Goal: Task Accomplishment & Management: Manage account settings

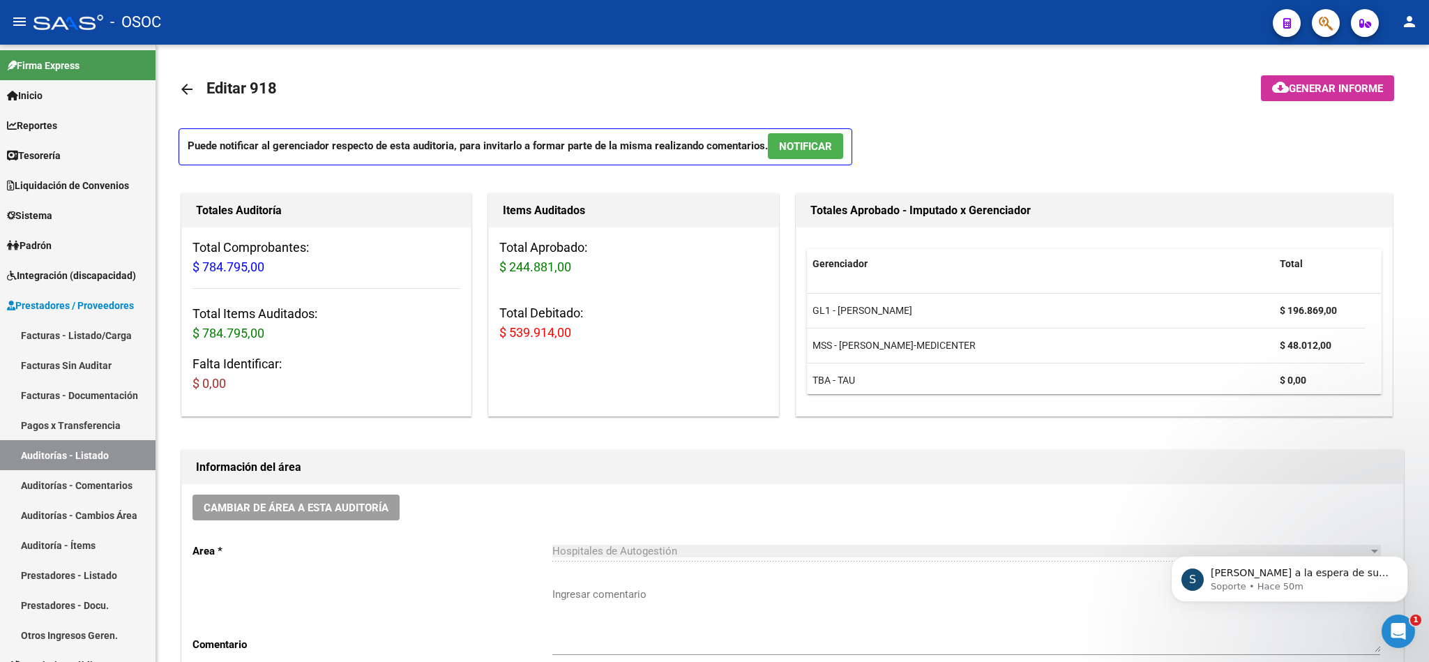
scroll to position [2, 0]
click at [1392, 618] on icon "Abrir Intercom Messenger" at bounding box center [1396, 629] width 23 height 23
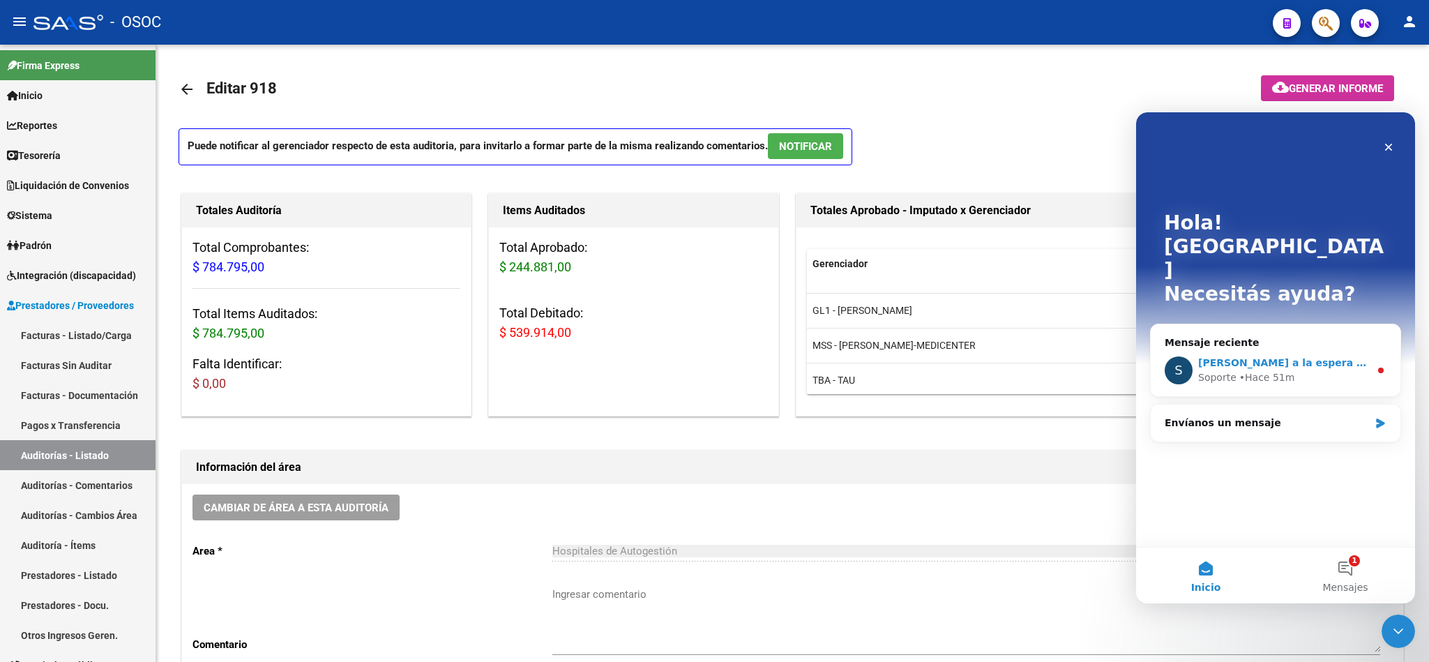
click at [1285, 357] on span "[PERSON_NAME] a la espera de sus comentarios" at bounding box center [1331, 362] width 266 height 11
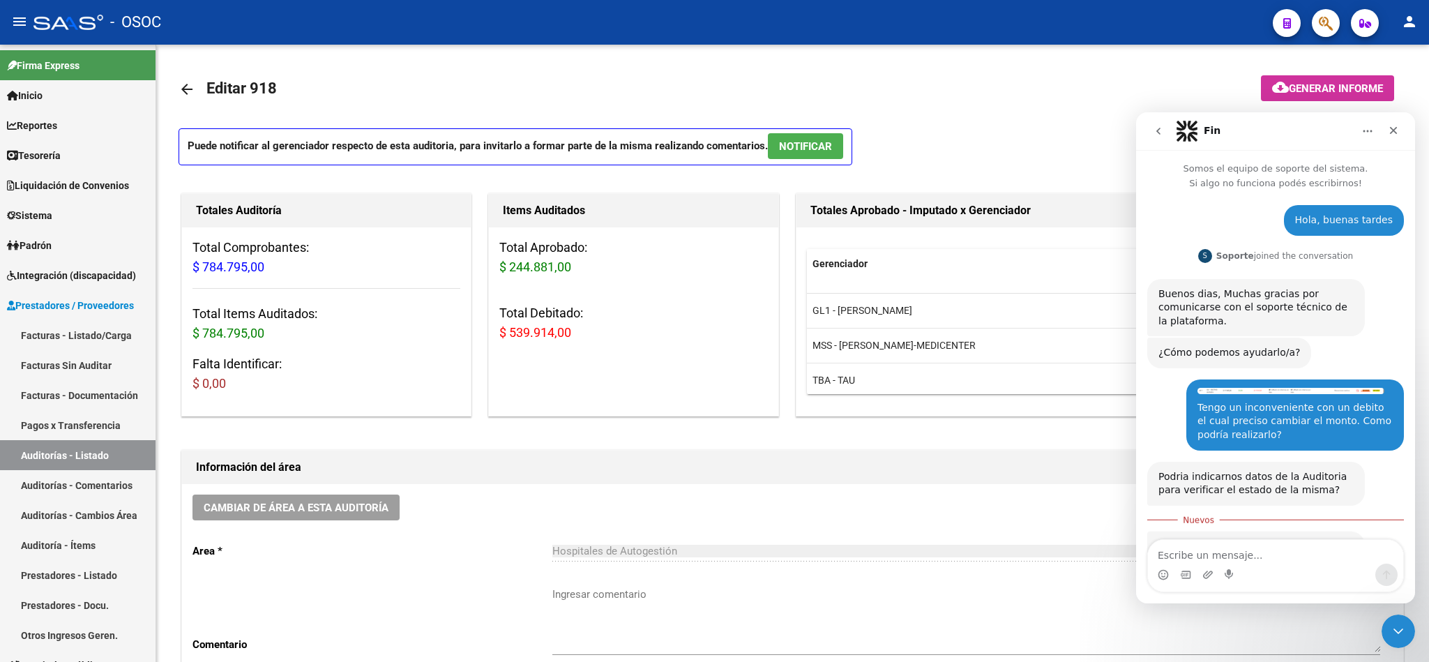
scroll to position [53, 0]
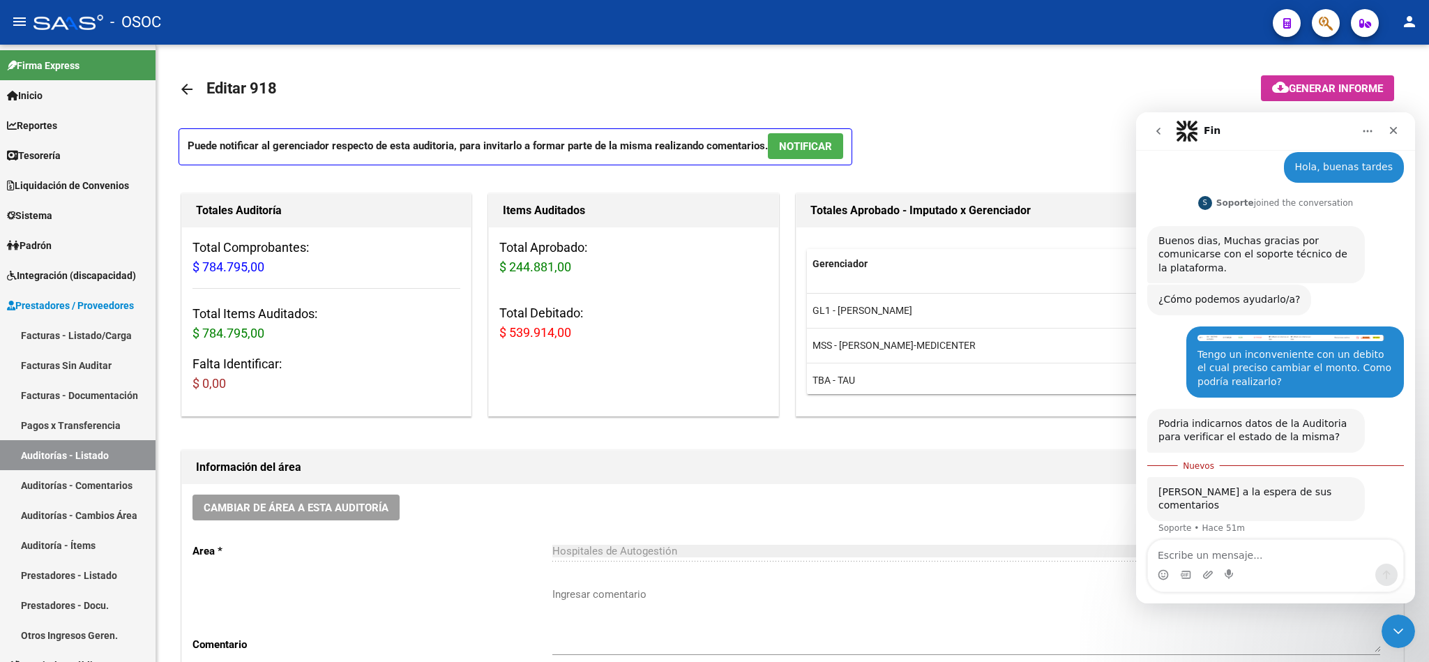
click at [1279, 433] on div "Podria indicarnos datos de la Auditoria para verificar el estado de la misma?" at bounding box center [1255, 430] width 195 height 27
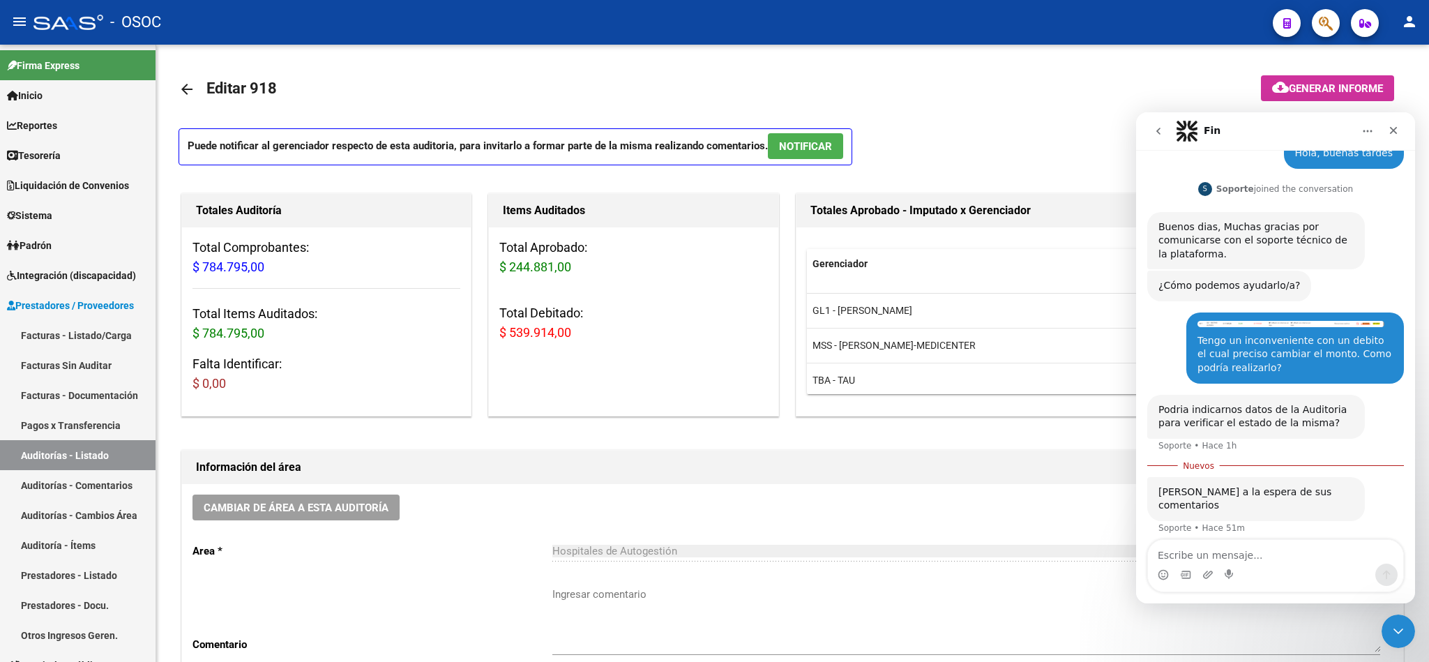
click at [1237, 495] on div "[PERSON_NAME] a la espera de sus comentarios" at bounding box center [1255, 498] width 195 height 27
click at [1275, 551] on textarea "Escribe un mensaje..." at bounding box center [1275, 552] width 255 height 24
click at [1284, 565] on div "Intercom Messenger" at bounding box center [1275, 574] width 255 height 22
click at [1277, 556] on textarea "Escribe un mensaje..." at bounding box center [1275, 552] width 255 height 24
type textarea "D"
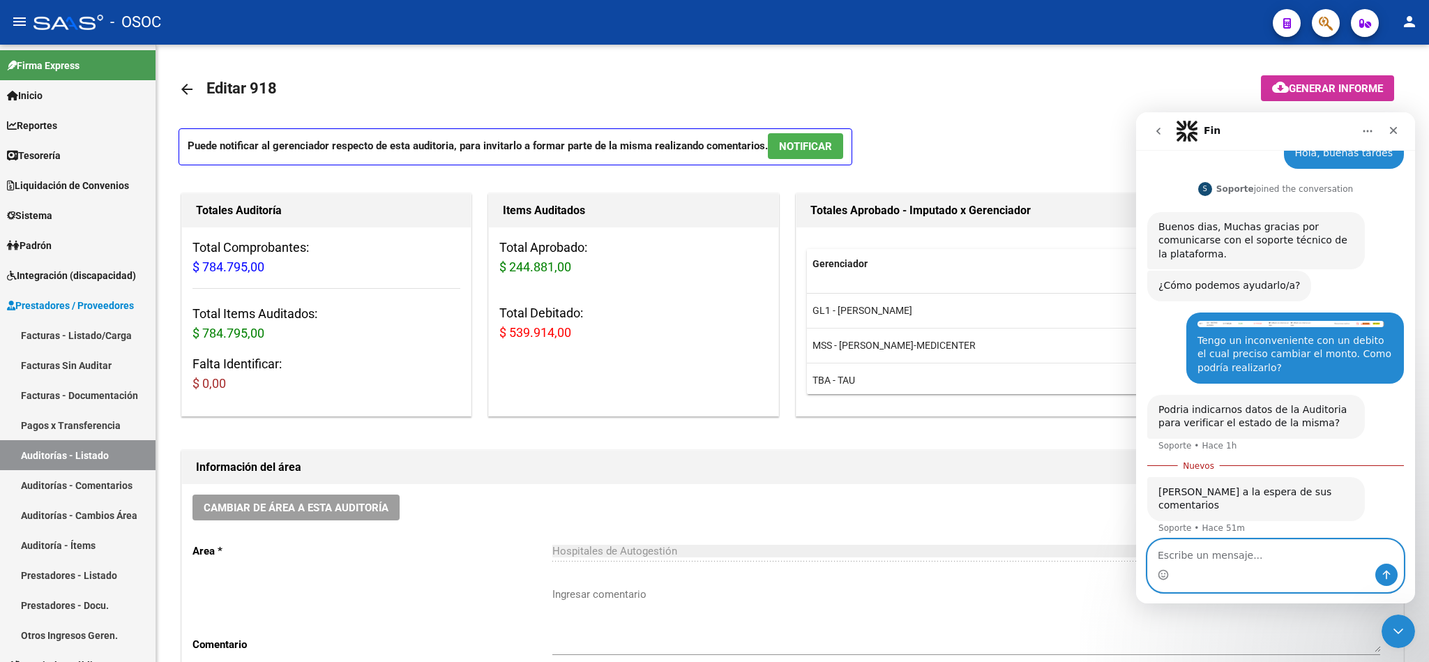
type textarea "i"
type textarea "Disculpen, ya lo pude solucionar"
click at [1325, 550] on textarea "Disculpen, ya lo pude solucionar" at bounding box center [1275, 552] width 255 height 24
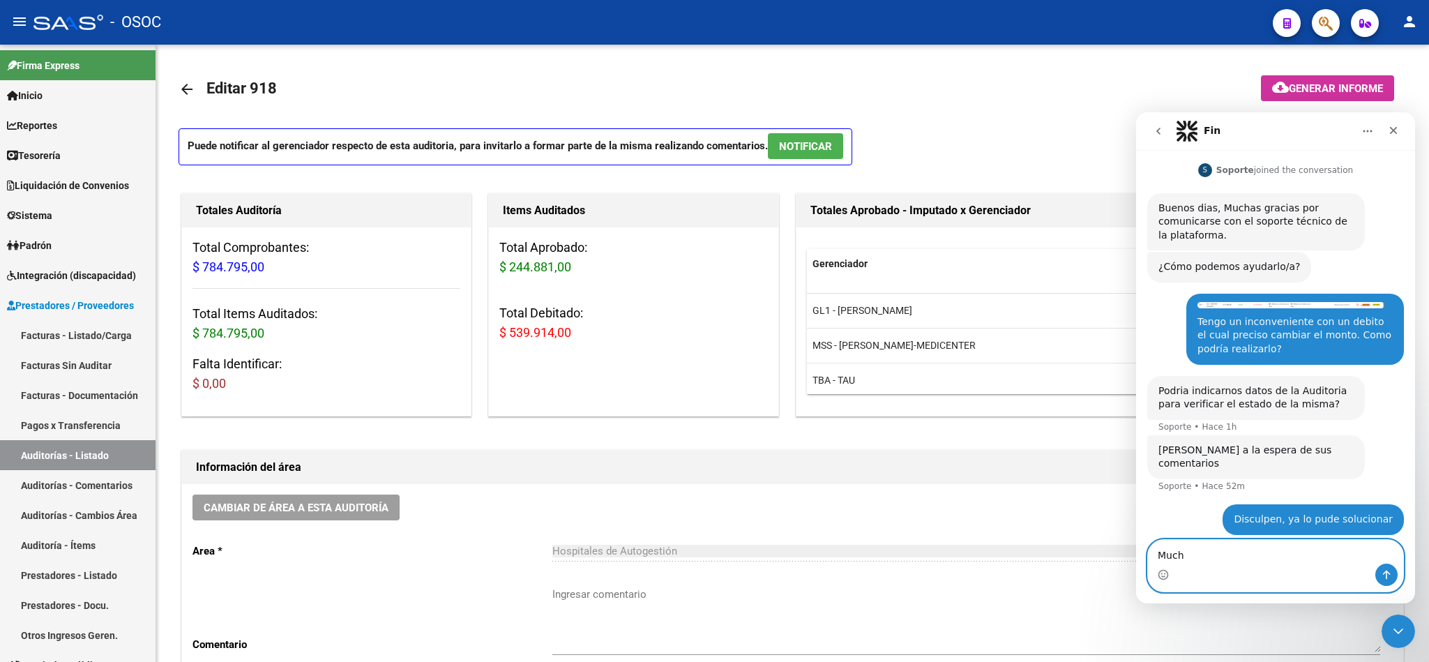
scroll to position [84, 0]
type textarea "Muchas gracias"
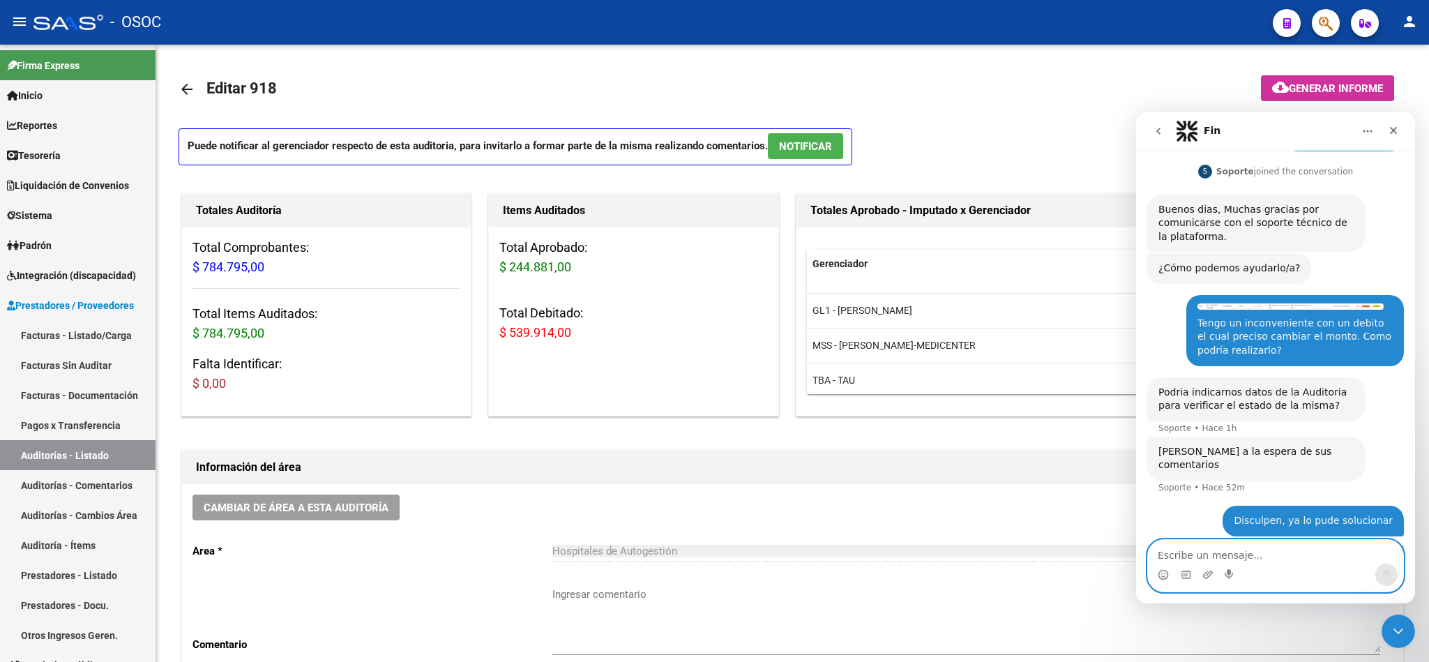
scroll to position [117, 0]
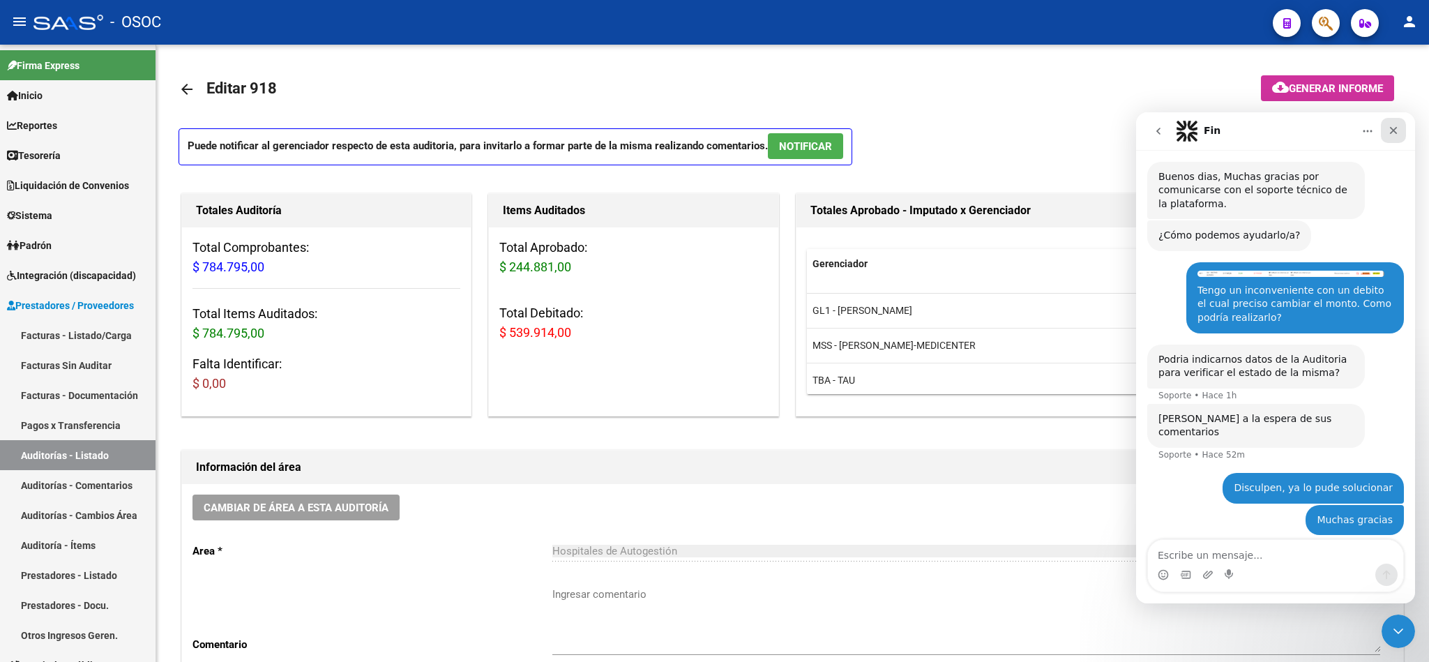
click at [1392, 127] on icon "Cerrar" at bounding box center [1392, 130] width 11 height 11
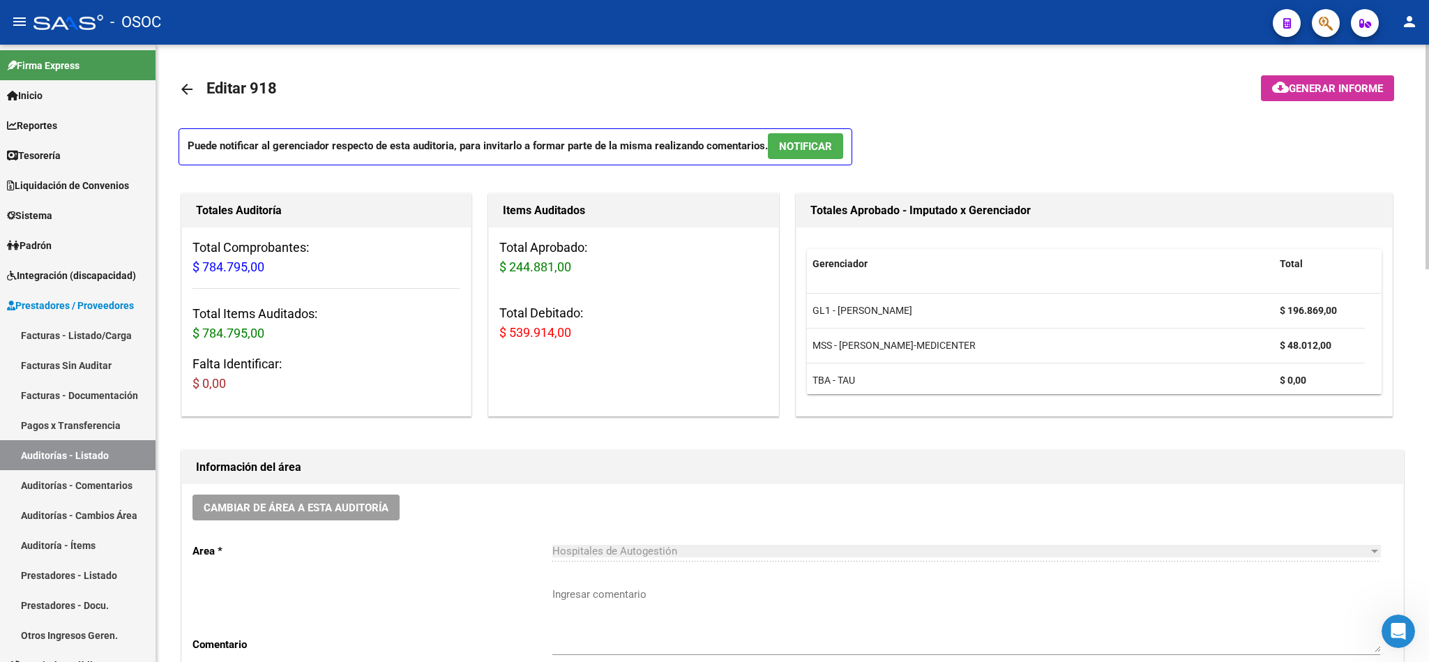
click at [812, 511] on div "Cambiar de área a esta auditoría Area * Hospitales de Autogestión Seleccionar a…" at bounding box center [792, 594] width 1221 height 220
click at [703, 508] on div "Cambiar de área a esta auditoría Area * Hospitales de Autogestión Seleccionar a…" at bounding box center [792, 594] width 1221 height 220
click at [680, 548] on div "Hospitales de Autogestión" at bounding box center [959, 550] width 815 height 13
click at [741, 475] on h1 "Información del área" at bounding box center [792, 467] width 1193 height 22
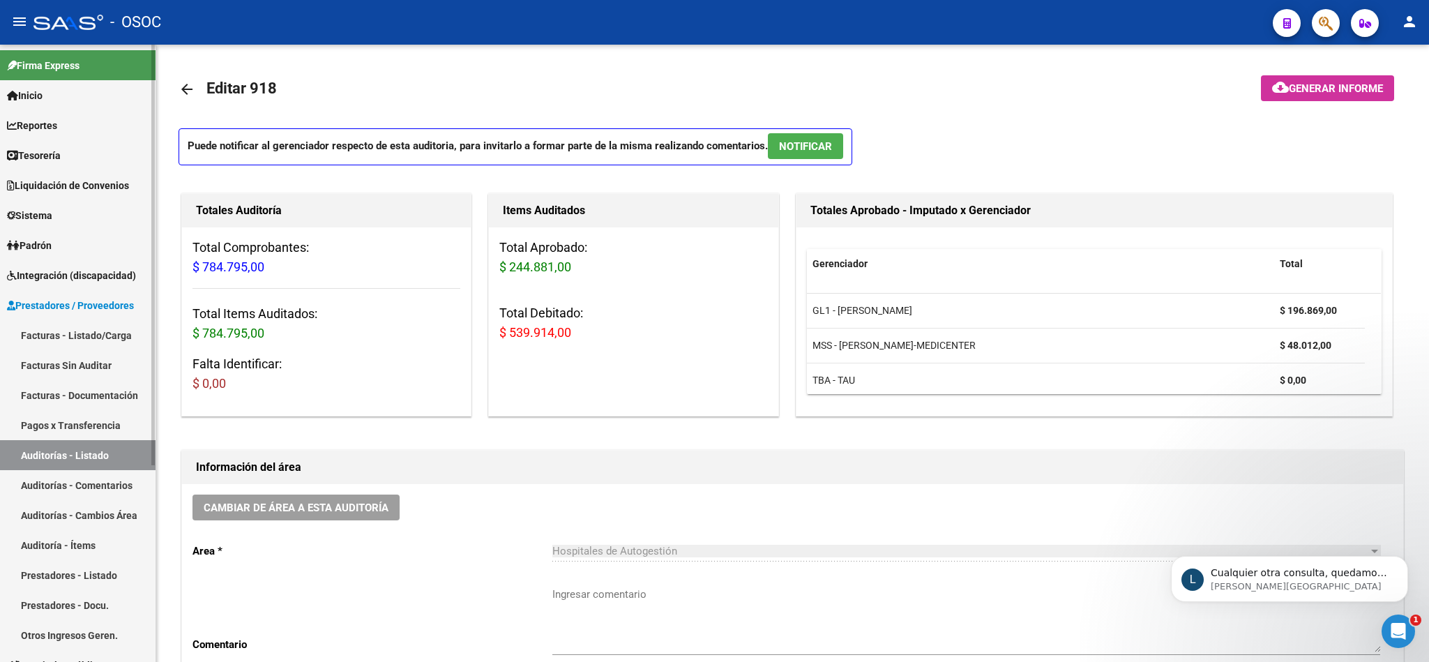
scroll to position [250, 0]
click at [1392, 624] on icon "Abrir Intercom Messenger" at bounding box center [1396, 629] width 23 height 23
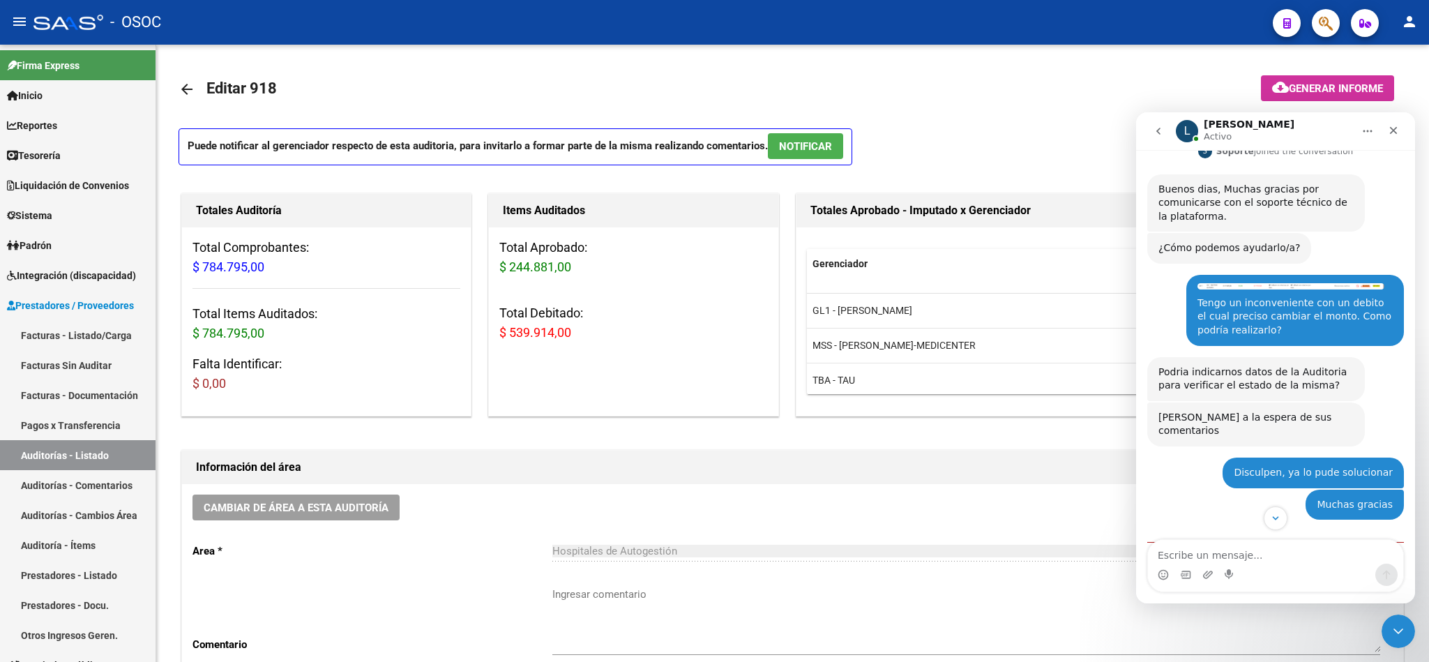
scroll to position [245, 0]
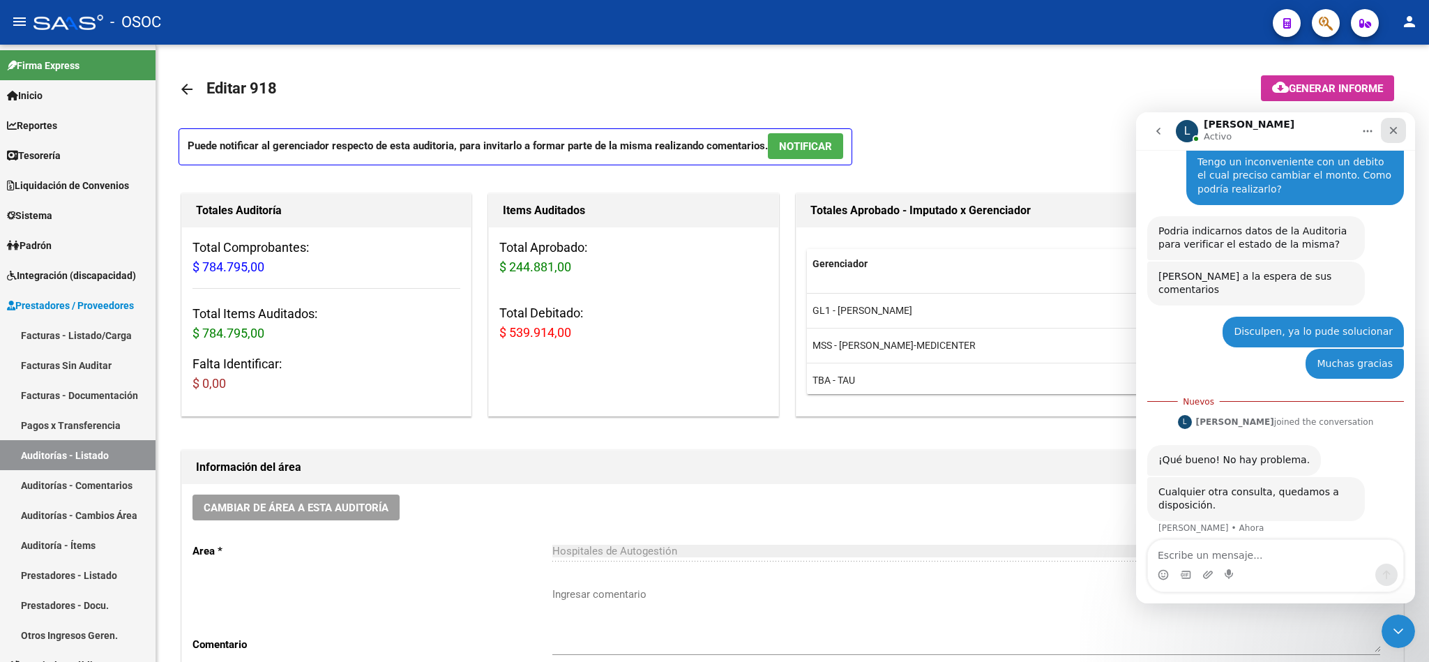
click at [1400, 134] on div "Cerrar" at bounding box center [1392, 130] width 25 height 25
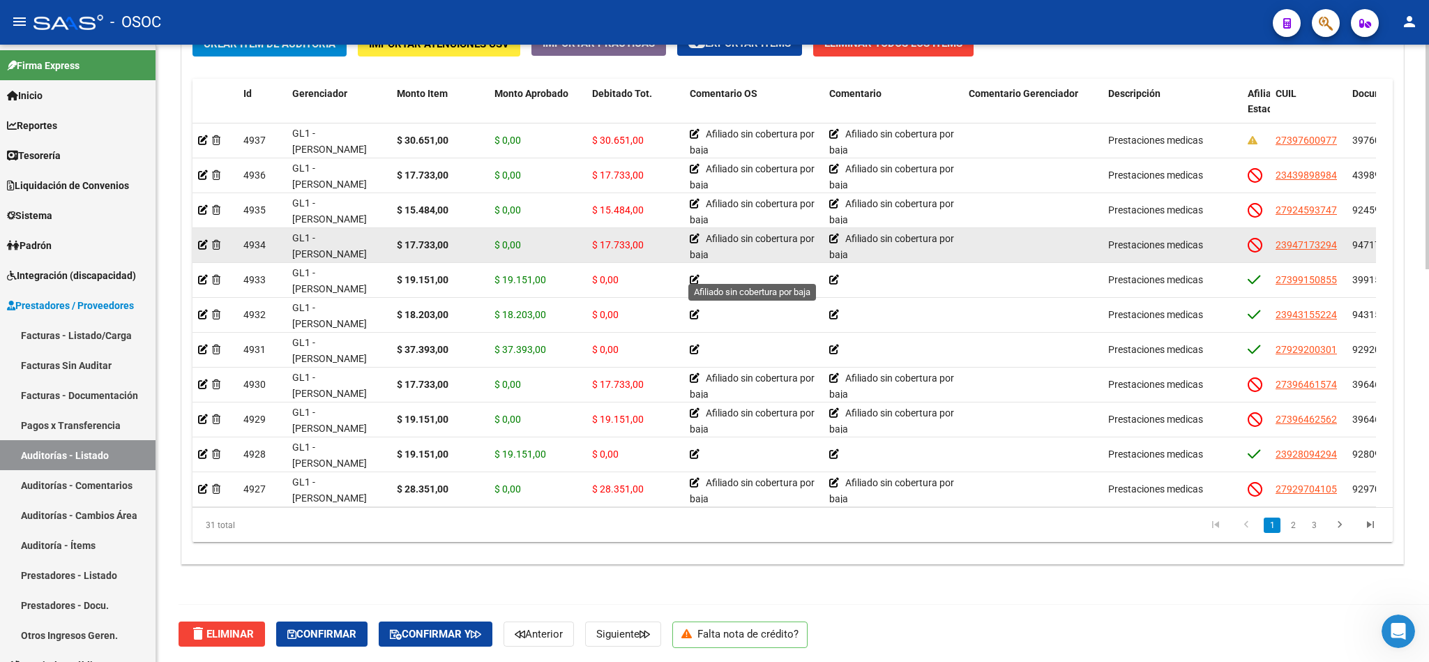
scroll to position [1079, 0]
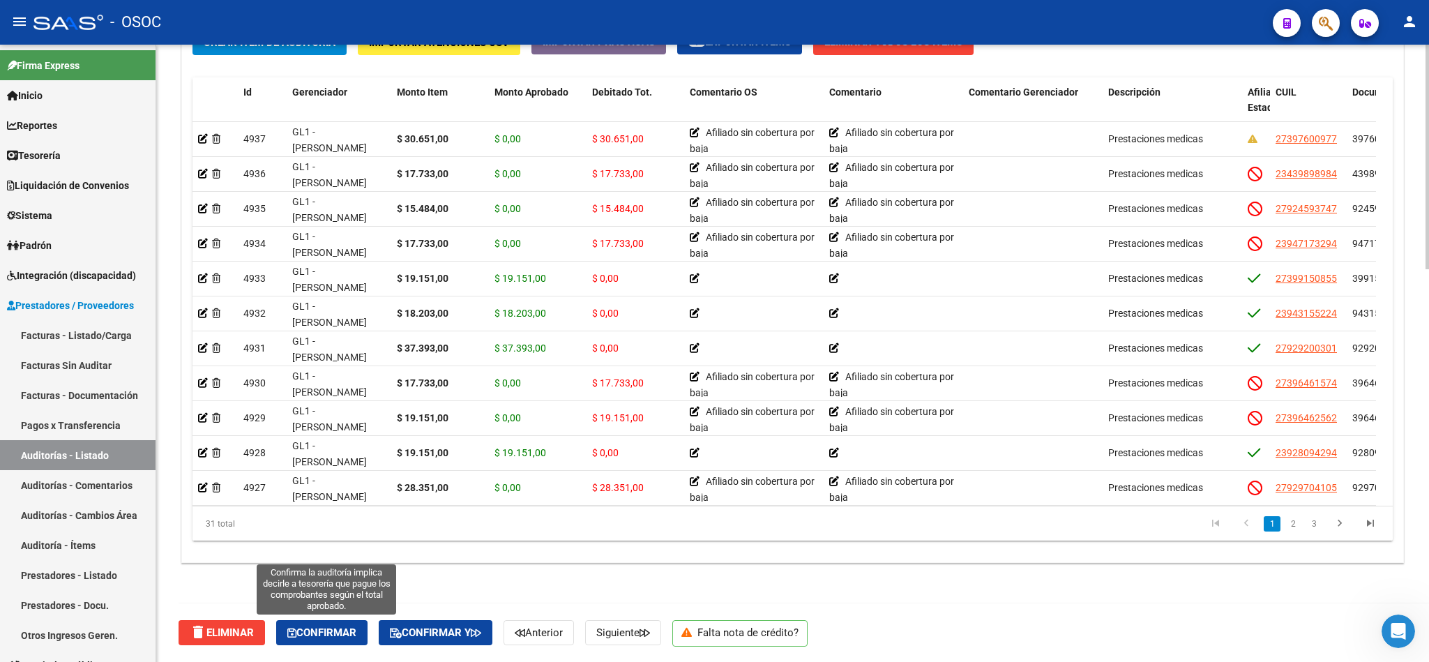
click at [314, 634] on span "Confirmar" at bounding box center [321, 632] width 69 height 13
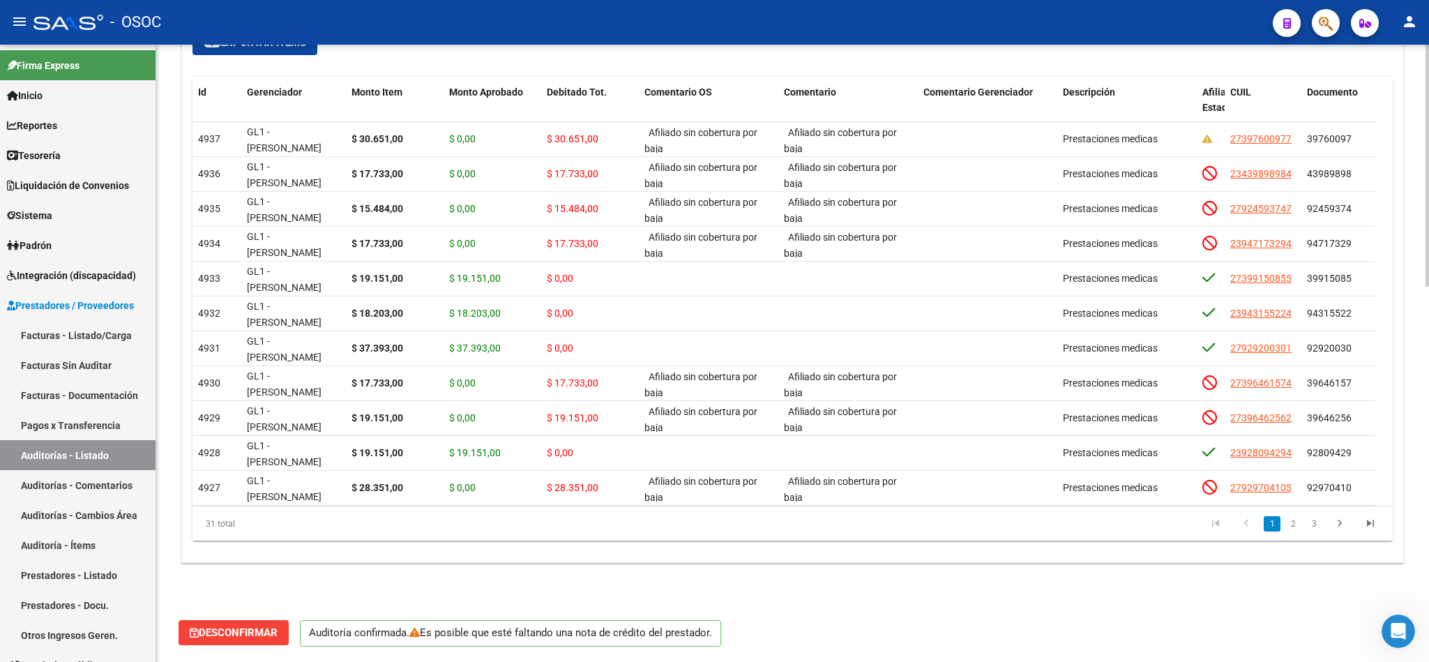
scroll to position [956, 0]
type input "202509"
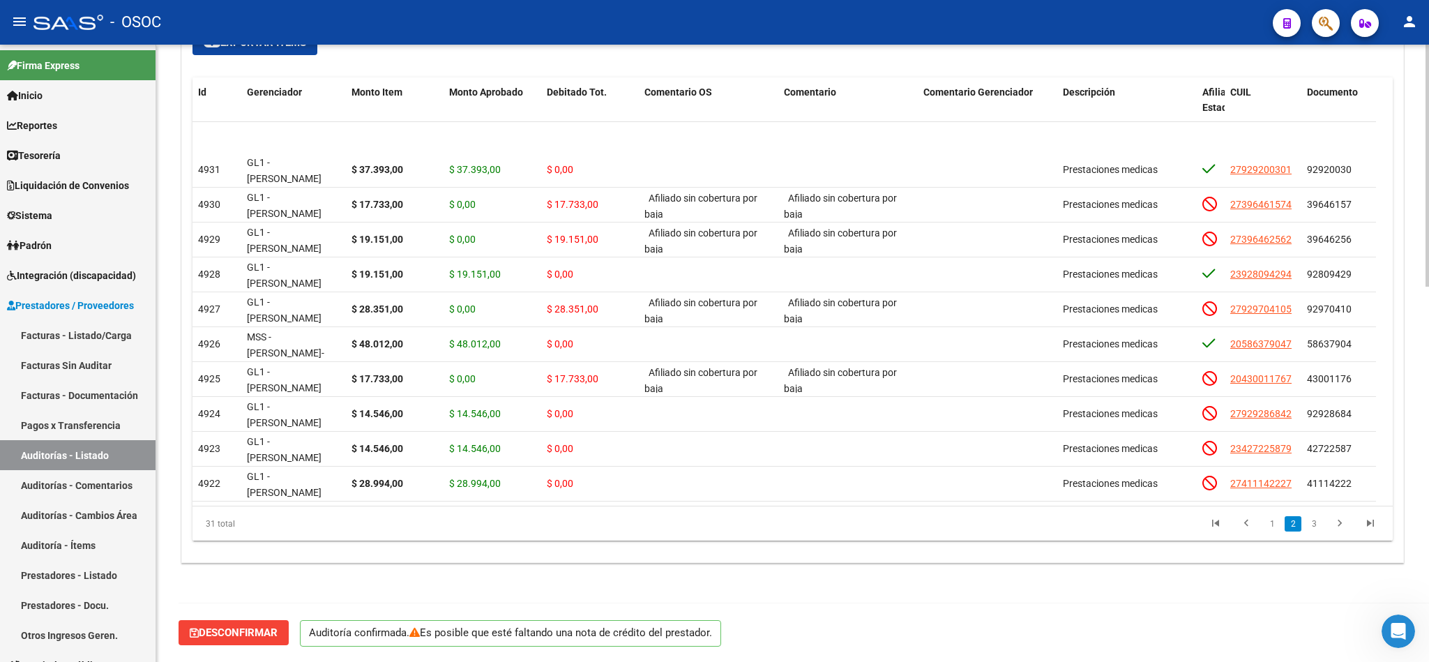
scroll to position [209, 0]
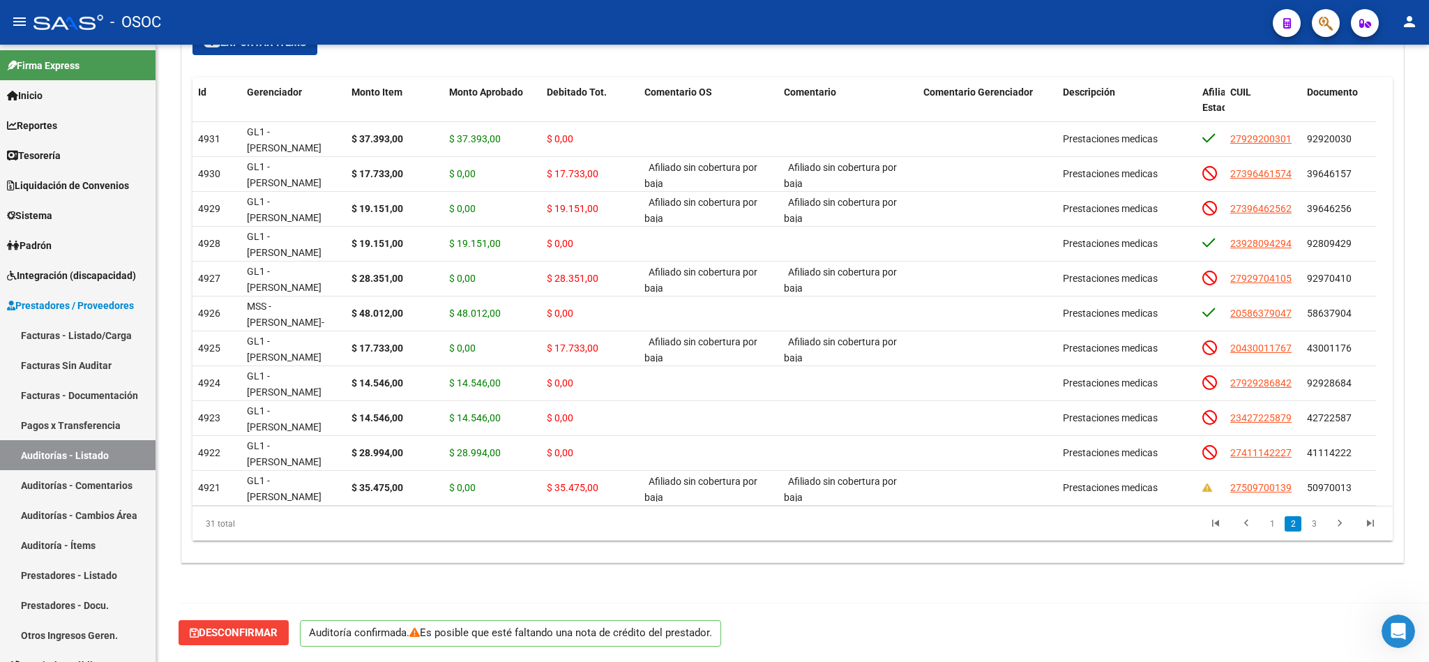
click at [1023, 609] on div "Desconfirmar Auditoría confirmada. Es posible que esté faltando una nota de cré…" at bounding box center [798, 632] width 1240 height 59
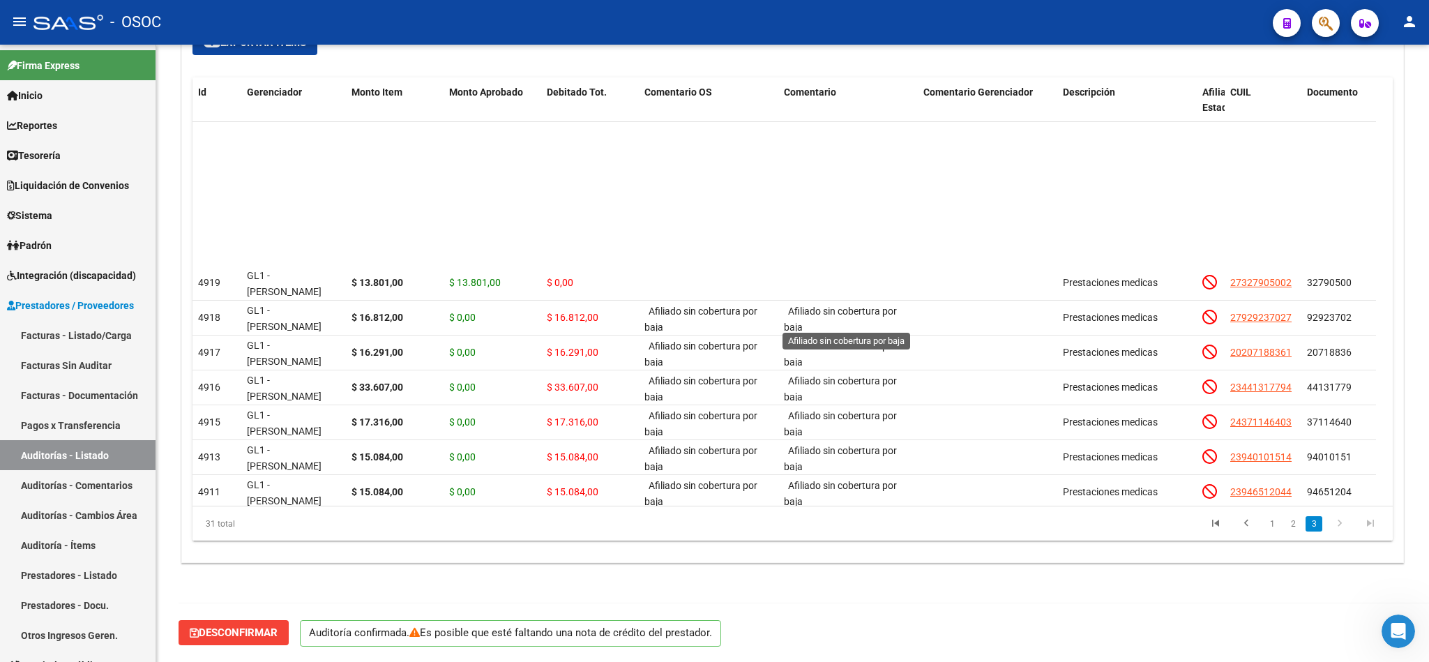
scroll to position [627, 0]
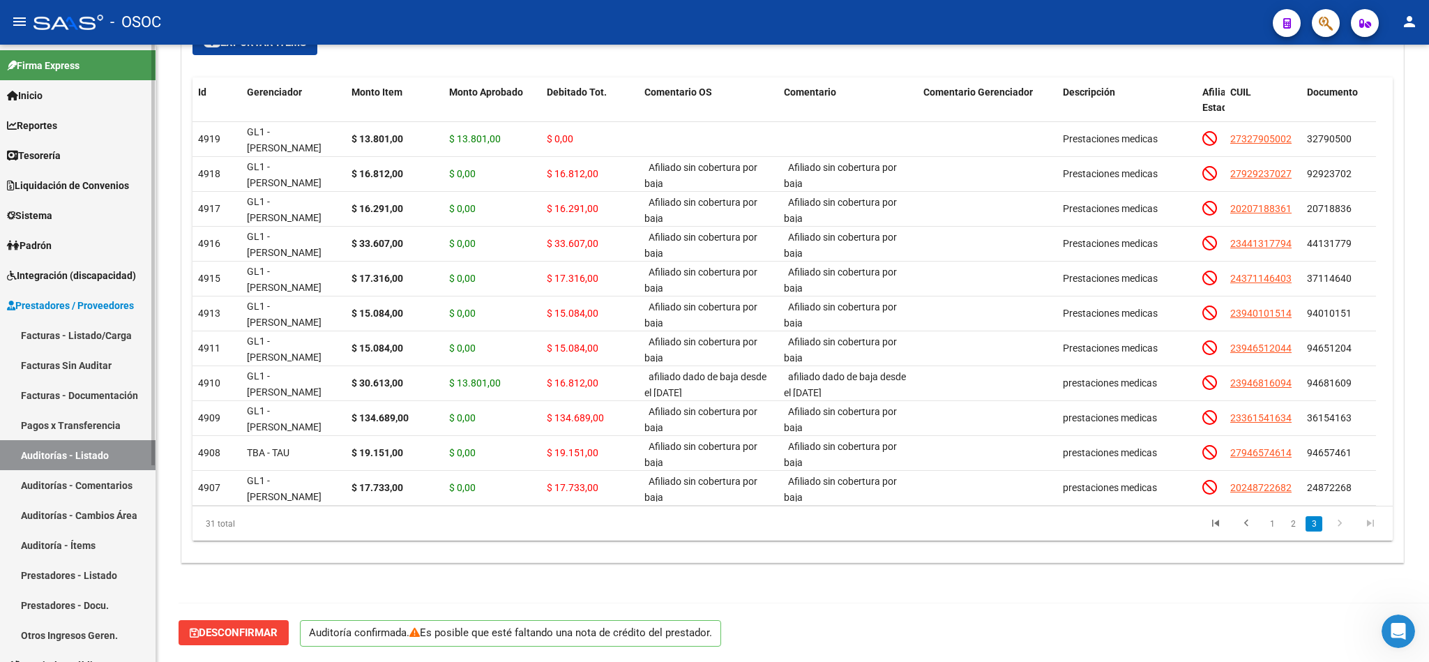
click at [92, 271] on span "Integración (discapacidad)" at bounding box center [71, 275] width 129 height 15
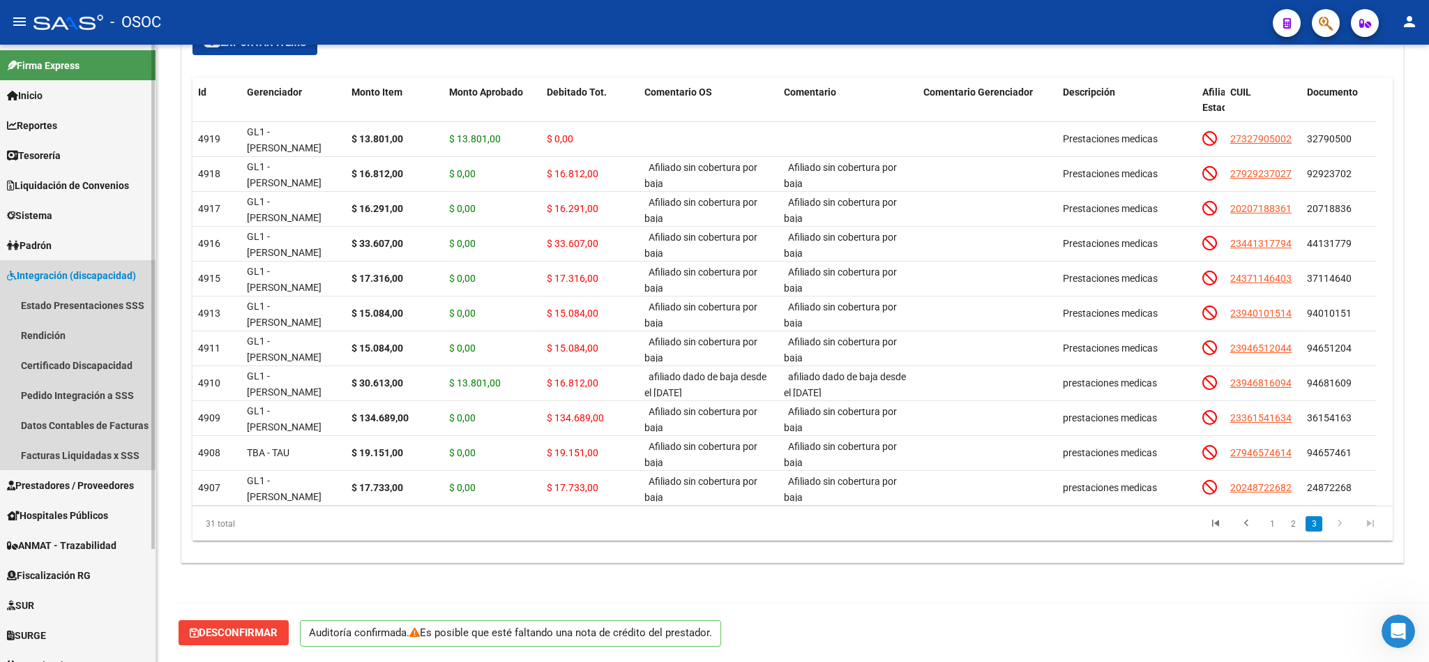
click at [92, 268] on span "Integración (discapacidad)" at bounding box center [71, 275] width 129 height 15
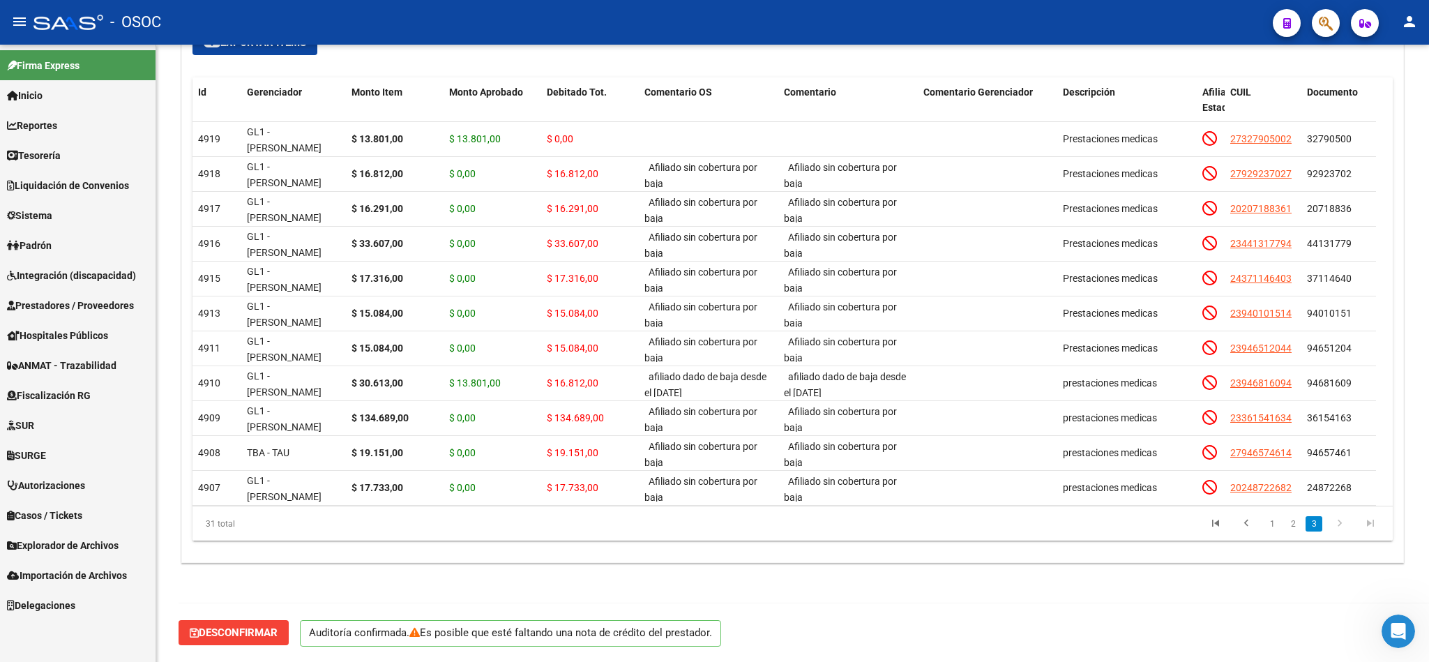
click at [71, 89] on link "Inicio" at bounding box center [77, 95] width 155 height 30
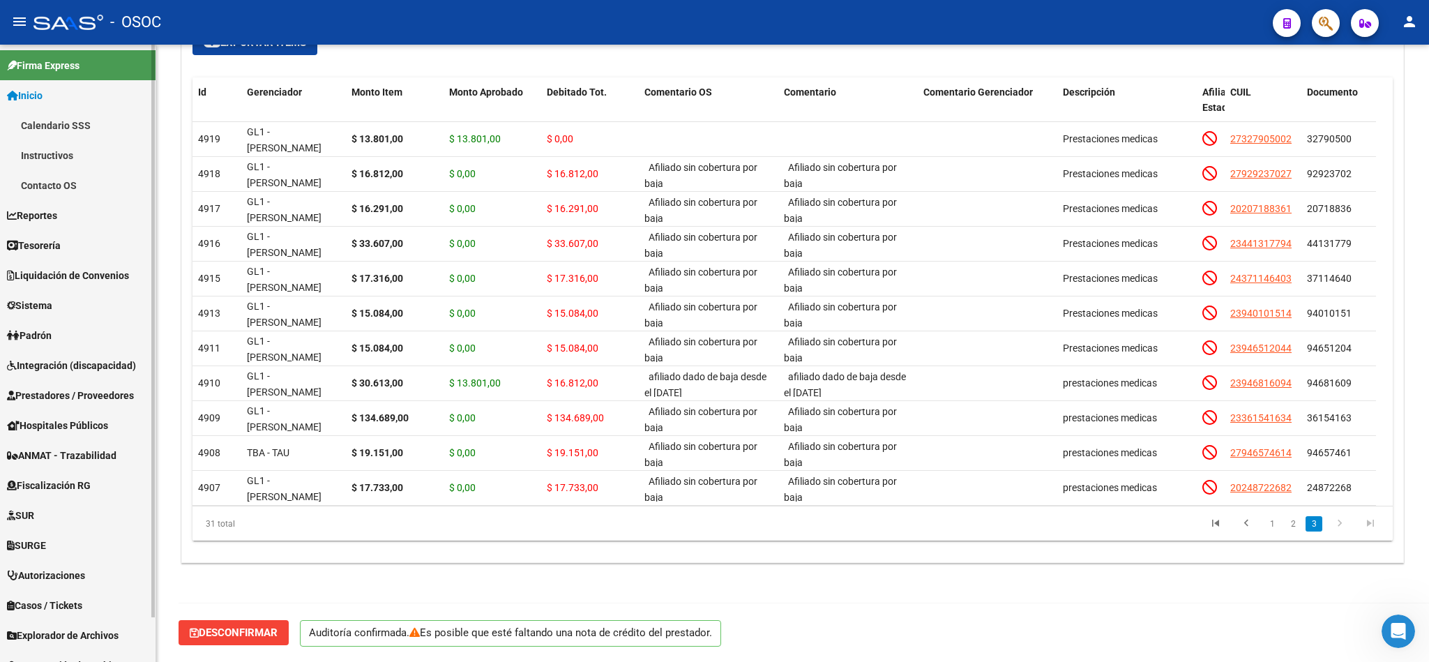
click at [71, 89] on link "Inicio" at bounding box center [77, 95] width 155 height 30
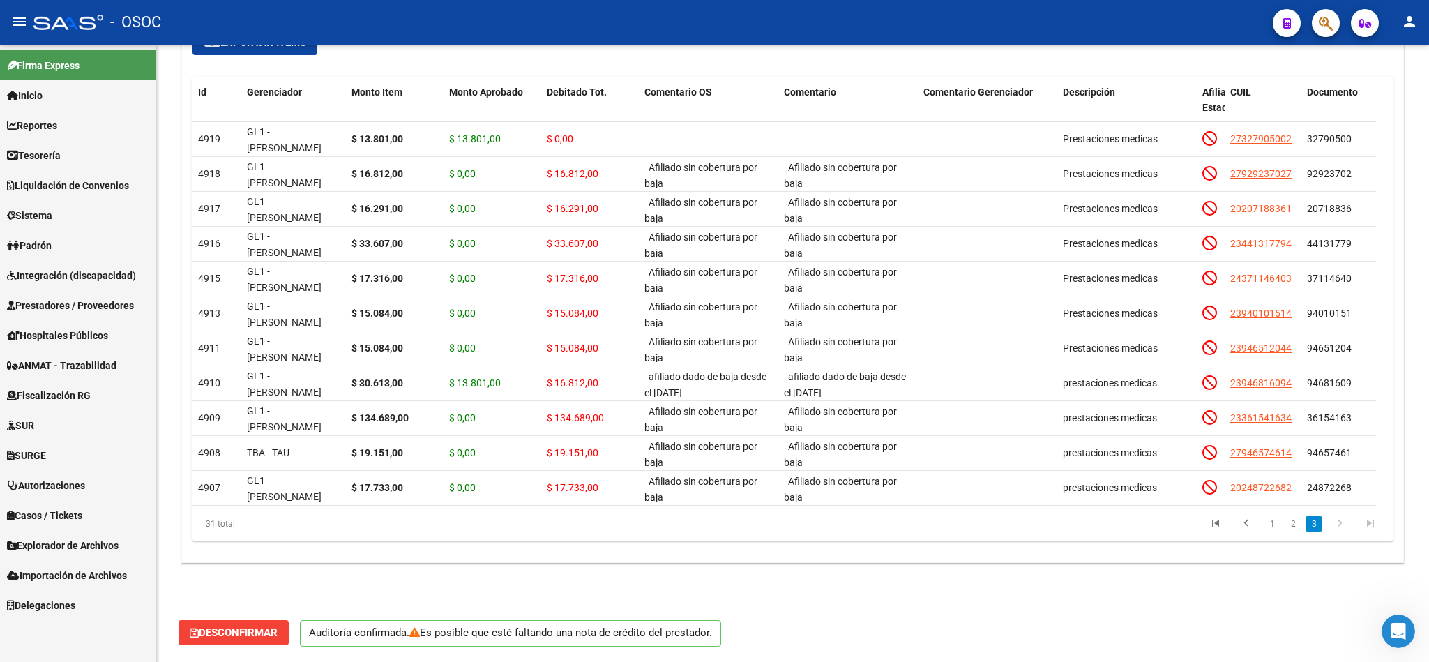
click at [124, 185] on span "Liquidación de Convenios" at bounding box center [68, 185] width 122 height 15
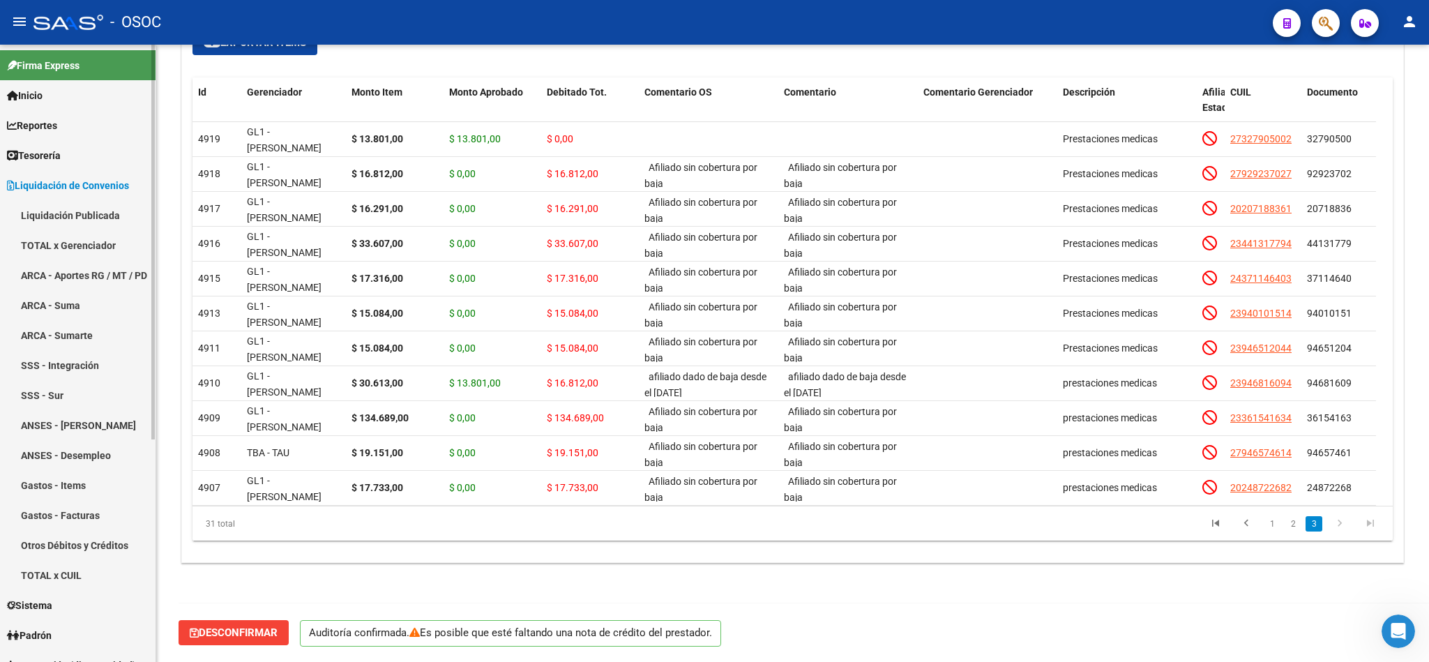
click at [124, 182] on span "Liquidación de Convenios" at bounding box center [68, 185] width 122 height 15
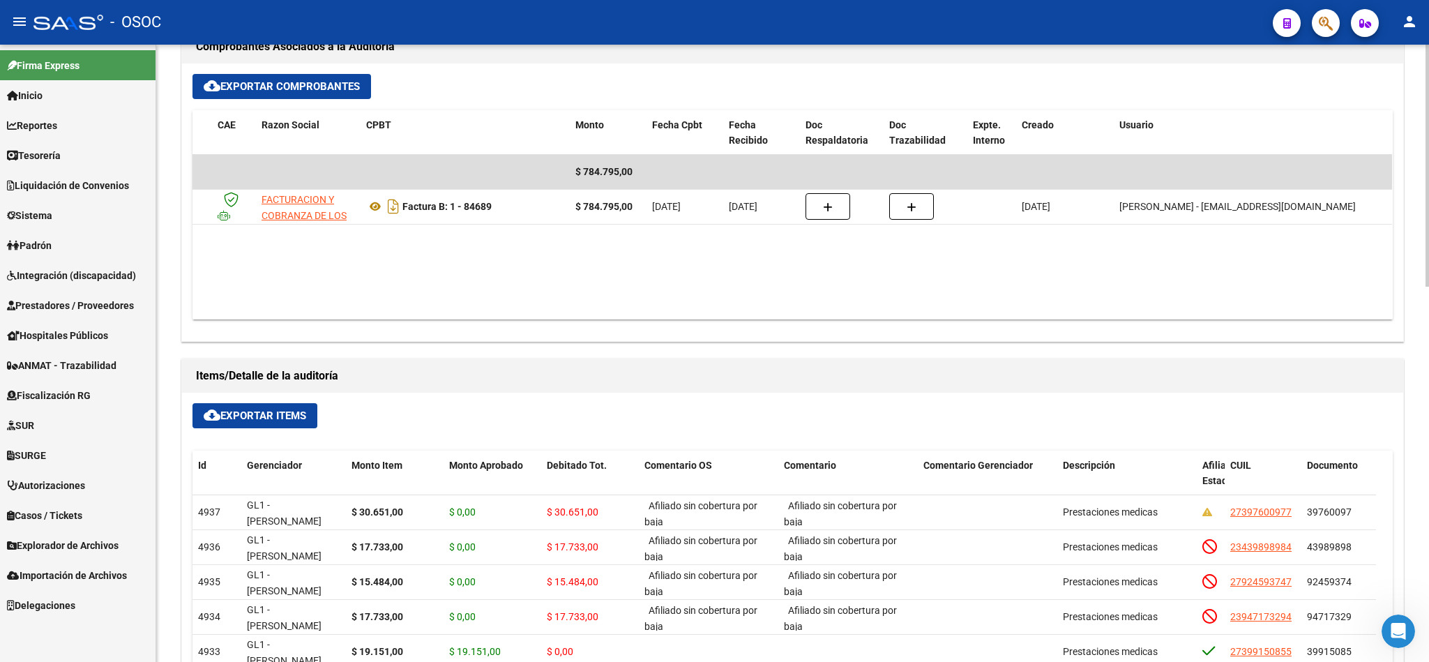
scroll to position [418, 0]
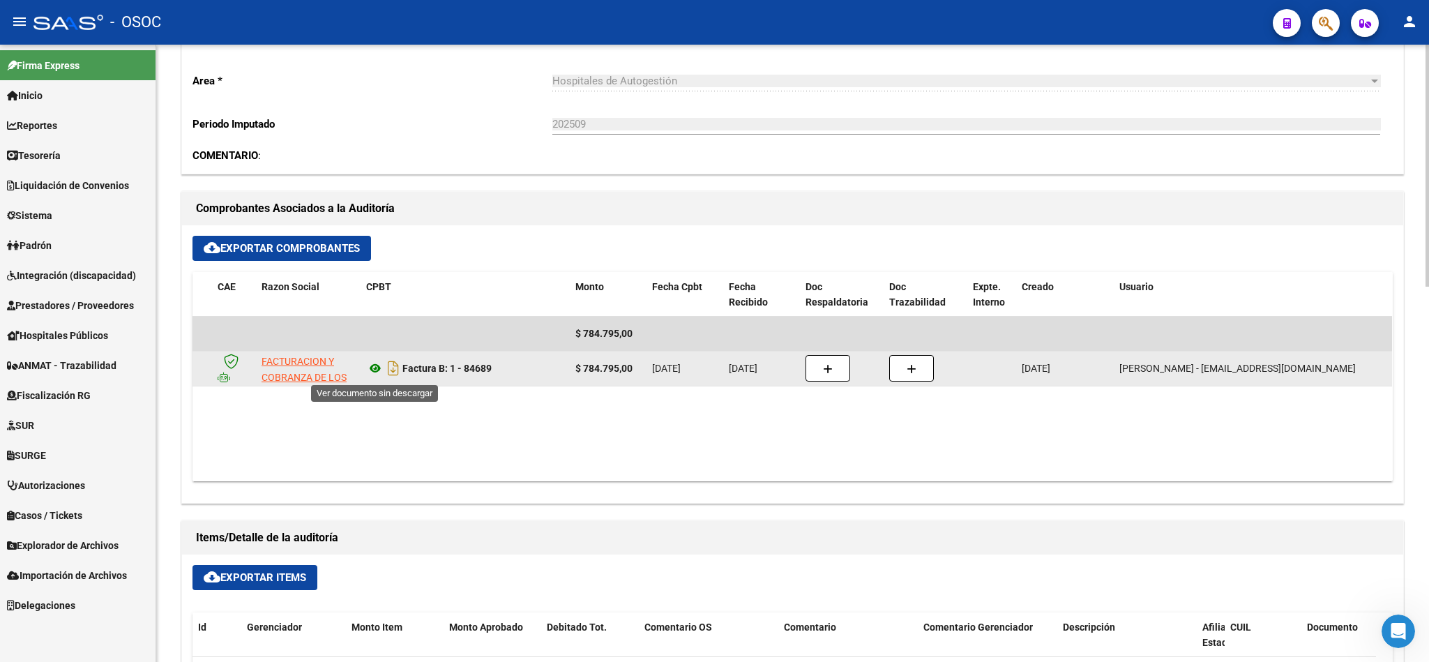
click at [379, 372] on icon at bounding box center [375, 368] width 18 height 17
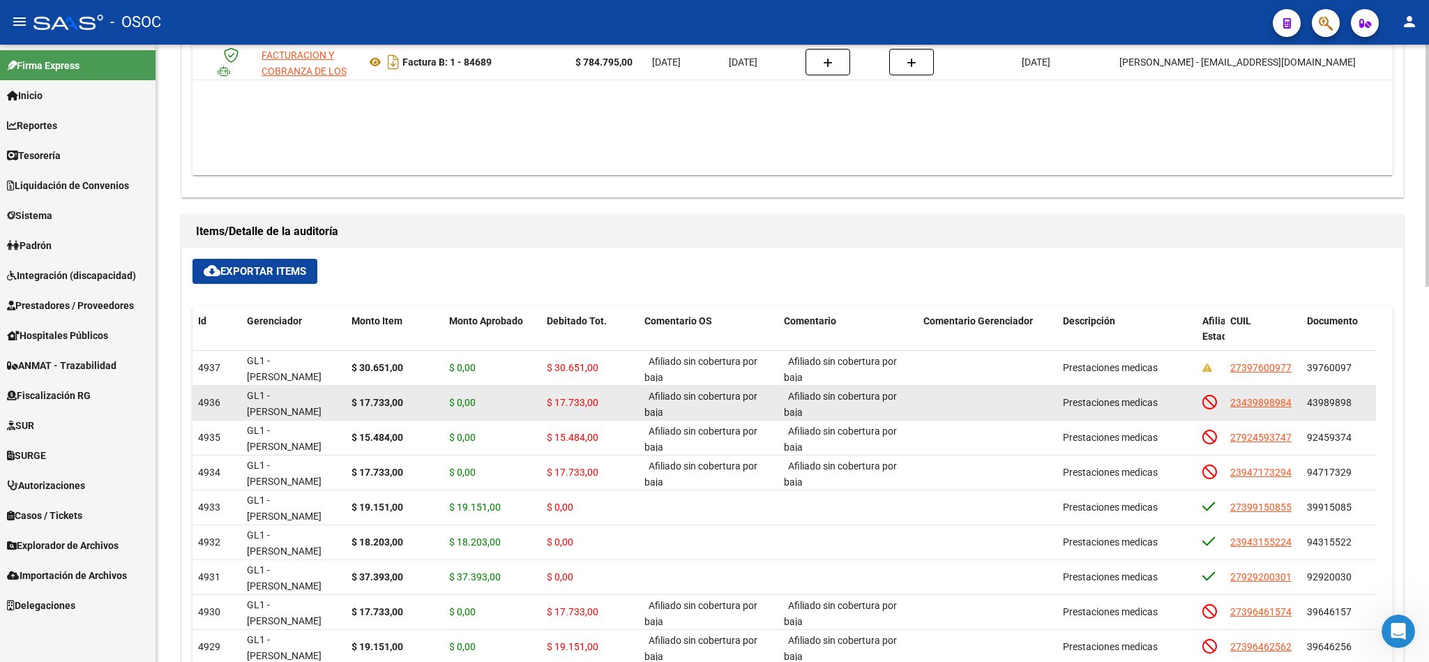
scroll to position [732, 0]
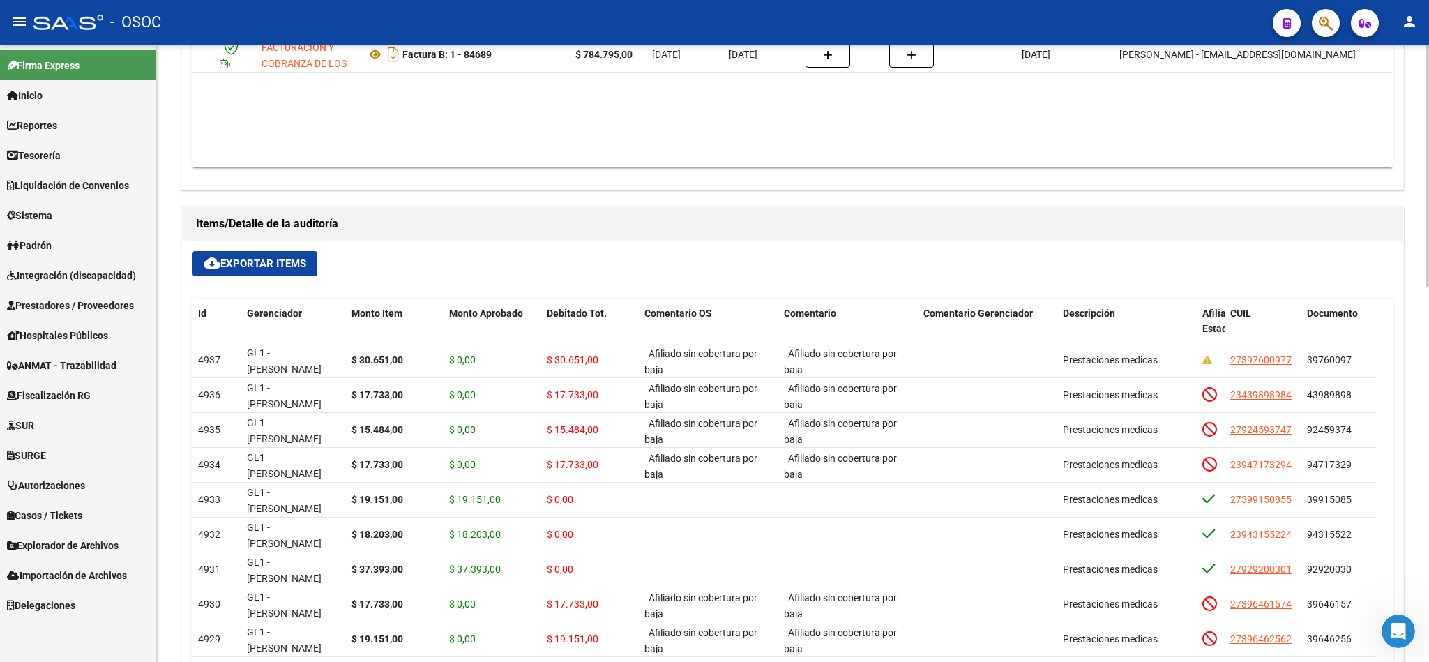
click at [496, 274] on div "cloud_download Exportar Items Id Gerenciador Monto Item Monto Aprobado Debitado…" at bounding box center [792, 512] width 1221 height 542
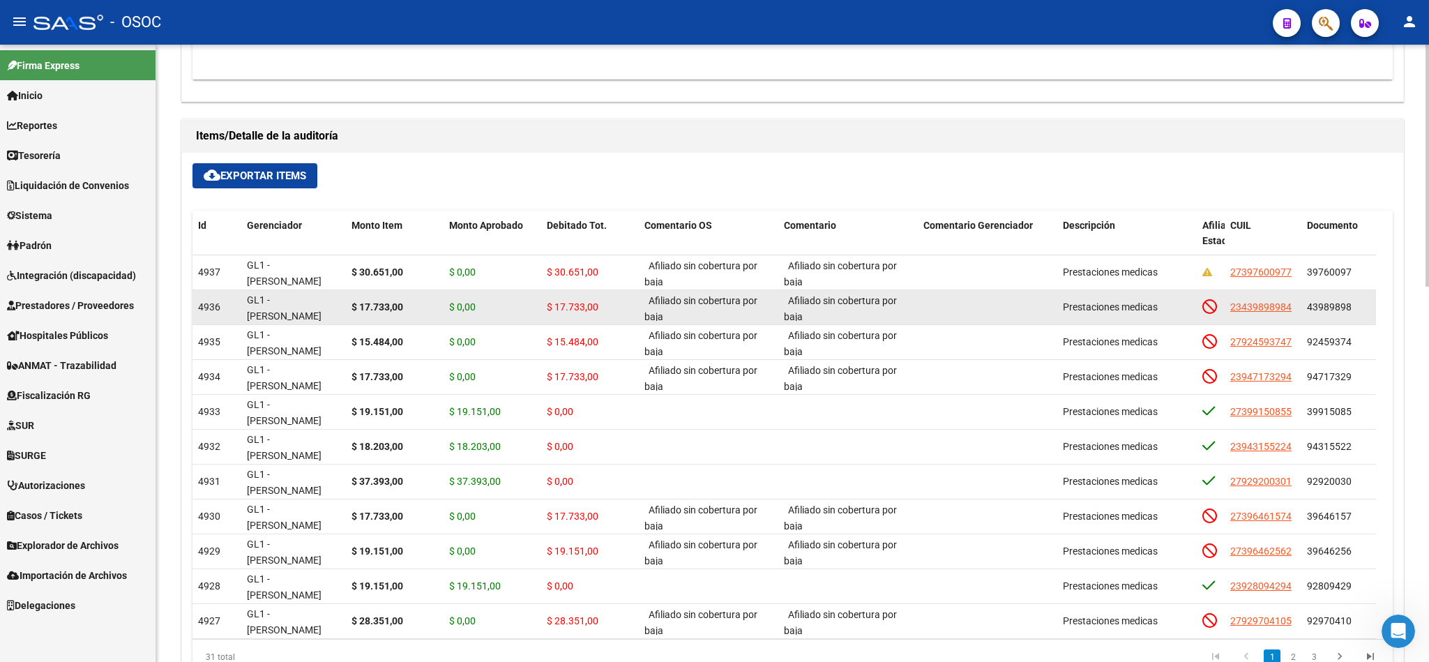
scroll to position [956, 0]
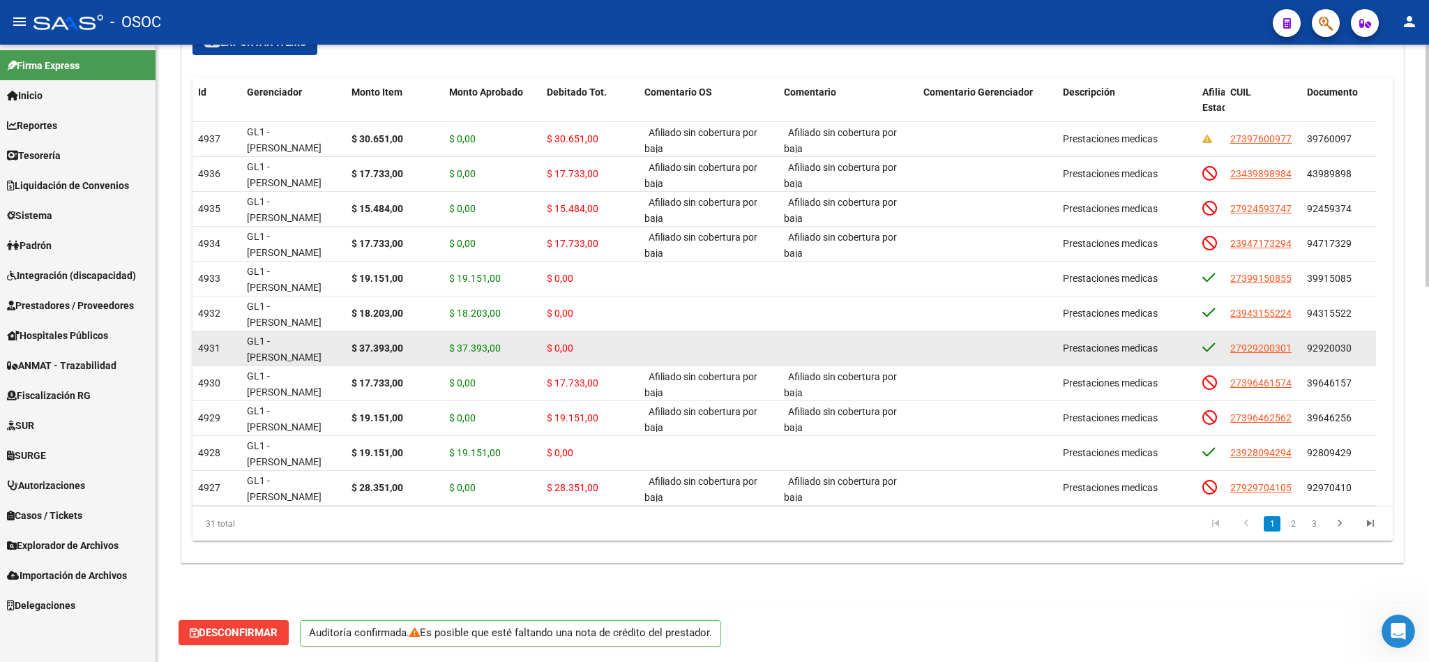
drag, startPoint x: 536, startPoint y: 429, endPoint x: 1126, endPoint y: 368, distance: 593.0
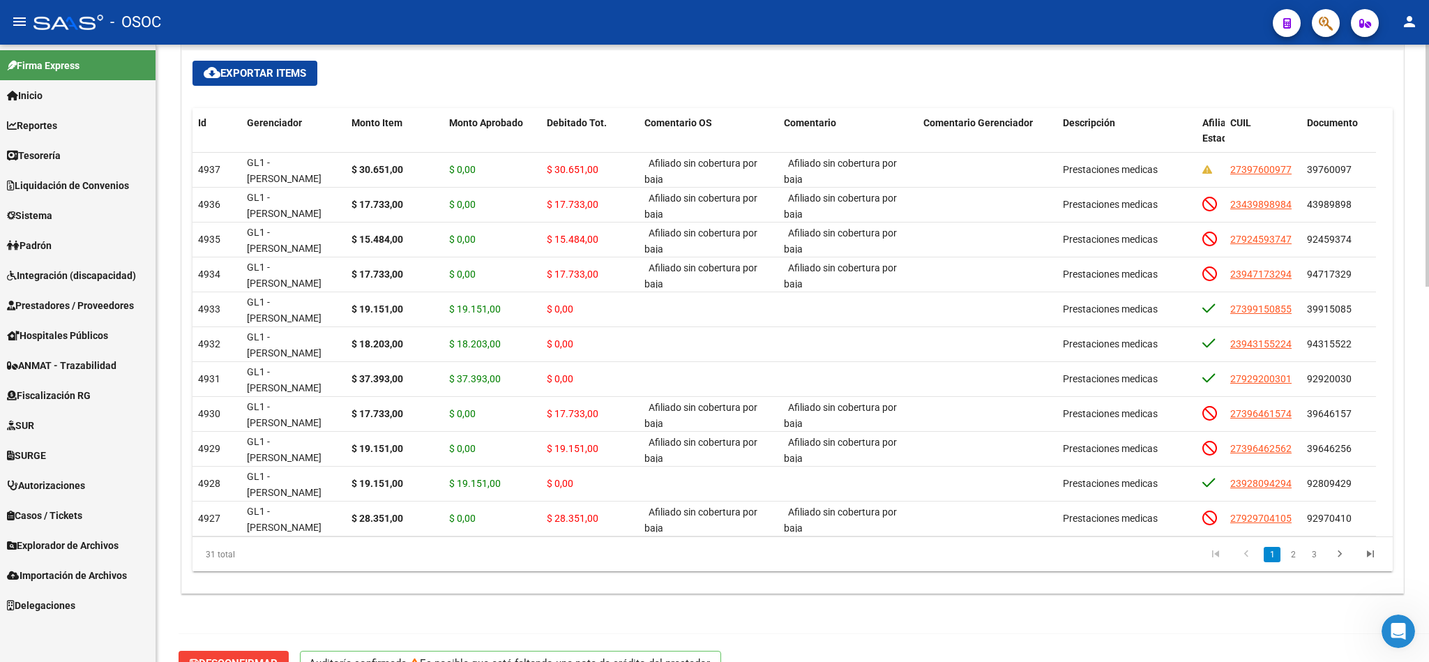
drag, startPoint x: 900, startPoint y: 365, endPoint x: 1427, endPoint y: 342, distance: 527.6
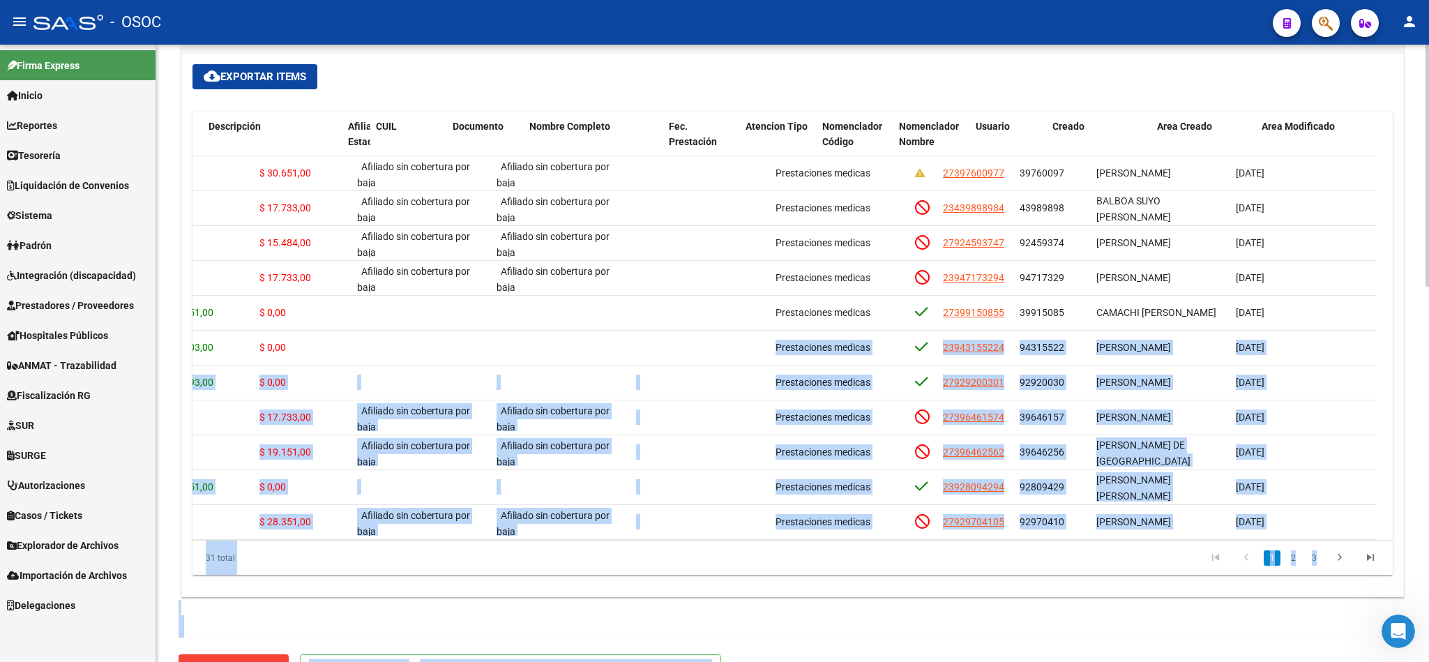
scroll to position [0, 854]
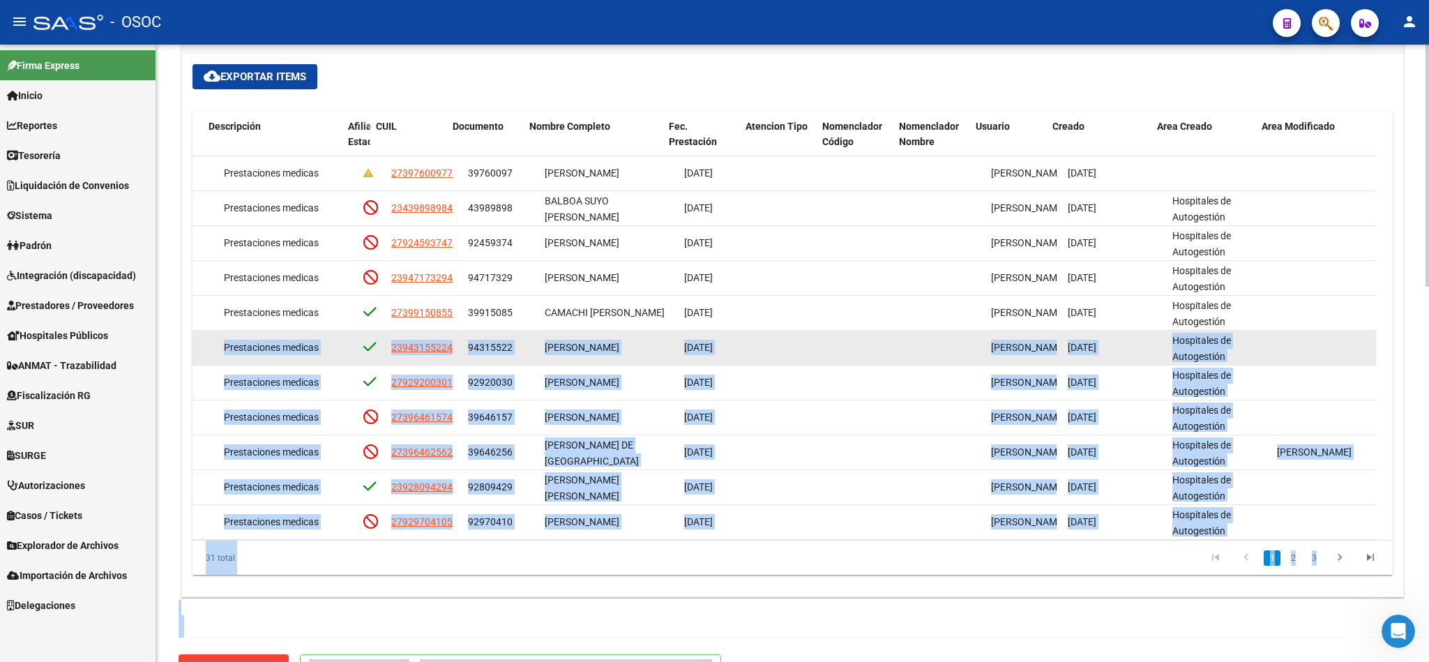
drag, startPoint x: 1000, startPoint y: 342, endPoint x: 1341, endPoint y: 351, distance: 340.4
click at [1333, 354] on datatable-body-cell at bounding box center [1323, 347] width 105 height 34
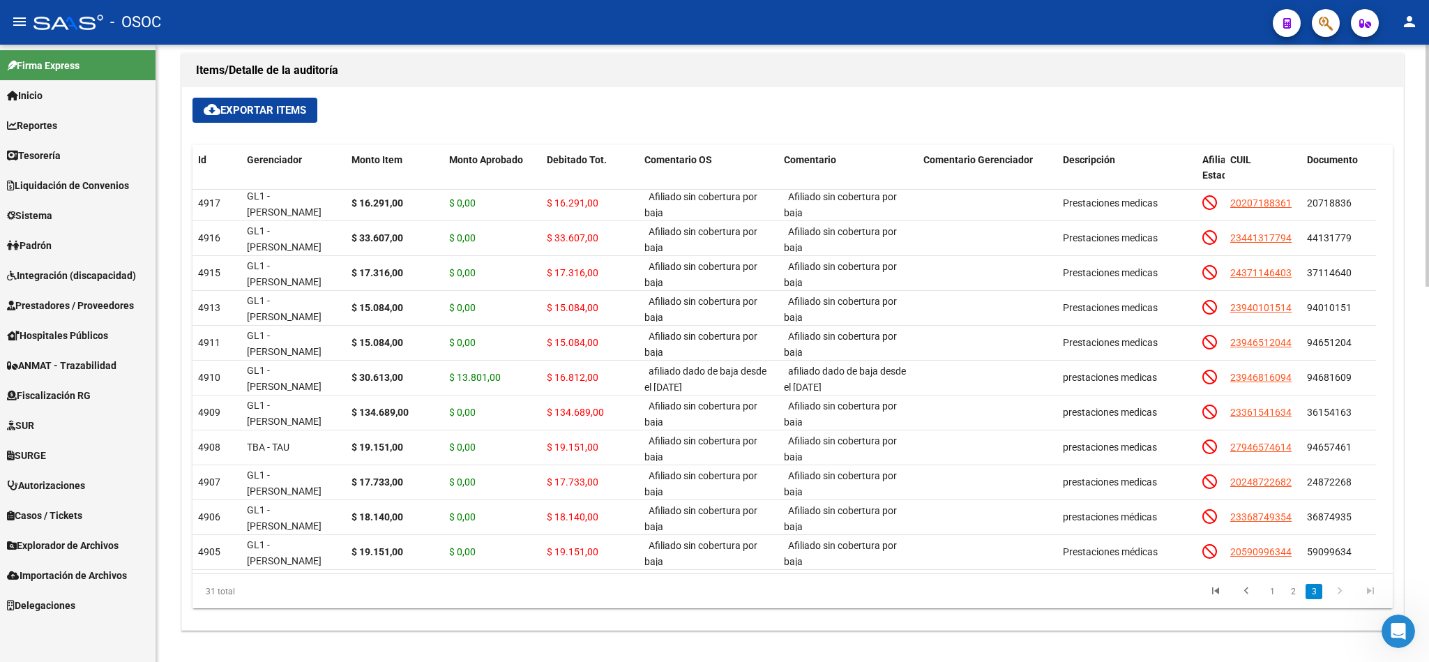
scroll to position [956, 0]
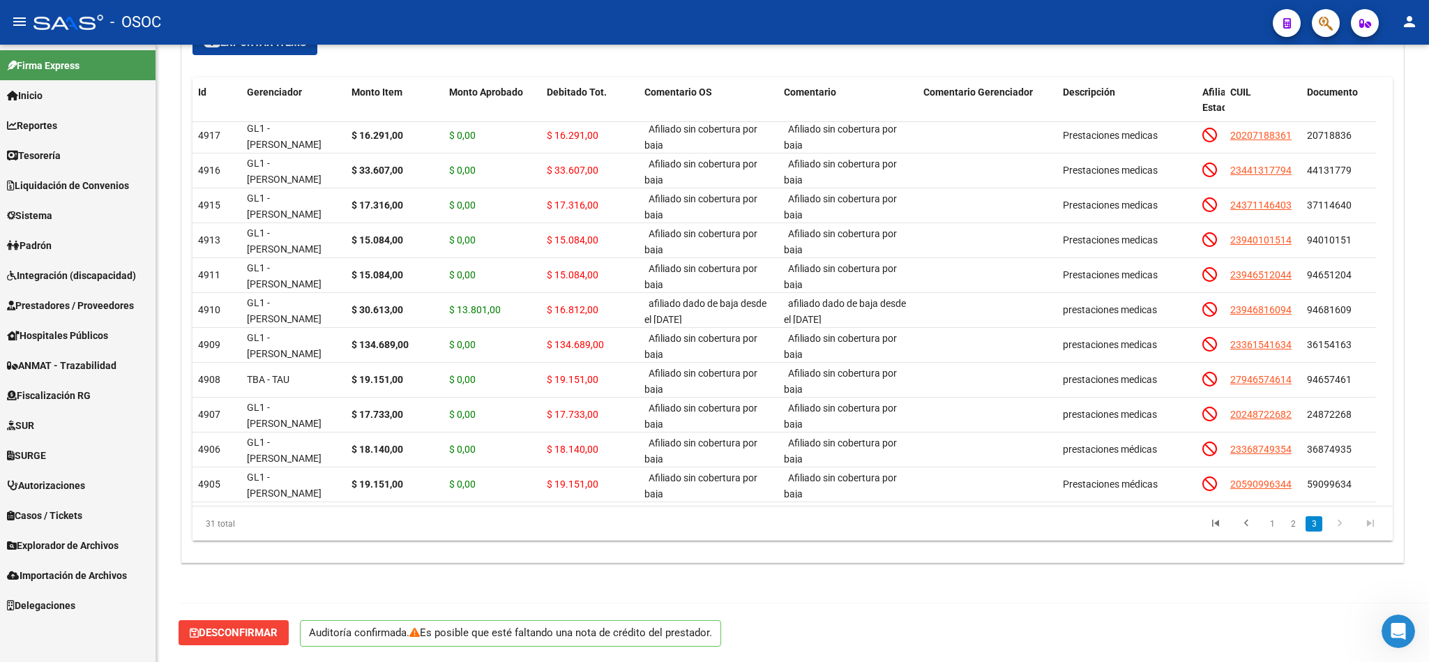
drag, startPoint x: 873, startPoint y: 588, endPoint x: 706, endPoint y: 638, distance: 174.7
click at [868, 592] on div "Información del área Area * Hospitales de Autogestión Seleccionar area Periodo …" at bounding box center [792, 32] width 1228 height 1159
click at [1061, 611] on div "Desconfirmar Auditoría confirmada. Es posible que esté faltando una nota de cré…" at bounding box center [798, 632] width 1240 height 59
click at [59, 300] on span "Prestadores / Proveedores" at bounding box center [70, 305] width 127 height 15
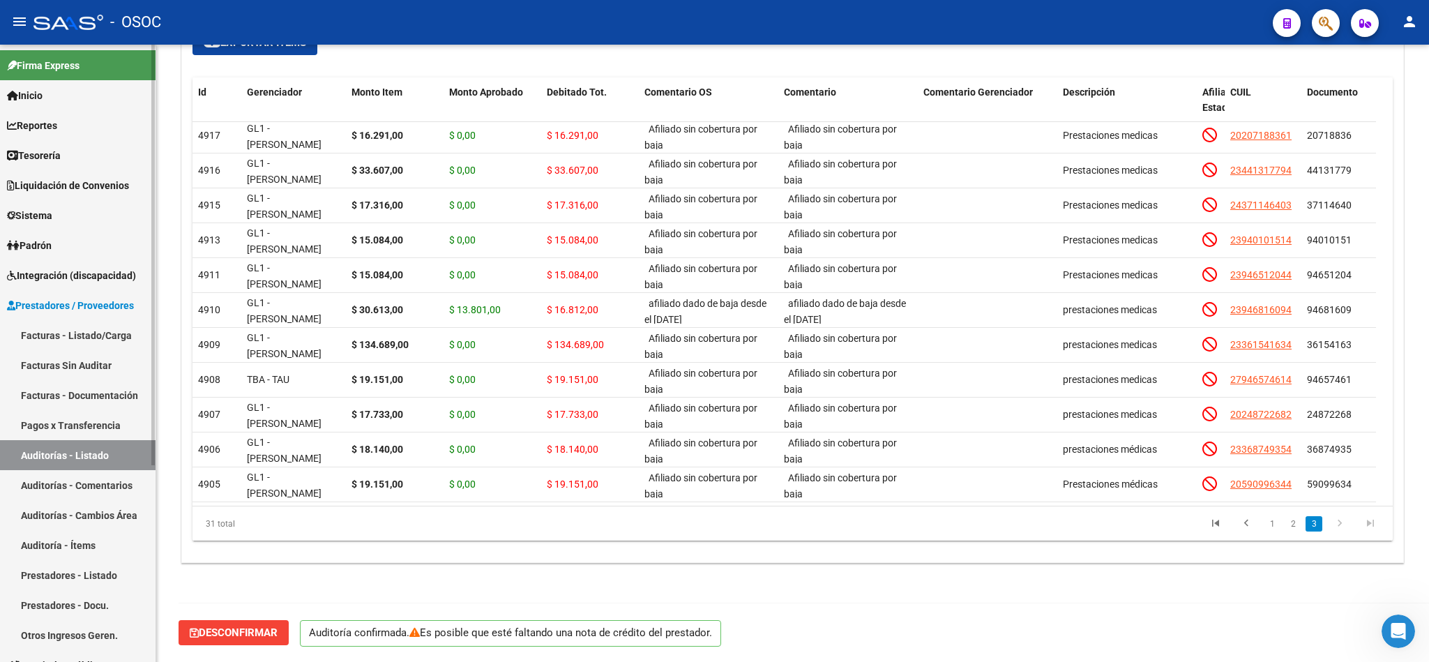
click at [68, 339] on link "Facturas - Listado/Carga" at bounding box center [77, 335] width 155 height 30
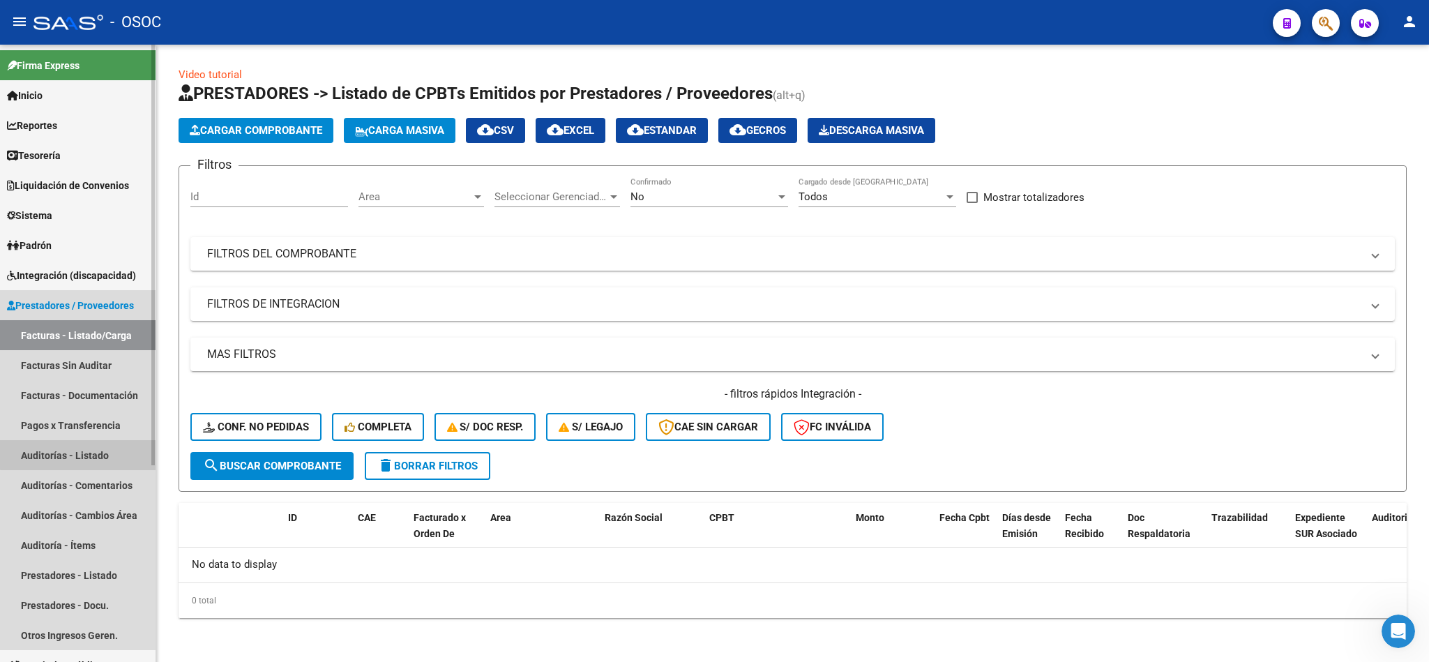
click at [86, 454] on link "Auditorías - Listado" at bounding box center [77, 455] width 155 height 30
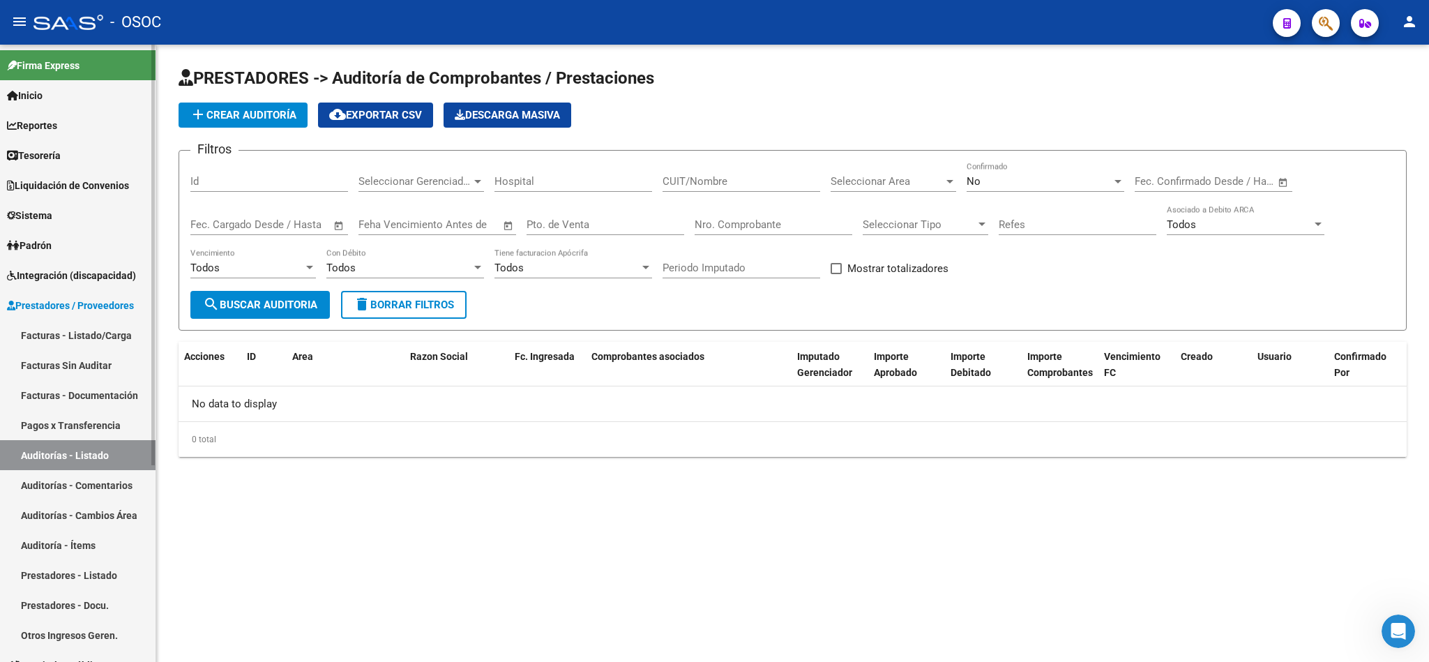
click at [109, 419] on link "Pagos x Transferencia" at bounding box center [77, 425] width 155 height 30
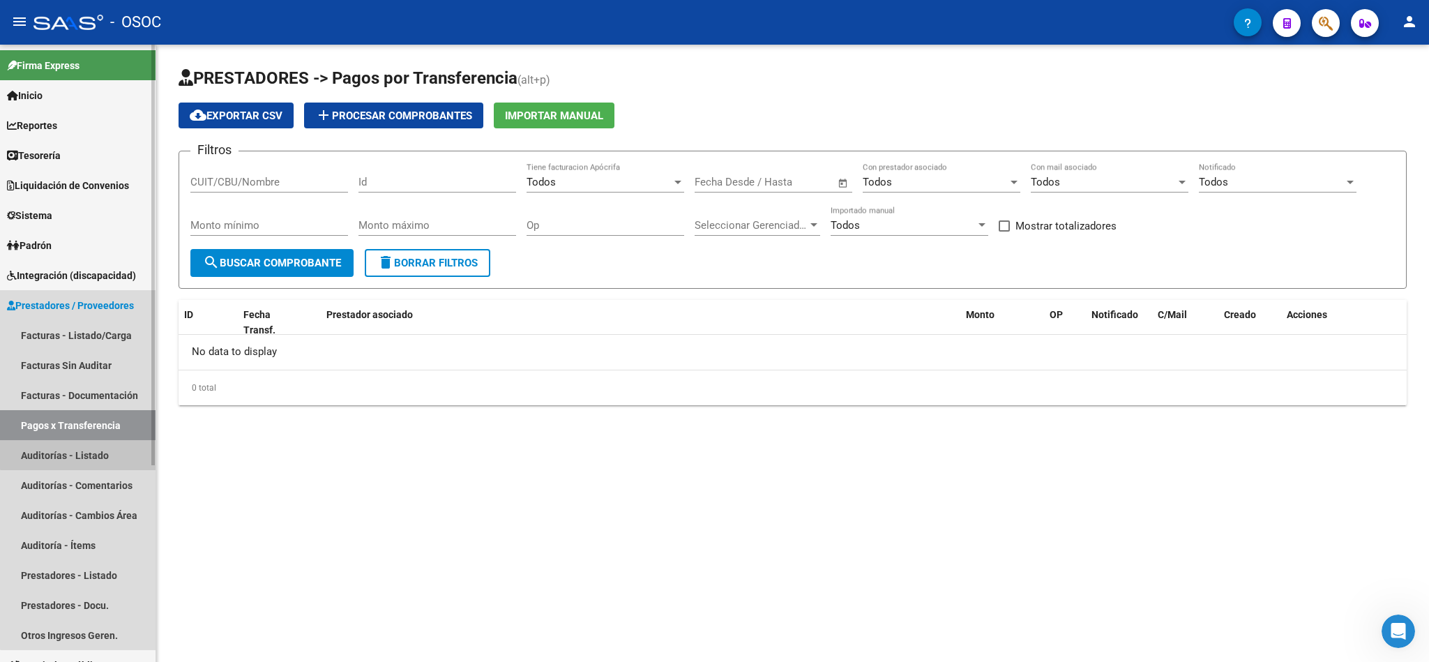
click at [100, 445] on link "Auditorías - Listado" at bounding box center [77, 455] width 155 height 30
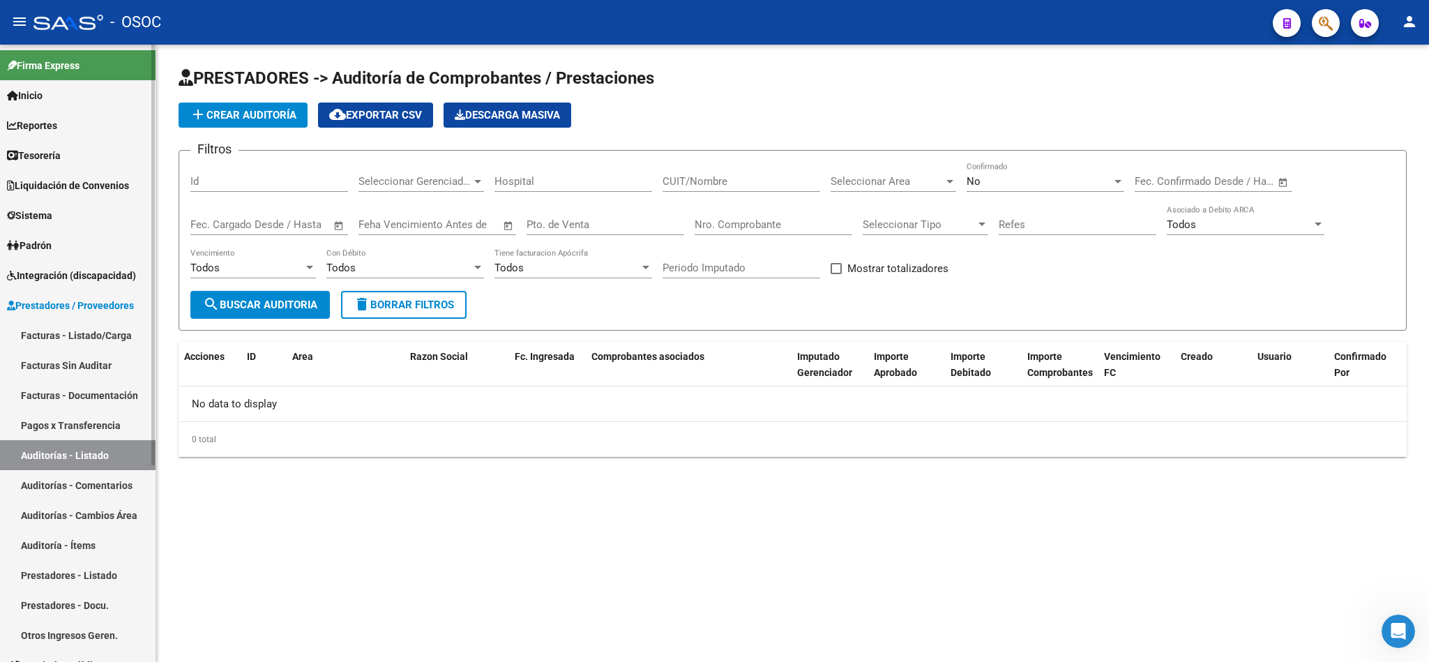
click at [97, 548] on link "Auditoría - Ítems" at bounding box center [77, 545] width 155 height 30
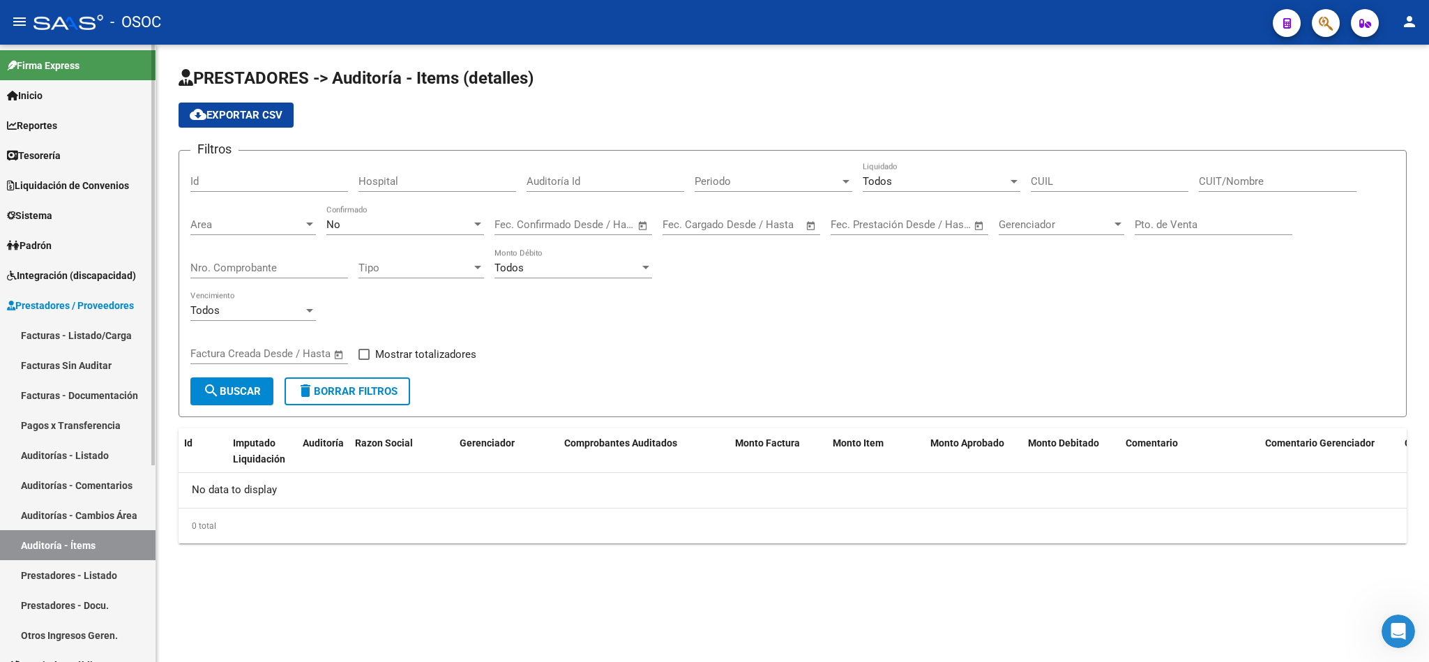
click at [77, 580] on link "Prestadores - Listado" at bounding box center [77, 575] width 155 height 30
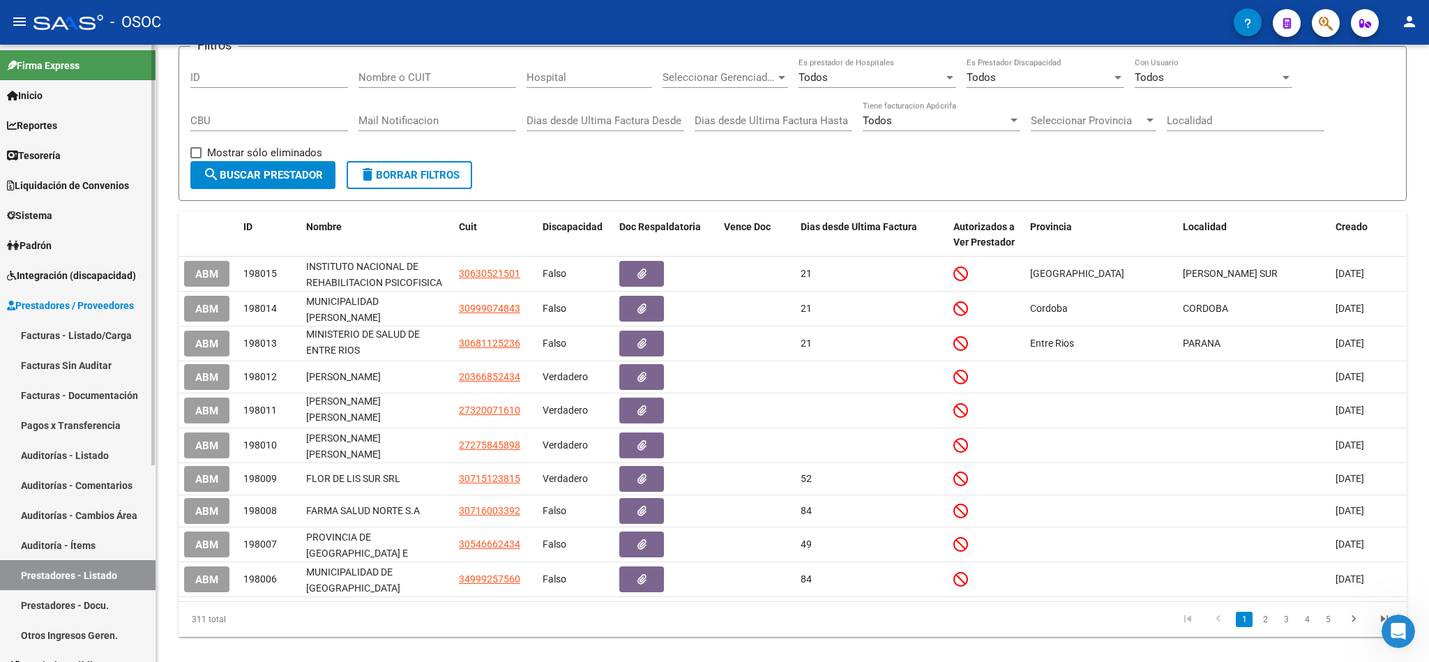
click at [59, 331] on link "Facturas - Listado/Carga" at bounding box center [77, 335] width 155 height 30
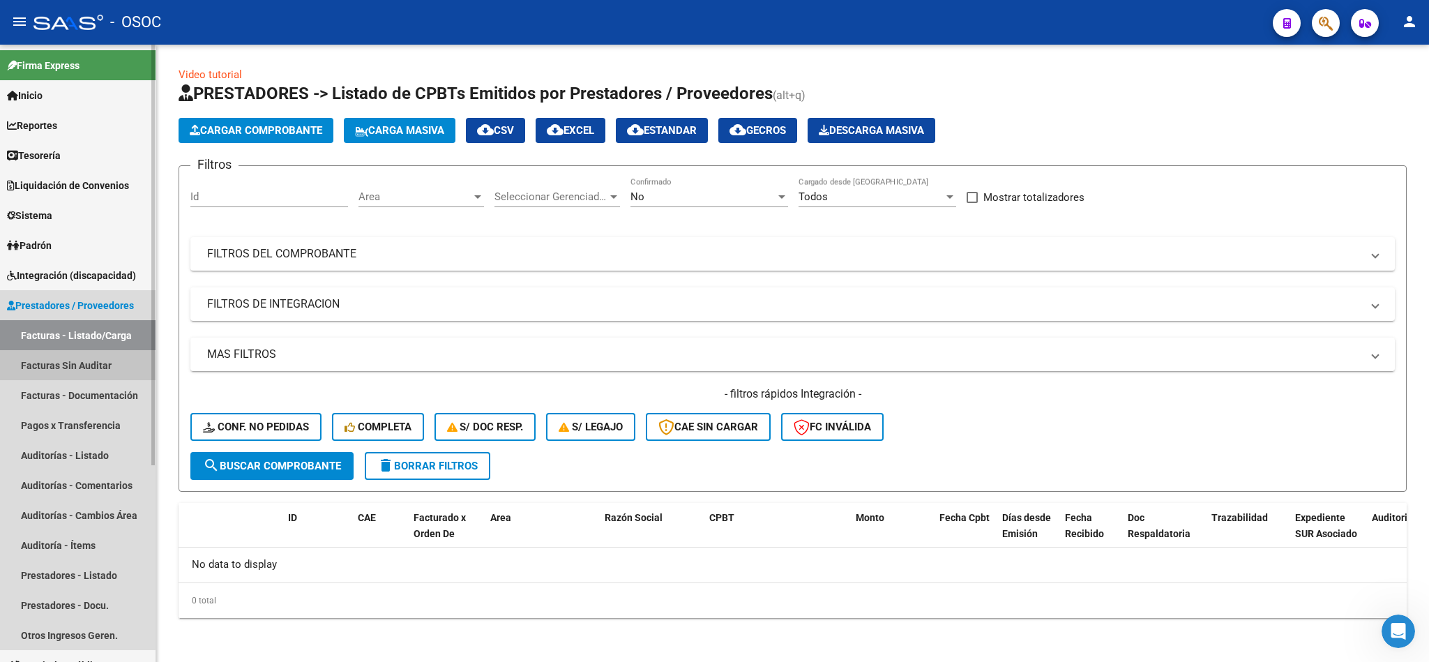
click at [52, 368] on link "Facturas Sin Auditar" at bounding box center [77, 365] width 155 height 30
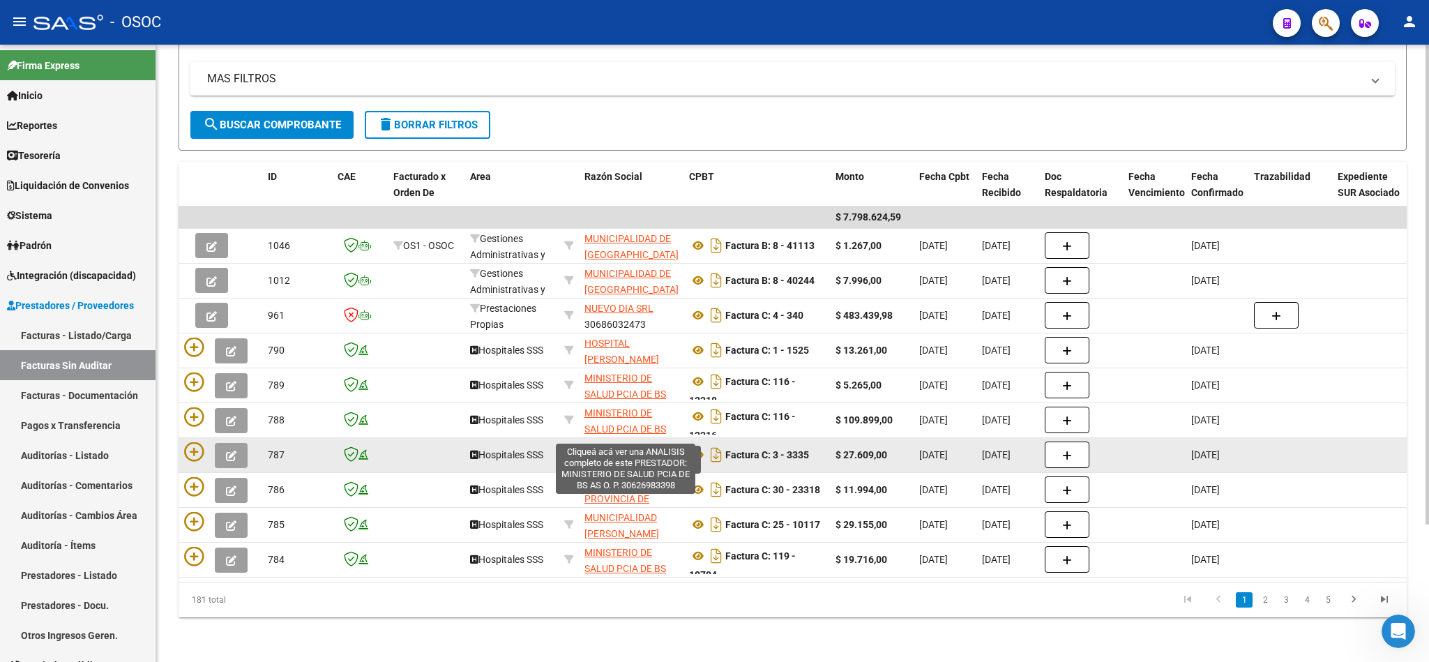
scroll to position [176, 0]
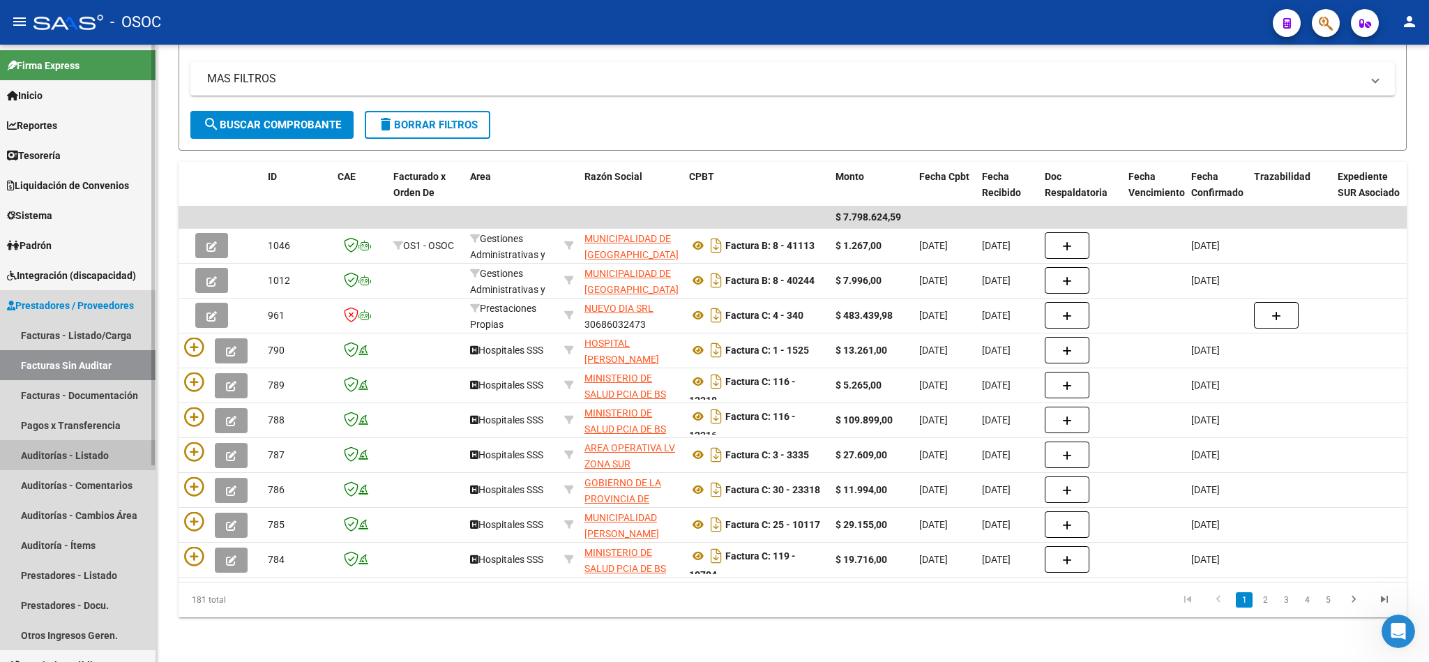
click at [69, 448] on link "Auditorías - Listado" at bounding box center [77, 455] width 155 height 30
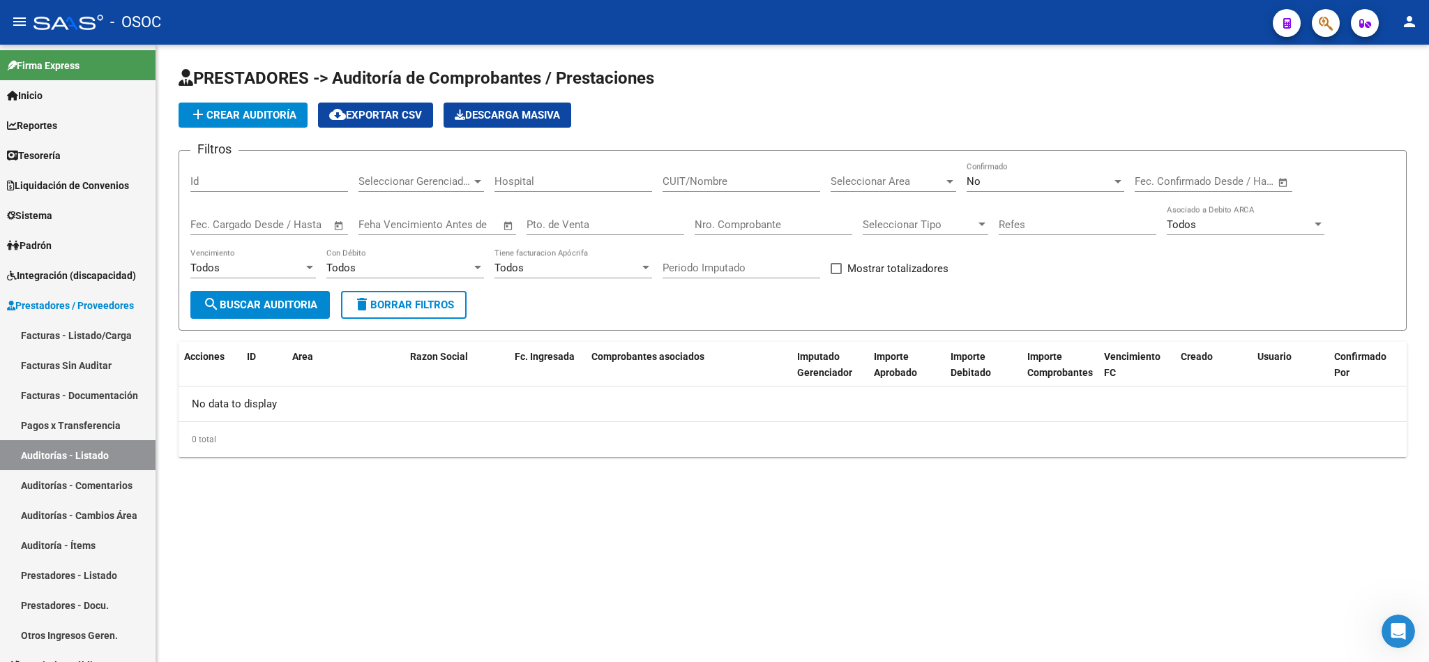
click at [1235, 224] on div "Todos" at bounding box center [1238, 224] width 145 height 13
click at [1235, 226] on span "Todos" at bounding box center [1245, 225] width 158 height 31
click at [1119, 249] on div "Filtros Id Seleccionar Gerenciador Seleccionar Gerenciador Hospital CUIT/Nombre…" at bounding box center [792, 226] width 1204 height 129
click at [1182, 228] on span "Todos" at bounding box center [1180, 224] width 29 height 13
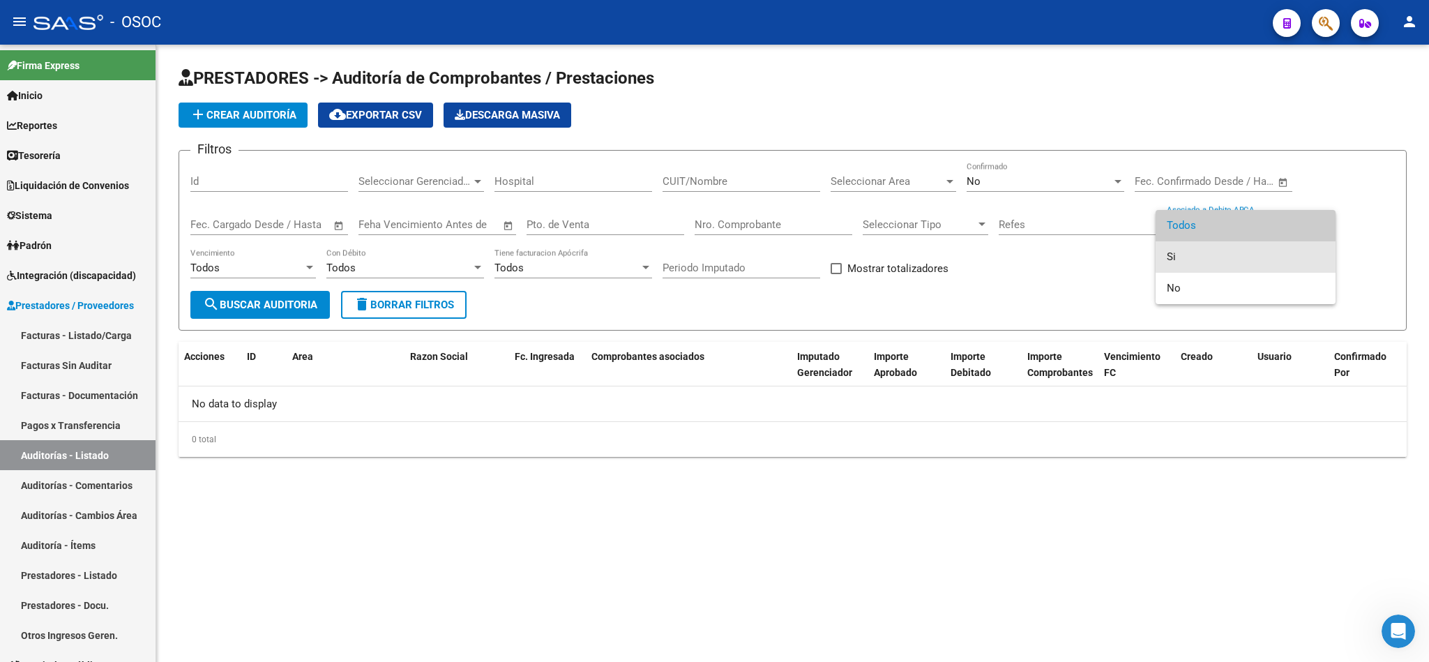
click at [1168, 261] on span "Si" at bounding box center [1245, 256] width 158 height 31
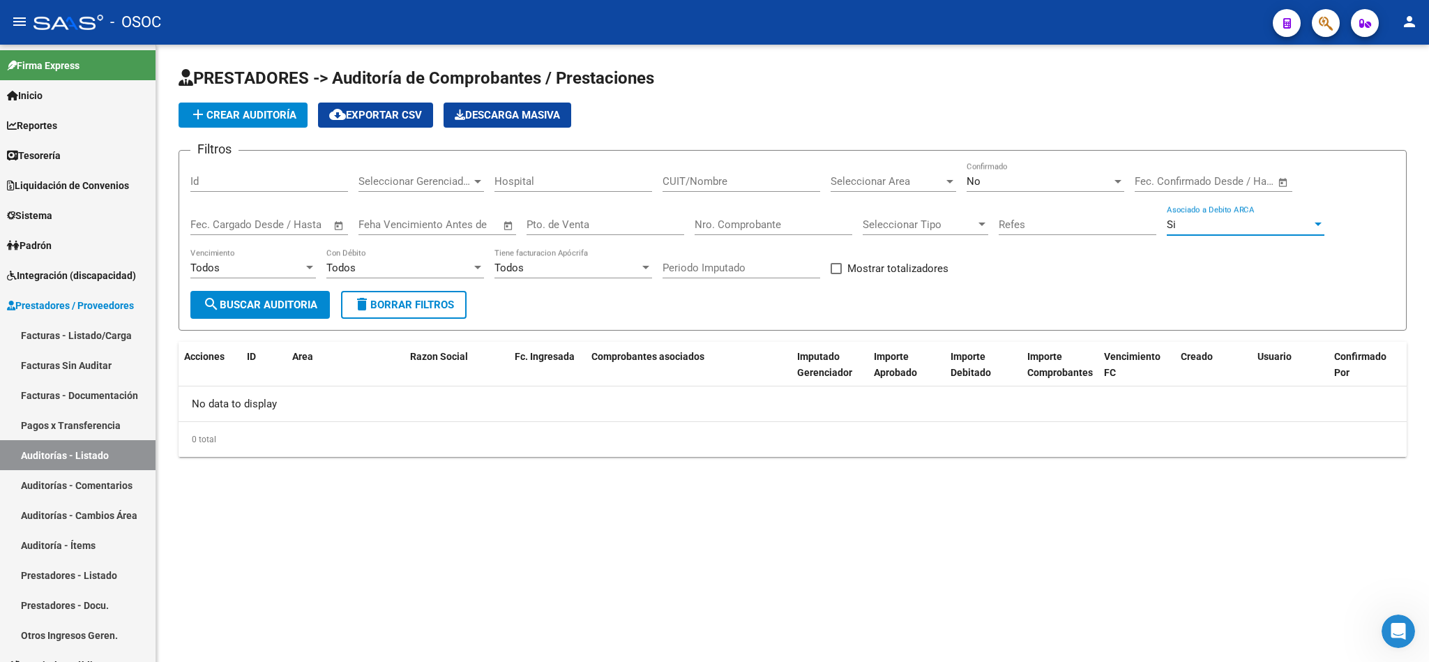
click at [1187, 235] on div "Si Asociado a Debito ARCA" at bounding box center [1245, 220] width 158 height 30
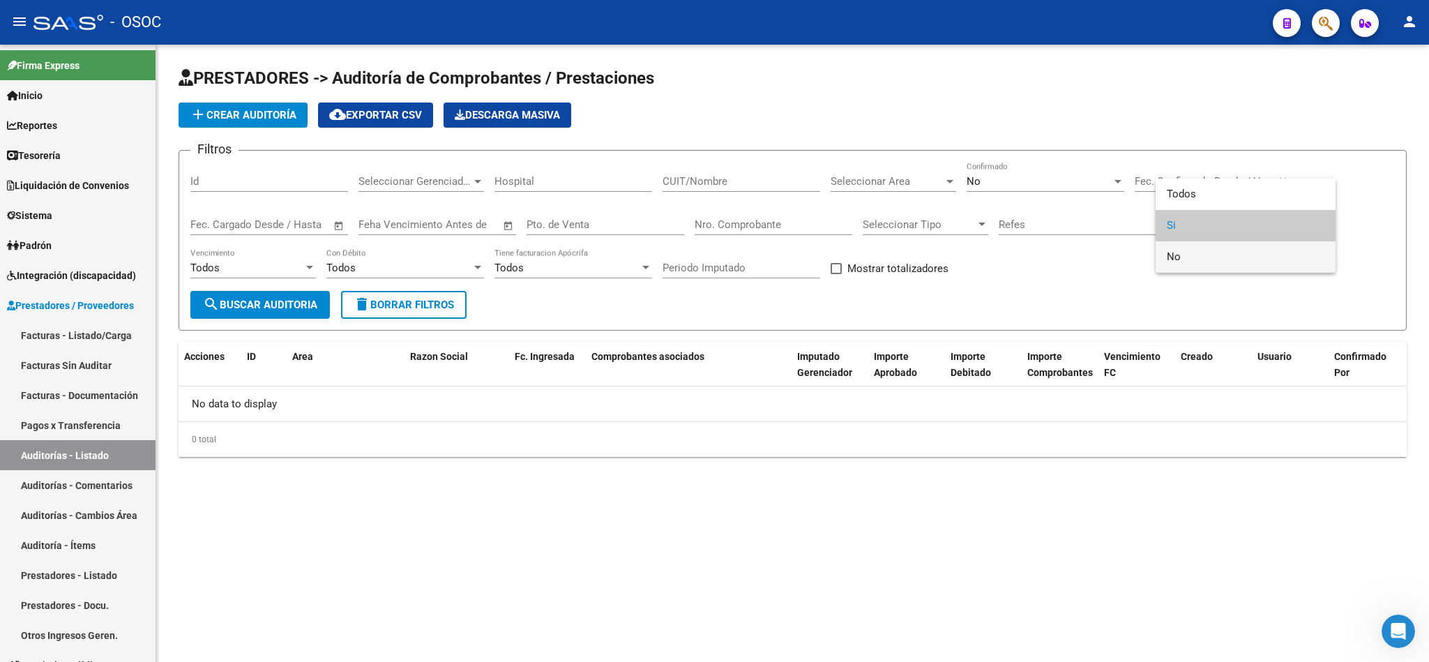
click at [1178, 251] on span "No" at bounding box center [1245, 256] width 158 height 31
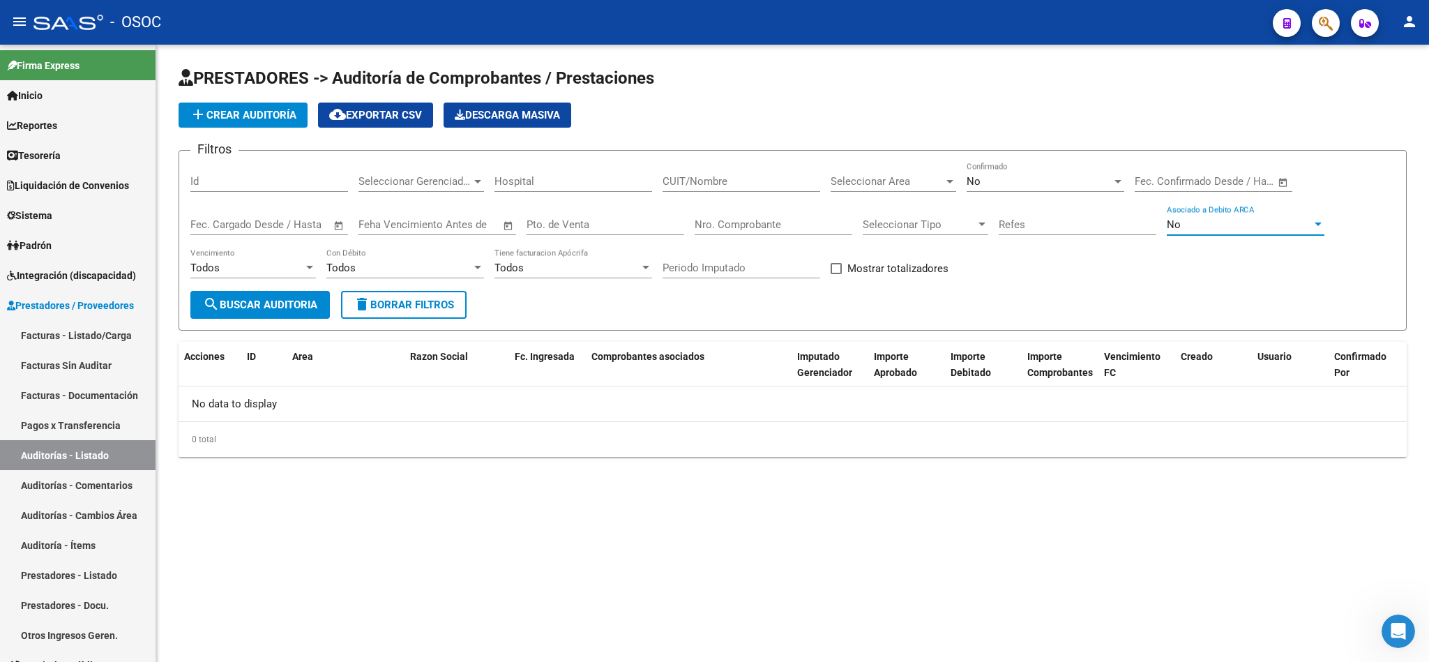
click at [1201, 199] on div "Fecha inicio – Fecha fin Fec. Confirmado Desde / Hasta" at bounding box center [1213, 183] width 158 height 43
click at [1191, 222] on div "No" at bounding box center [1238, 224] width 145 height 13
click at [1192, 216] on span "No" at bounding box center [1233, 225] width 135 height 31
click at [1192, 216] on div "No Asociado a Debito ARCA" at bounding box center [1245, 220] width 158 height 30
drag, startPoint x: 1220, startPoint y: 143, endPoint x: 1218, endPoint y: 151, distance: 8.6
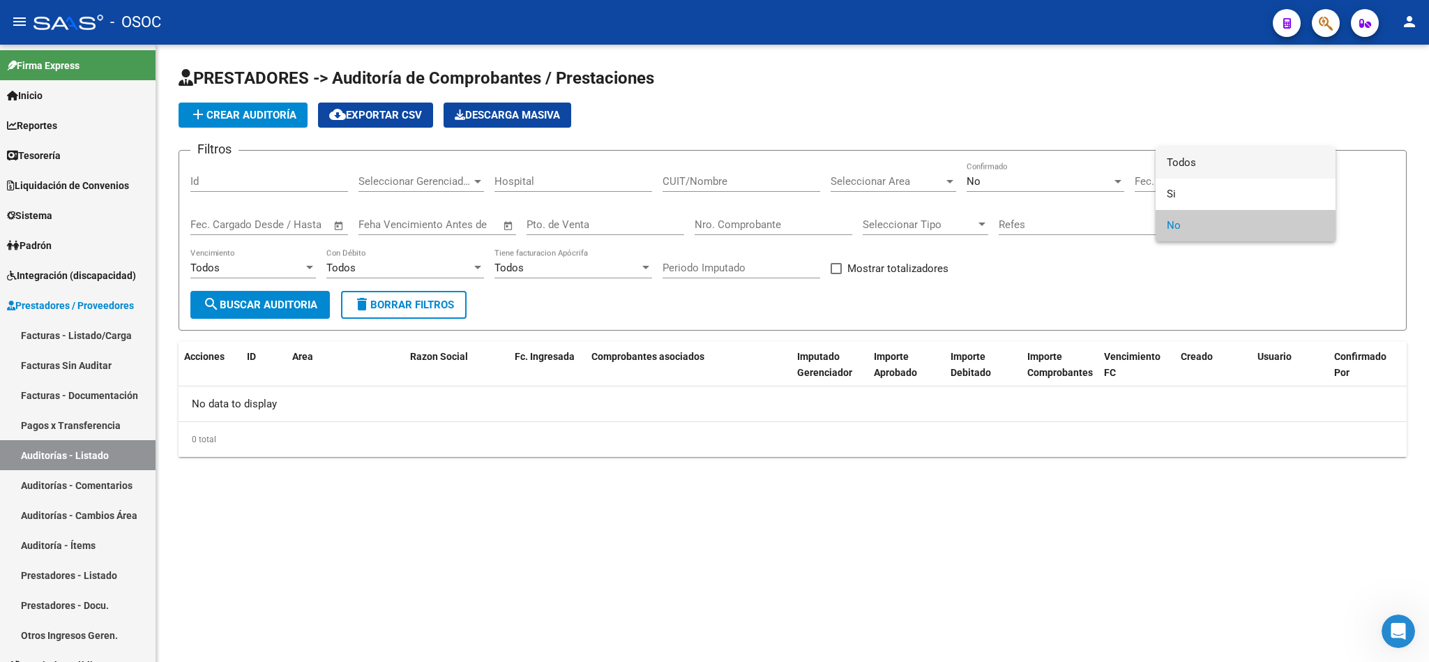
click at [1220, 147] on div "Todos Si No" at bounding box center [714, 331] width 1429 height 662
click at [1194, 176] on span "Todos" at bounding box center [1245, 162] width 158 height 31
drag, startPoint x: 1098, startPoint y: 295, endPoint x: 1120, endPoint y: 285, distance: 23.7
click at [1113, 289] on form "Filtros Id Seleccionar Gerenciador Seleccionar Gerenciador Hospital CUIT/Nombre…" at bounding box center [792, 240] width 1228 height 181
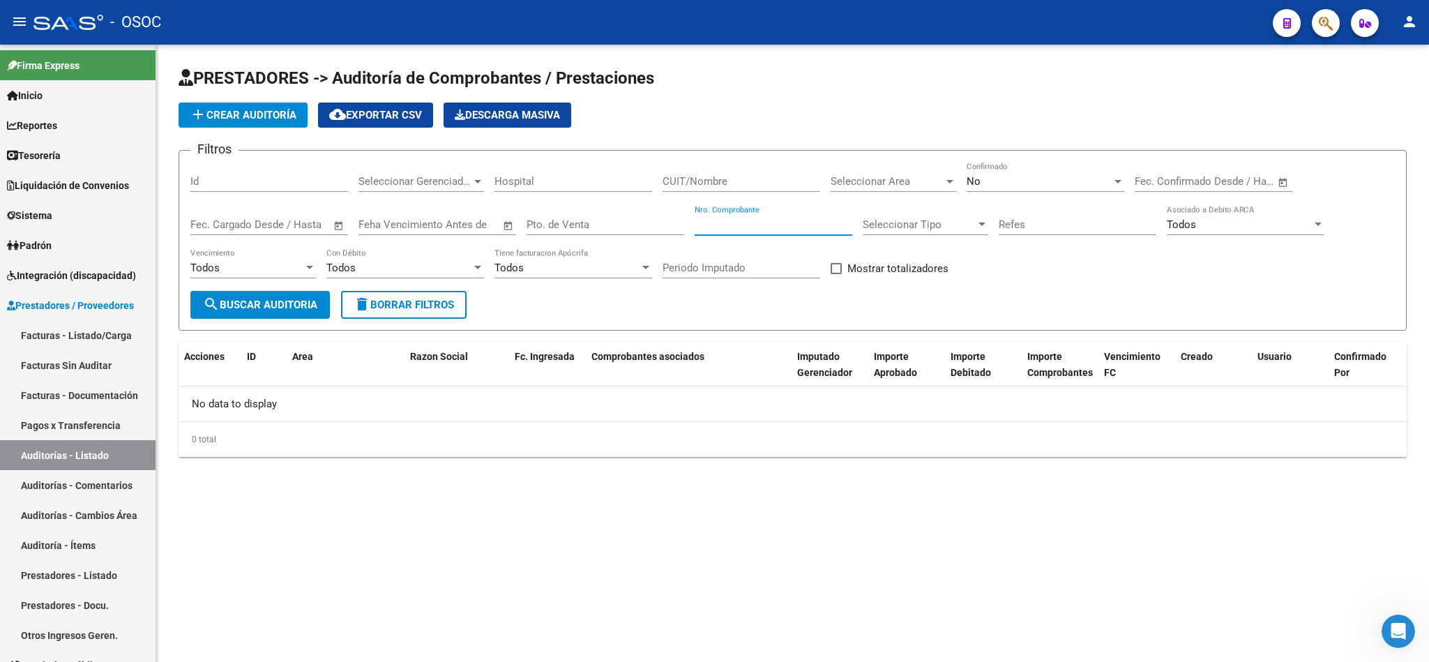
click at [780, 224] on input "Nro. Comprobante" at bounding box center [773, 224] width 158 height 13
paste input "84689"
type input "84689"
click at [283, 312] on button "search Buscar Auditoria" at bounding box center [259, 305] width 139 height 28
drag, startPoint x: 740, startPoint y: 228, endPoint x: 683, endPoint y: 227, distance: 57.9
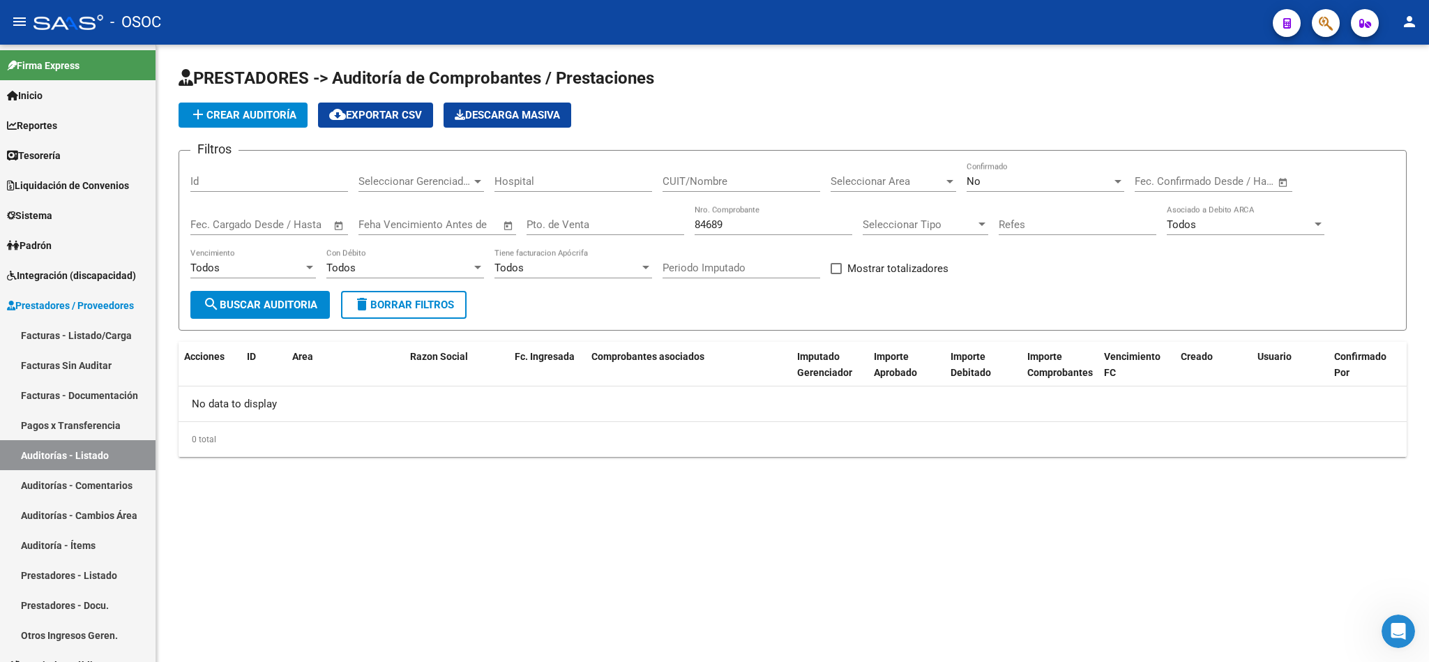
click at [683, 228] on div "Filtros Id Seleccionar Gerenciador Seleccionar Gerenciador Hospital CUIT/Nombre…" at bounding box center [792, 226] width 1204 height 129
drag, startPoint x: 109, startPoint y: 340, endPoint x: 136, endPoint y: 352, distance: 29.3
click at [109, 340] on link "Facturas - Listado/Carga" at bounding box center [77, 335] width 155 height 30
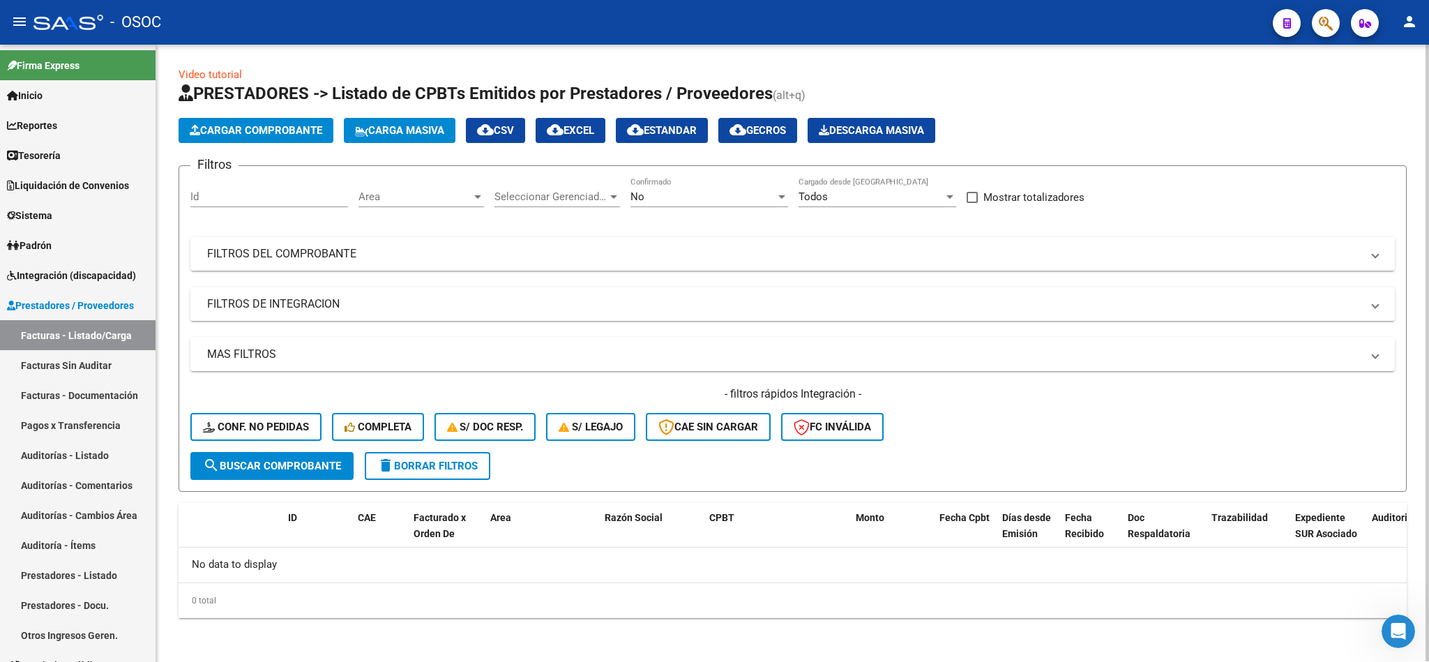
drag, startPoint x: 687, startPoint y: 506, endPoint x: 650, endPoint y: 488, distance: 40.5
click at [686, 507] on datatable-header-cell "Razón Social" at bounding box center [651, 533] width 105 height 61
click at [645, 250] on mat-panel-title "FILTROS DEL COMPROBANTE" at bounding box center [784, 253] width 1154 height 15
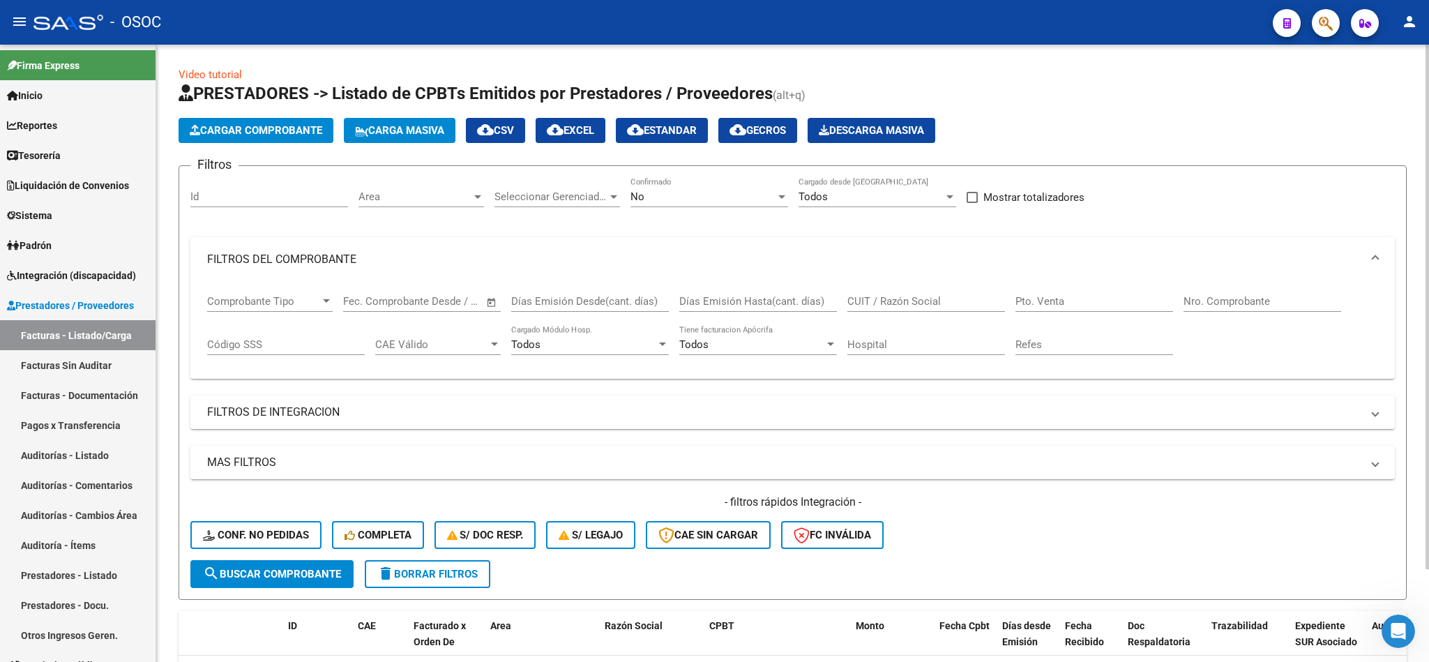
click at [645, 250] on mat-expansion-panel-header "FILTROS DEL COMPROBANTE" at bounding box center [792, 259] width 1204 height 45
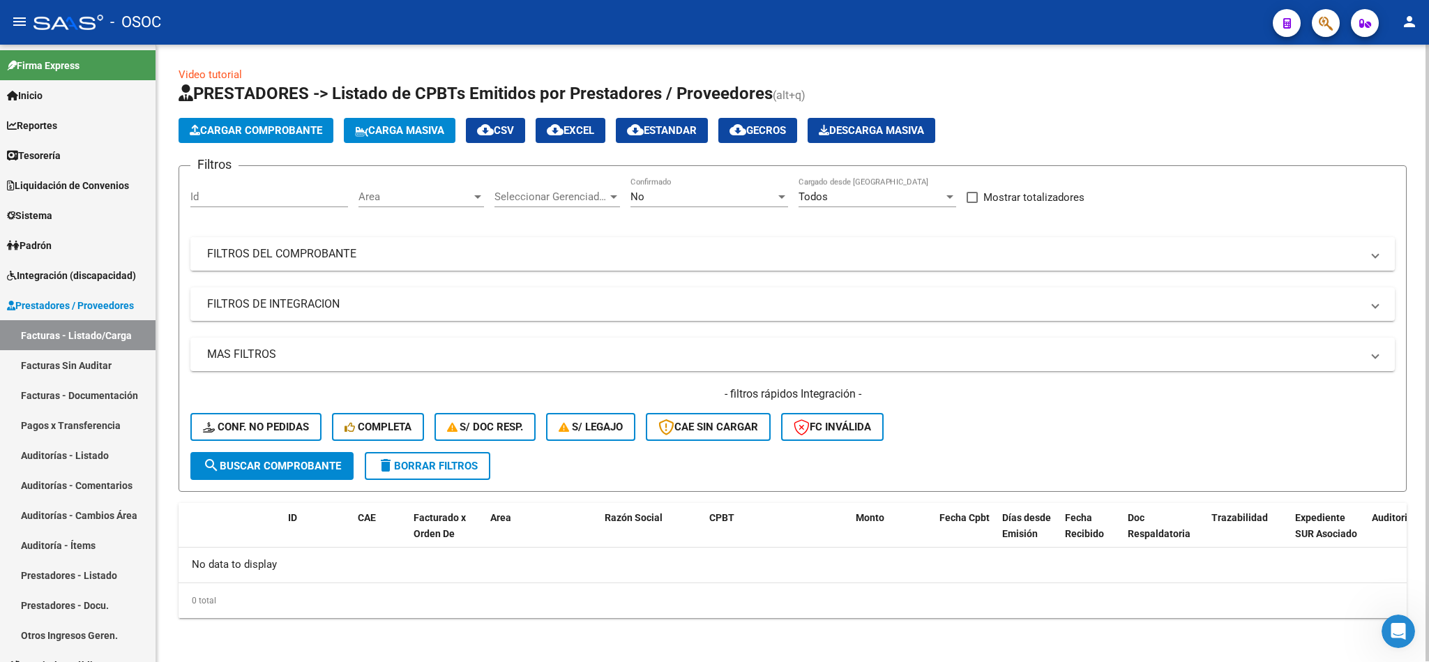
click at [645, 250] on mat-panel-title "FILTROS DEL COMPROBANTE" at bounding box center [784, 253] width 1154 height 15
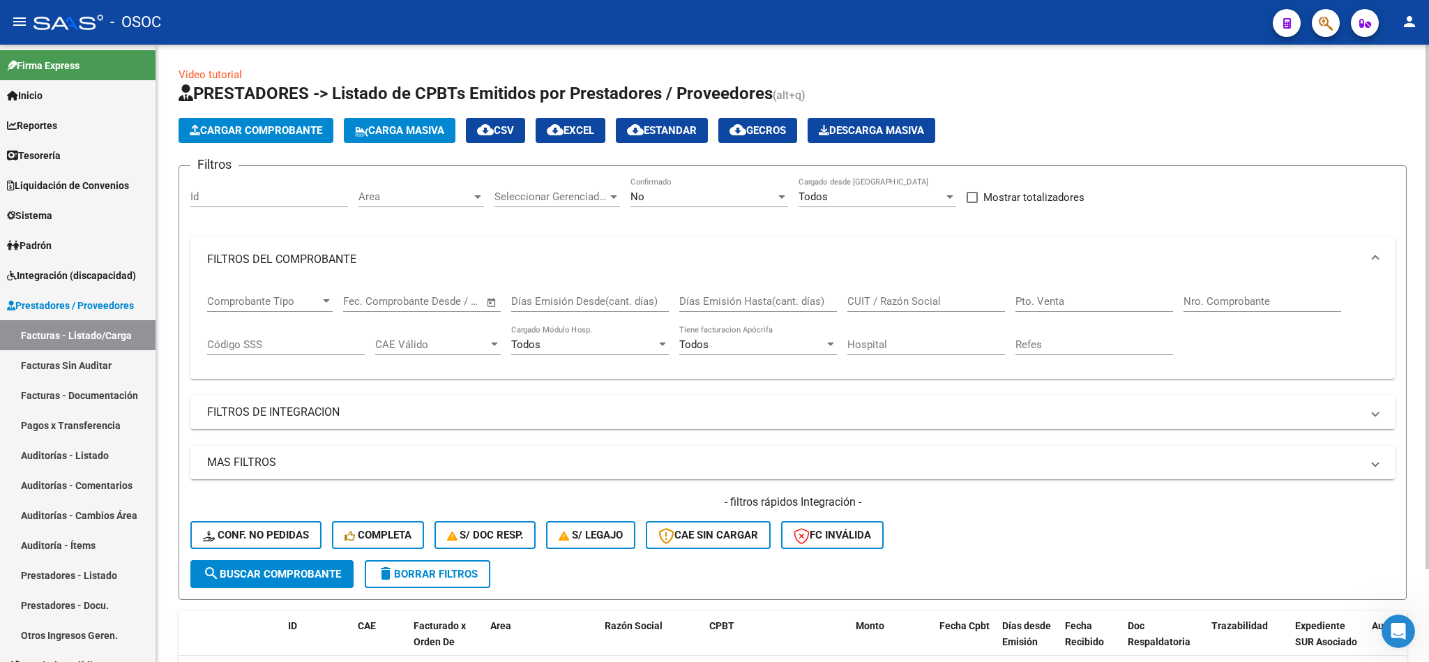
click at [319, 306] on span "Comprobante Tipo" at bounding box center [263, 301] width 113 height 13
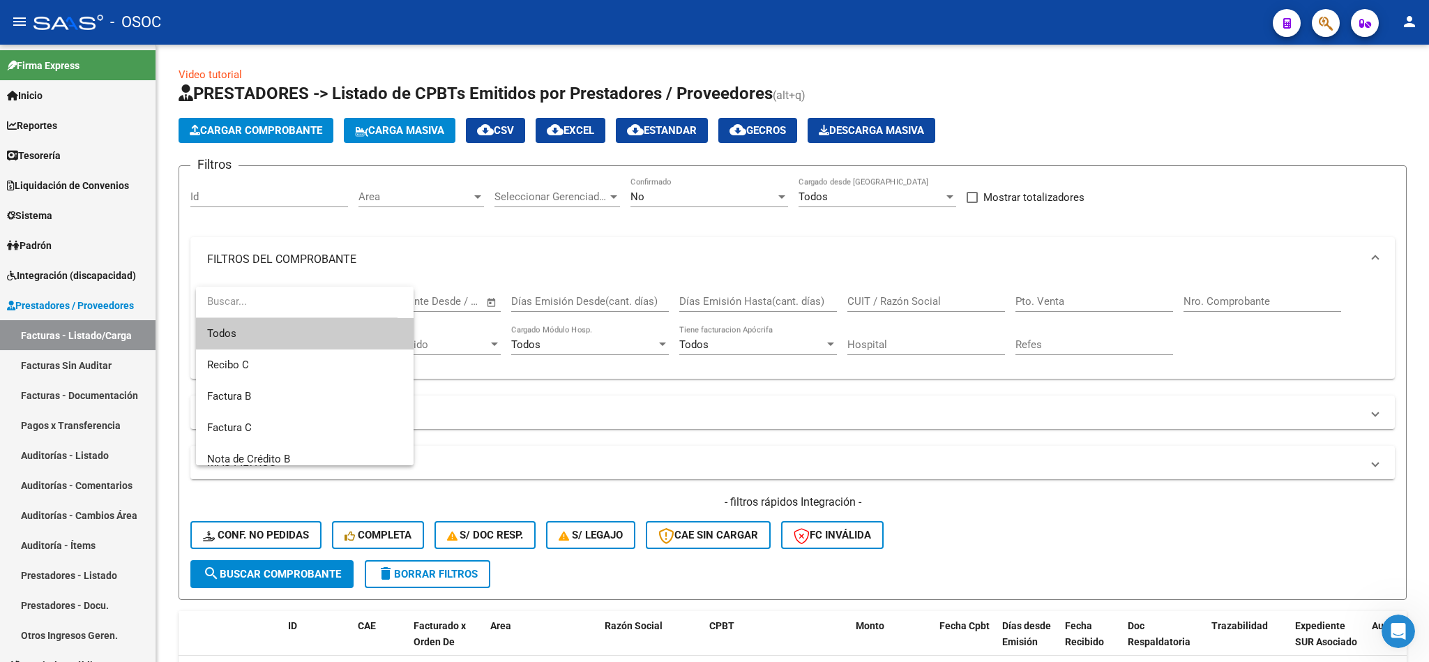
click at [314, 302] on input "dropdown search" at bounding box center [296, 301] width 201 height 31
click at [529, 236] on div at bounding box center [714, 331] width 1429 height 662
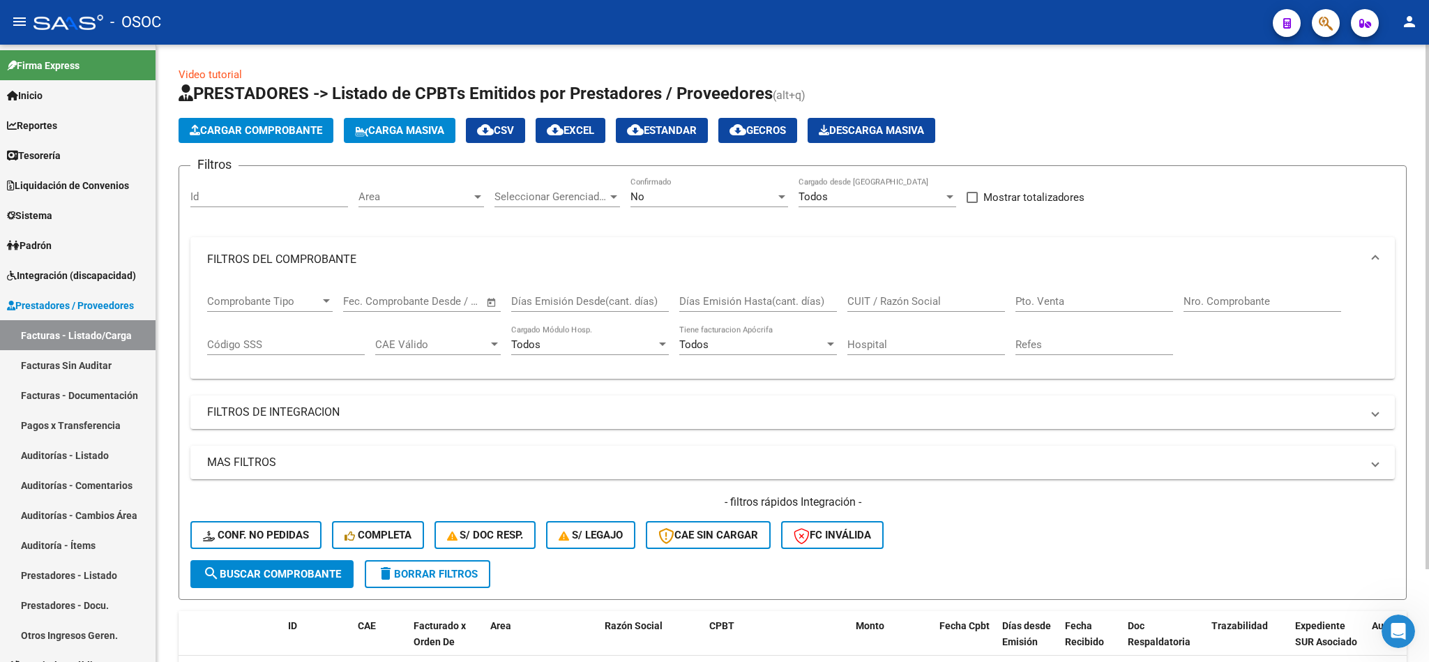
click at [1228, 294] on div "Nro. Comprobante" at bounding box center [1262, 297] width 158 height 30
paste input "84689"
type input "84689"
click at [289, 574] on span "search Buscar Comprobante" at bounding box center [272, 574] width 138 height 13
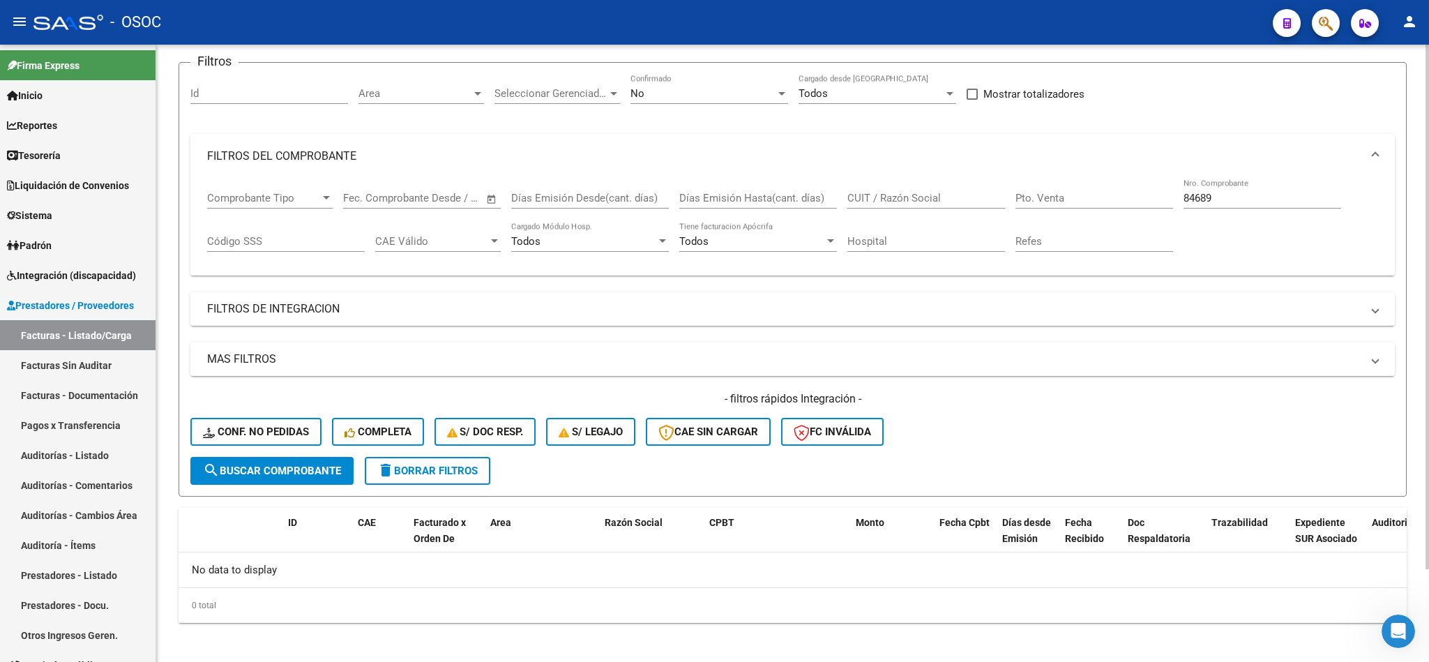
scroll to position [109, 0]
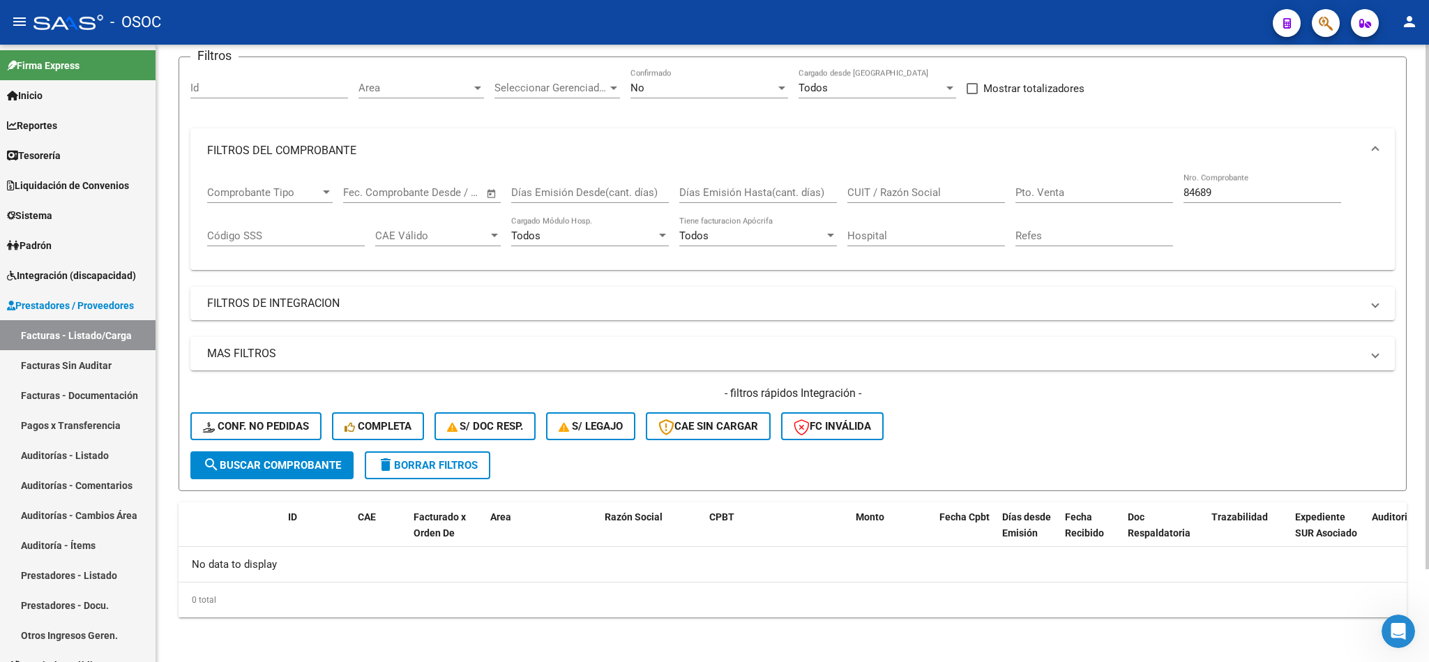
click at [1030, 195] on input "Pto. Venta" at bounding box center [1094, 192] width 158 height 13
type input "1"
click at [305, 466] on span "search Buscar Comprobante" at bounding box center [272, 465] width 138 height 13
click at [538, 241] on span "Todos" at bounding box center [525, 235] width 29 height 13
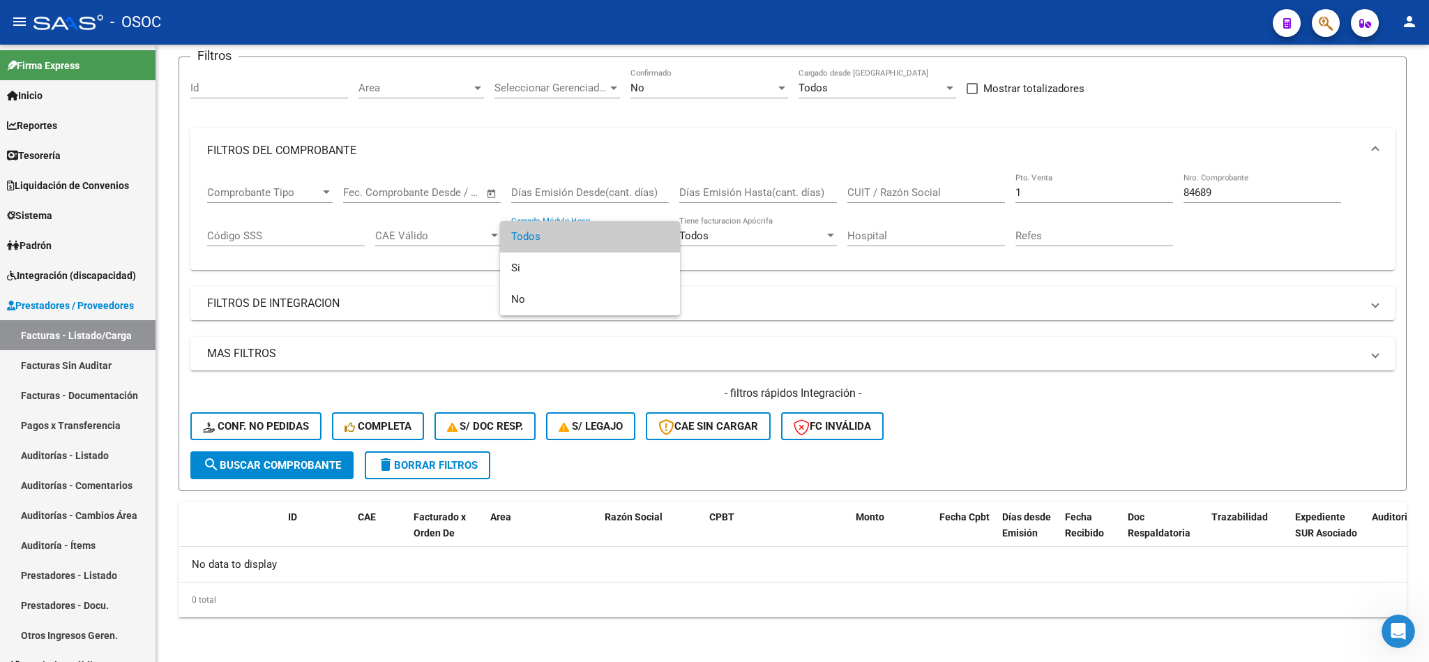
click at [548, 237] on span "Todos" at bounding box center [590, 236] width 158 height 31
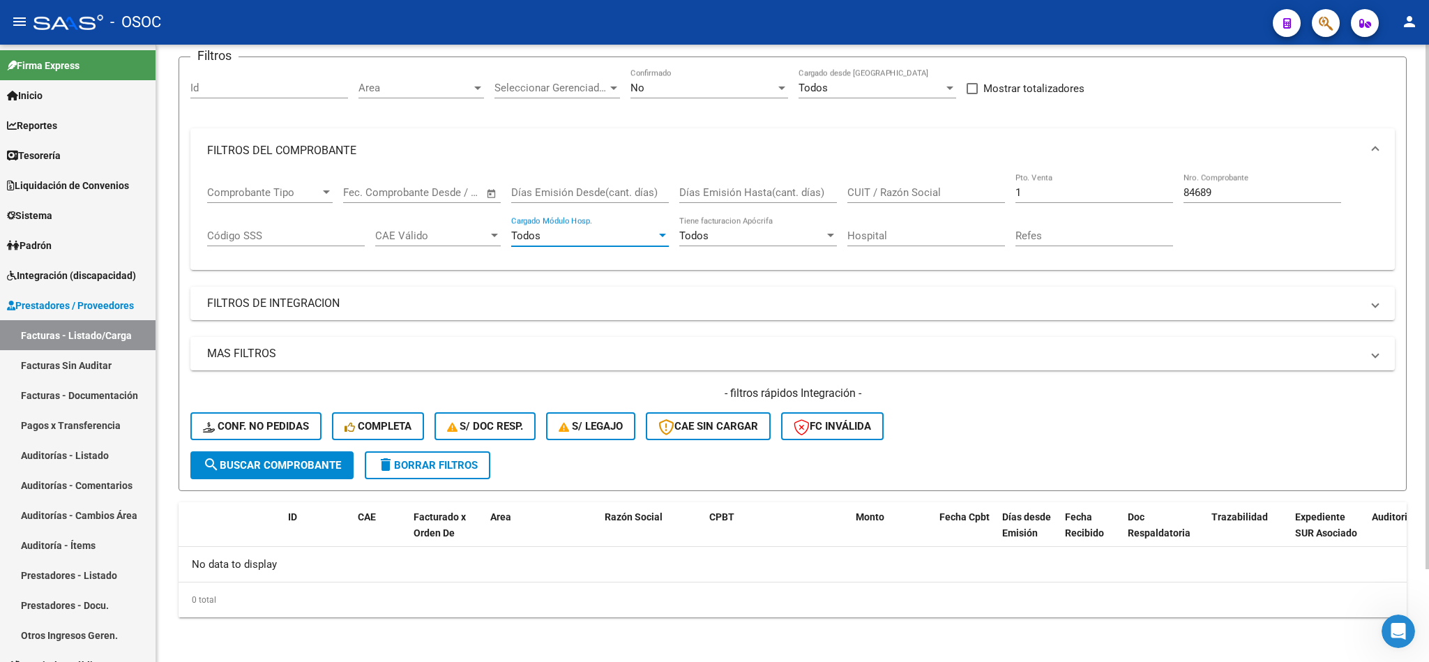
click at [657, 246] on div "Todos Cargado Módulo Hosp." at bounding box center [590, 231] width 158 height 30
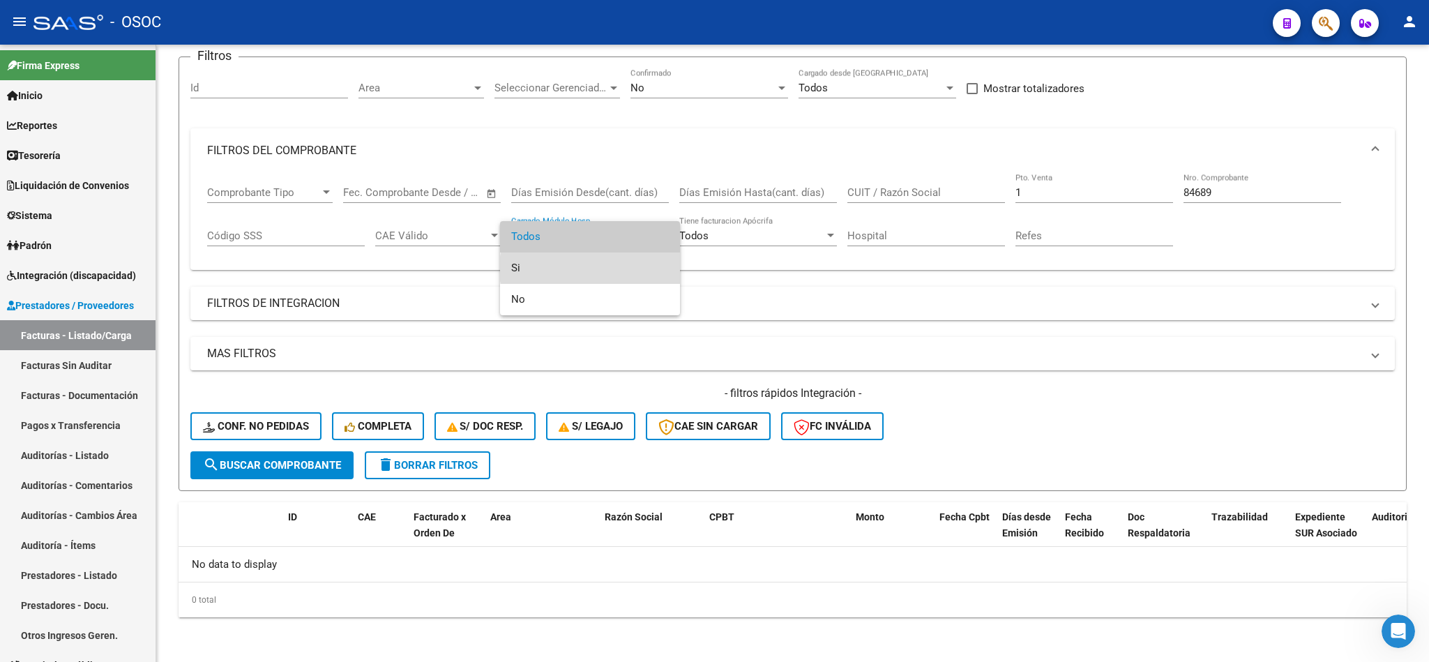
click at [611, 268] on span "Si" at bounding box center [590, 267] width 158 height 31
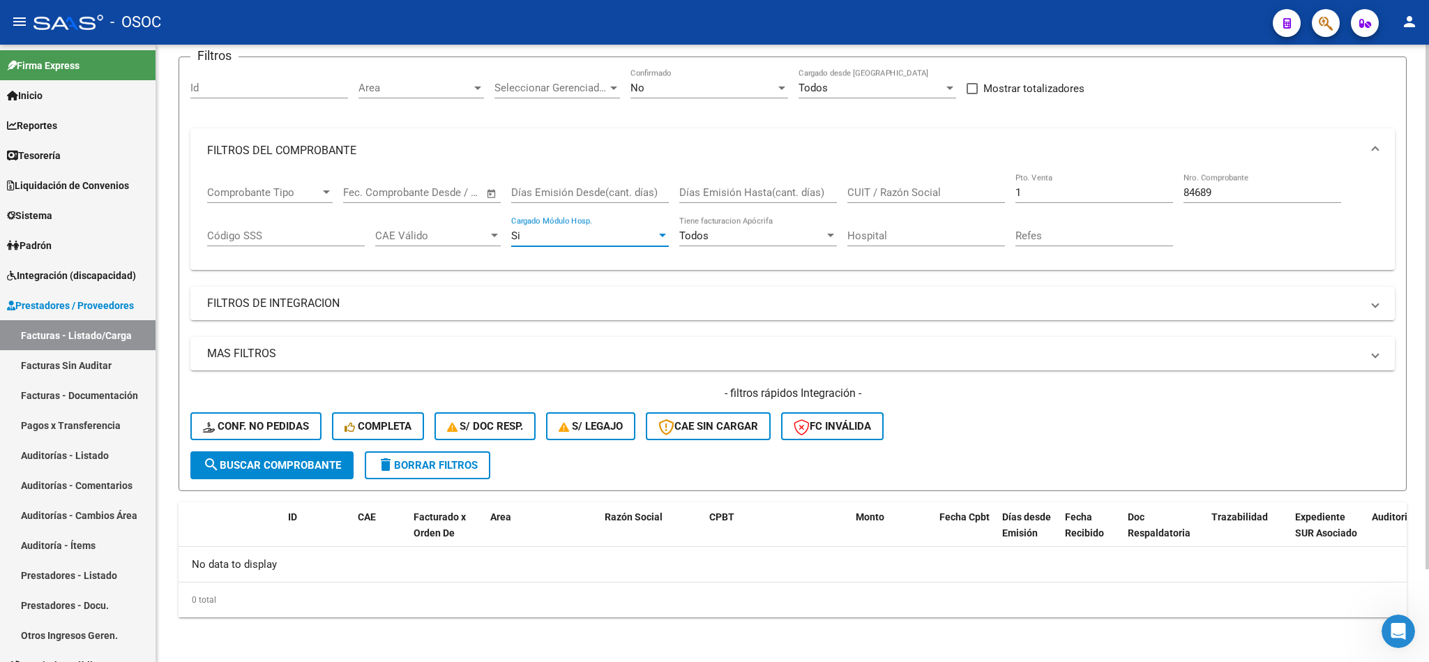
click at [761, 241] on div "Todos" at bounding box center [751, 235] width 145 height 13
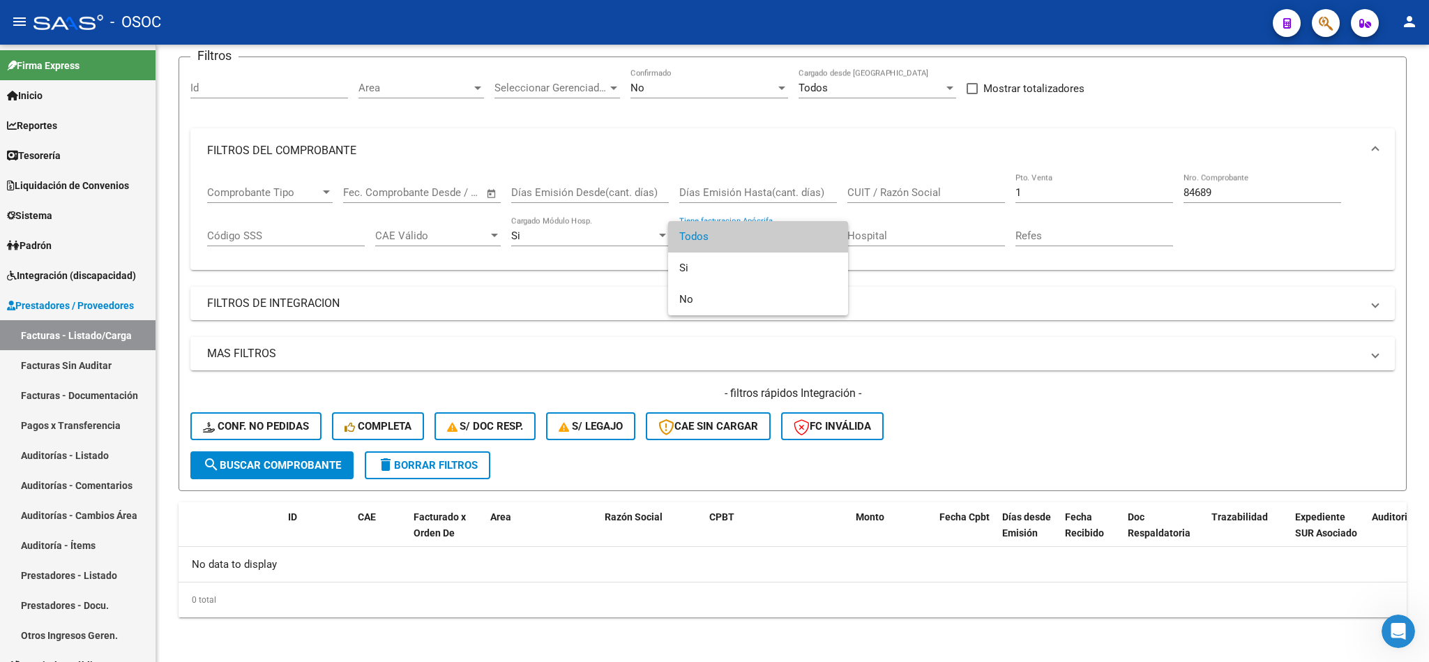
click at [749, 247] on span "Todos" at bounding box center [758, 236] width 158 height 31
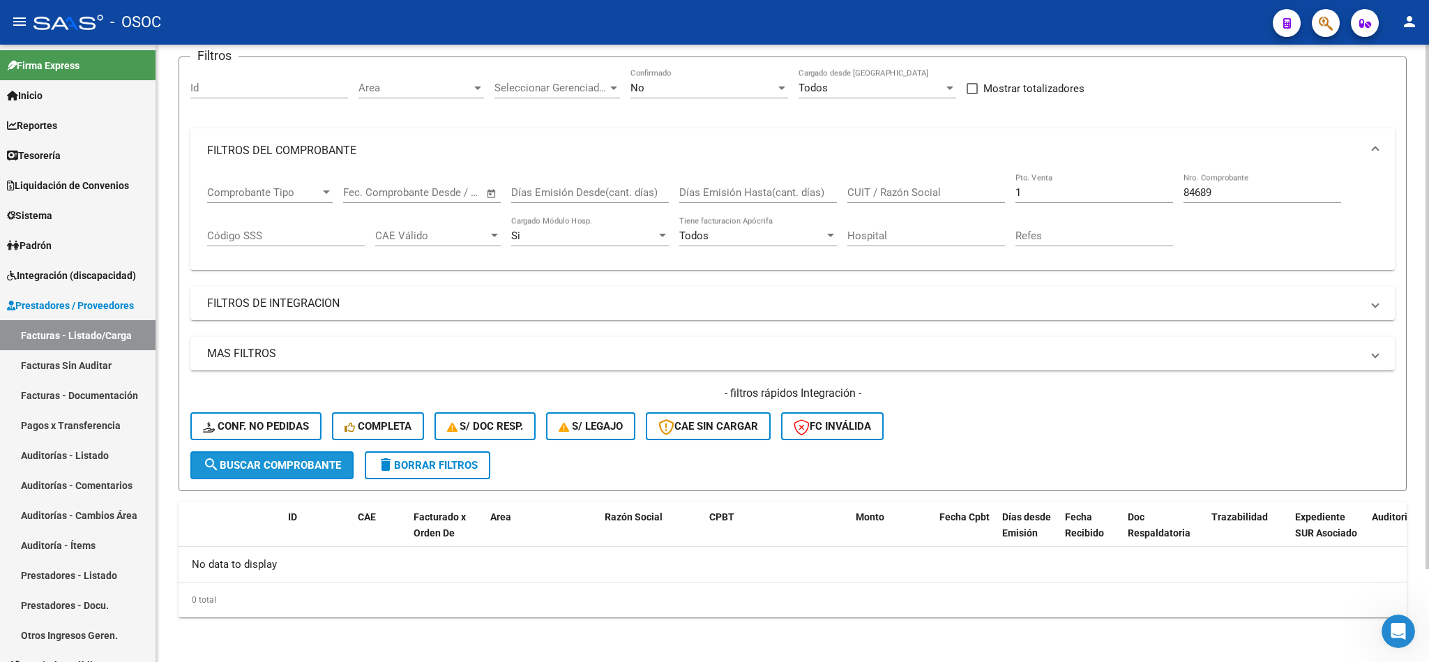
click at [266, 471] on span "search Buscar Comprobante" at bounding box center [272, 465] width 138 height 13
click at [1049, 232] on input "Refes" at bounding box center [1094, 235] width 158 height 13
drag, startPoint x: 844, startPoint y: 247, endPoint x: 879, endPoint y: 237, distance: 37.1
click at [845, 247] on div "Comprobante Tipo Comprobante Tipo Fecha inicio – Fecha fin Fec. Comprobante Des…" at bounding box center [792, 216] width 1171 height 86
click at [914, 231] on input "Hospital" at bounding box center [926, 235] width 158 height 13
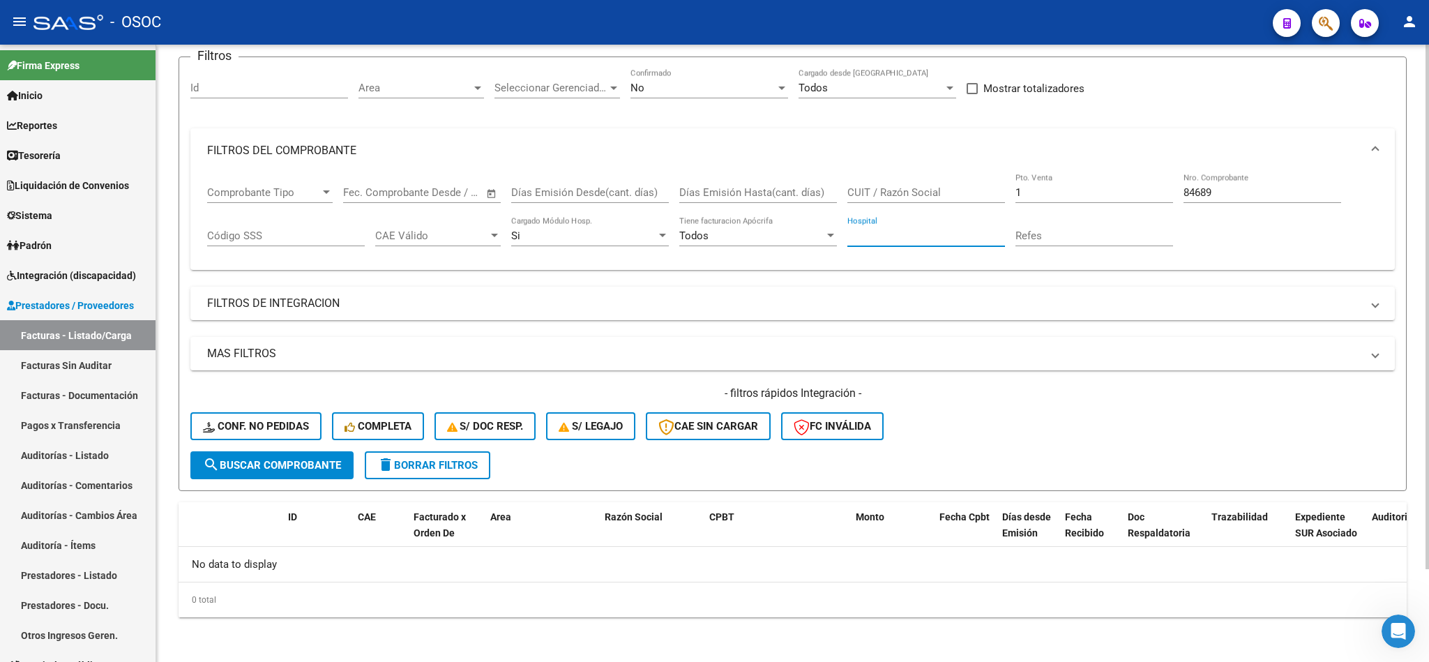
click at [858, 250] on div "Hospital" at bounding box center [926, 237] width 158 height 43
drag, startPoint x: 1234, startPoint y: 188, endPoint x: 1161, endPoint y: 297, distance: 131.1
click at [1159, 294] on div "Filtros Id Area Area Seleccionar Gerenciador Seleccionar Gerenciador No Confirm…" at bounding box center [792, 259] width 1204 height 383
click at [1209, 291] on mat-expansion-panel-header "FILTROS DE INTEGRACION" at bounding box center [792, 303] width 1204 height 33
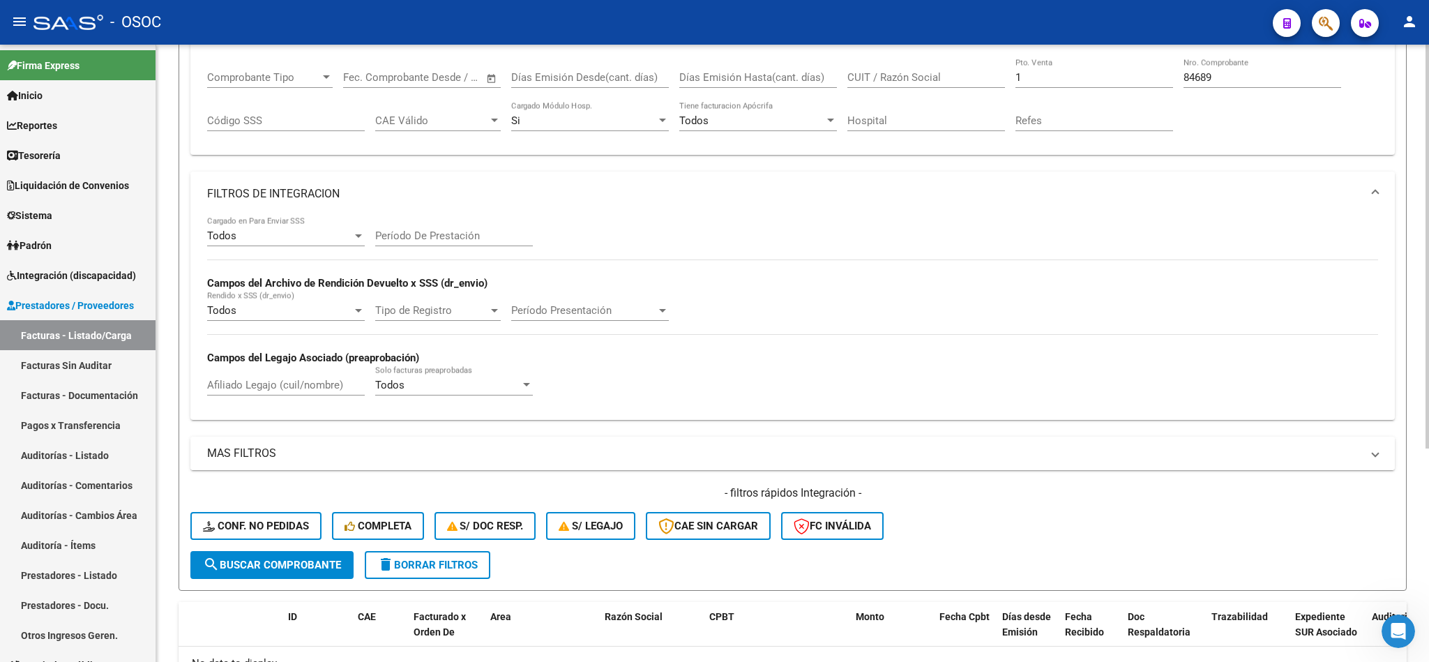
scroll to position [325, 0]
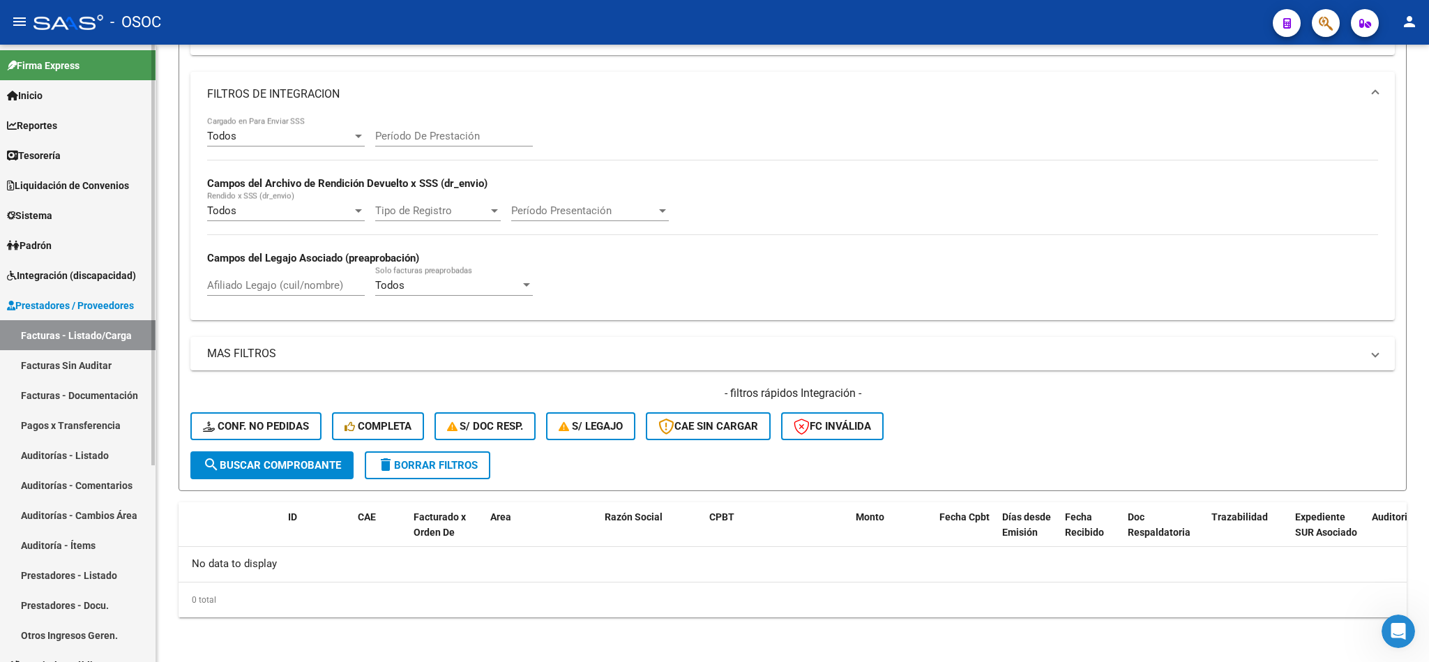
click at [77, 365] on link "Facturas Sin Auditar" at bounding box center [77, 365] width 155 height 30
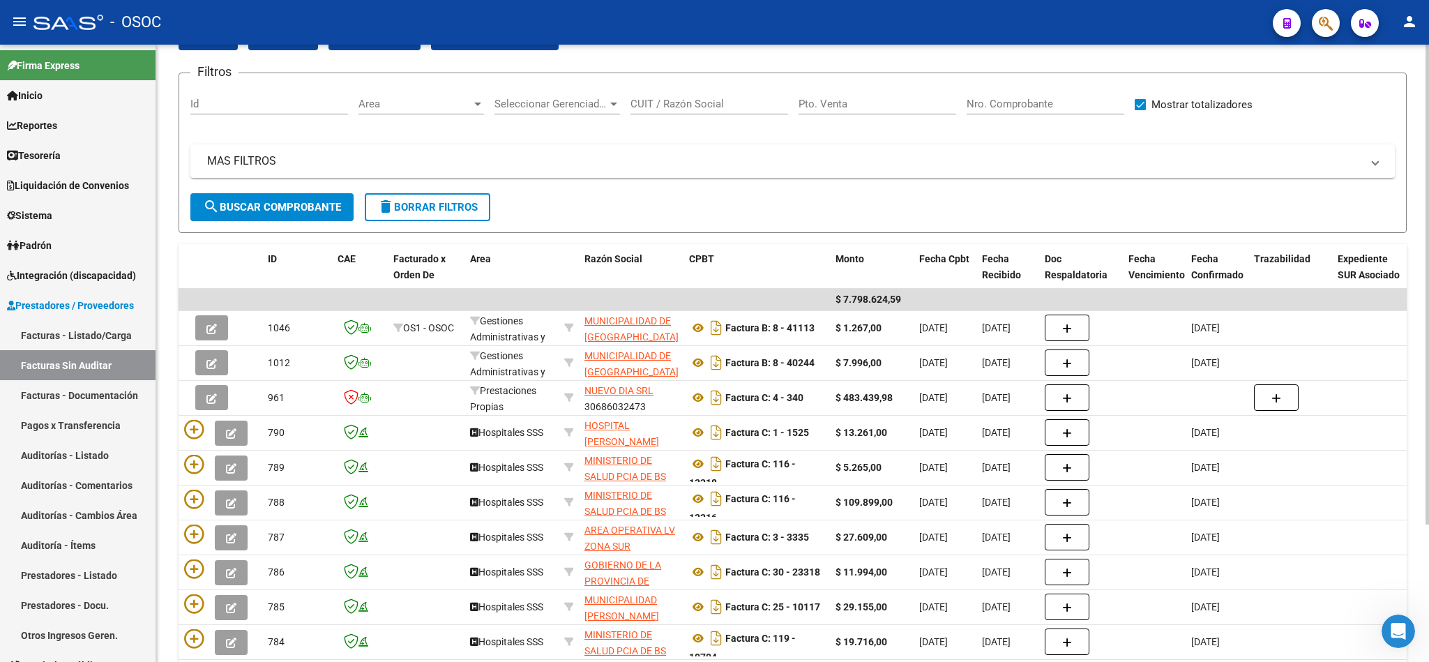
scroll to position [105, 0]
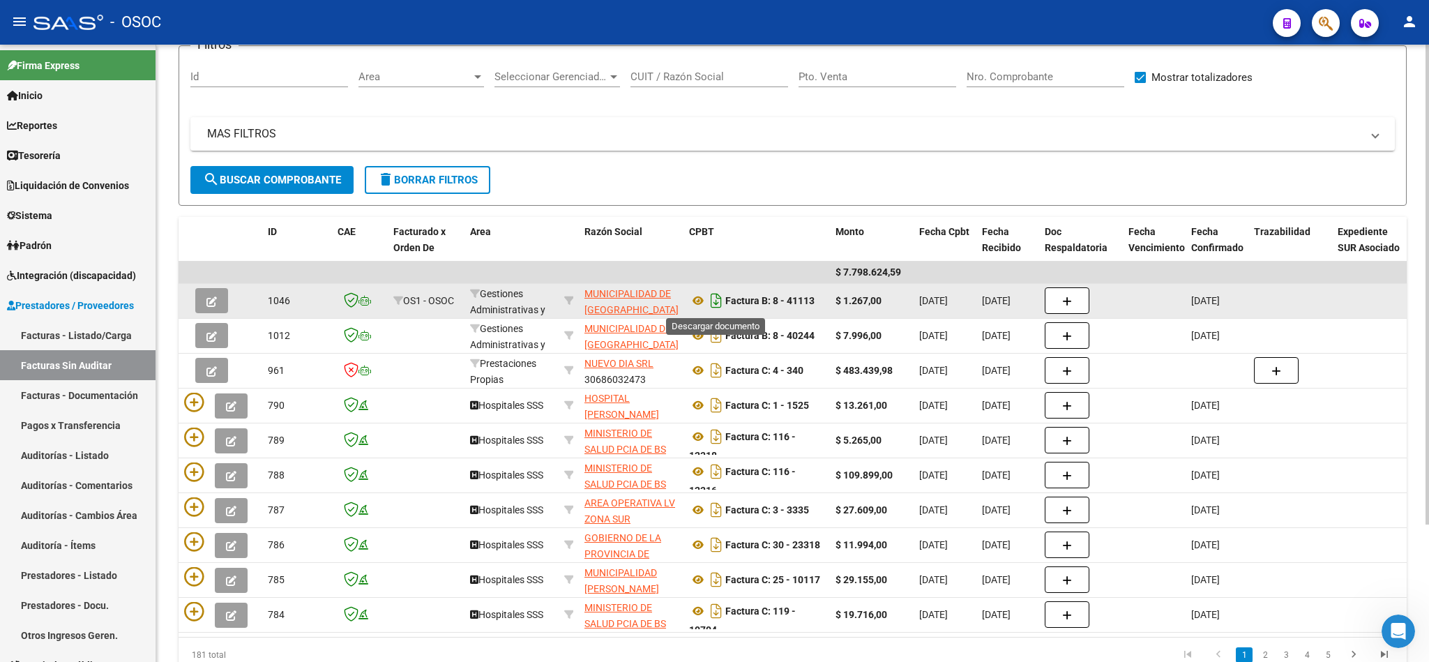
click at [709, 304] on icon "Descargar documento" at bounding box center [716, 300] width 18 height 22
click at [699, 303] on icon at bounding box center [698, 300] width 18 height 17
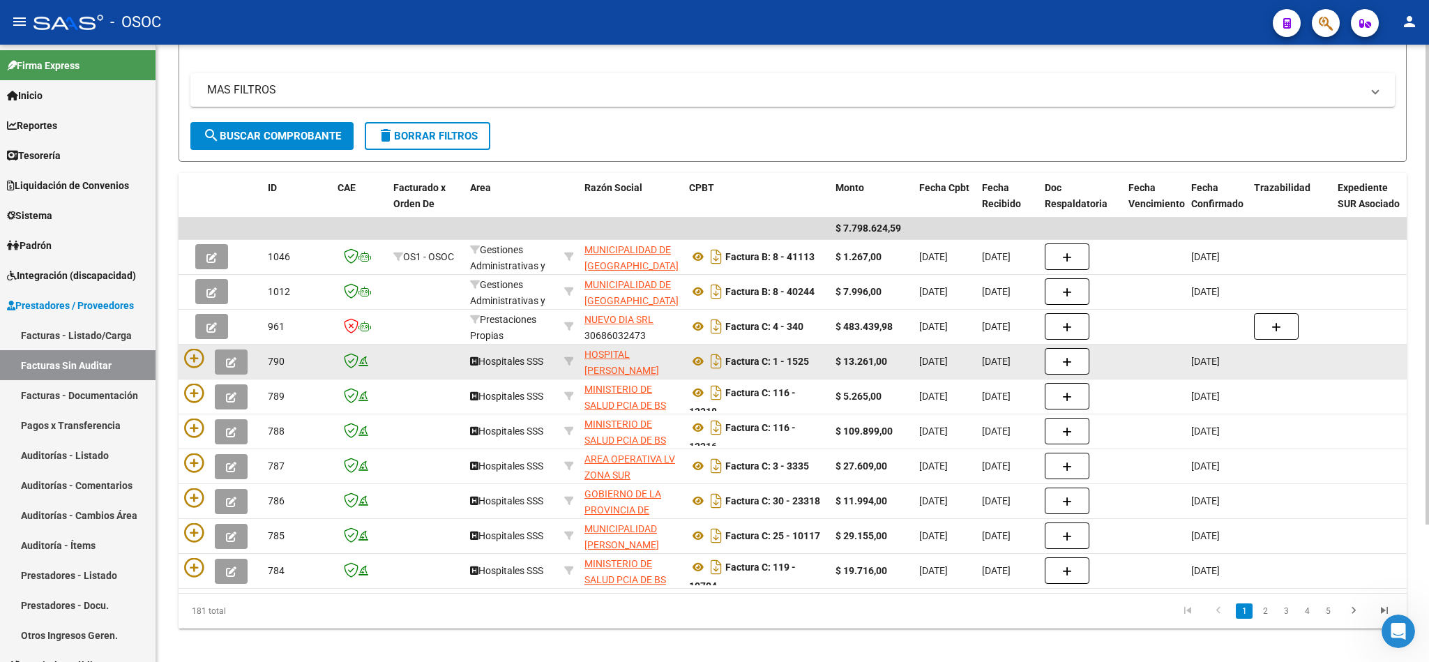
scroll to position [176, 0]
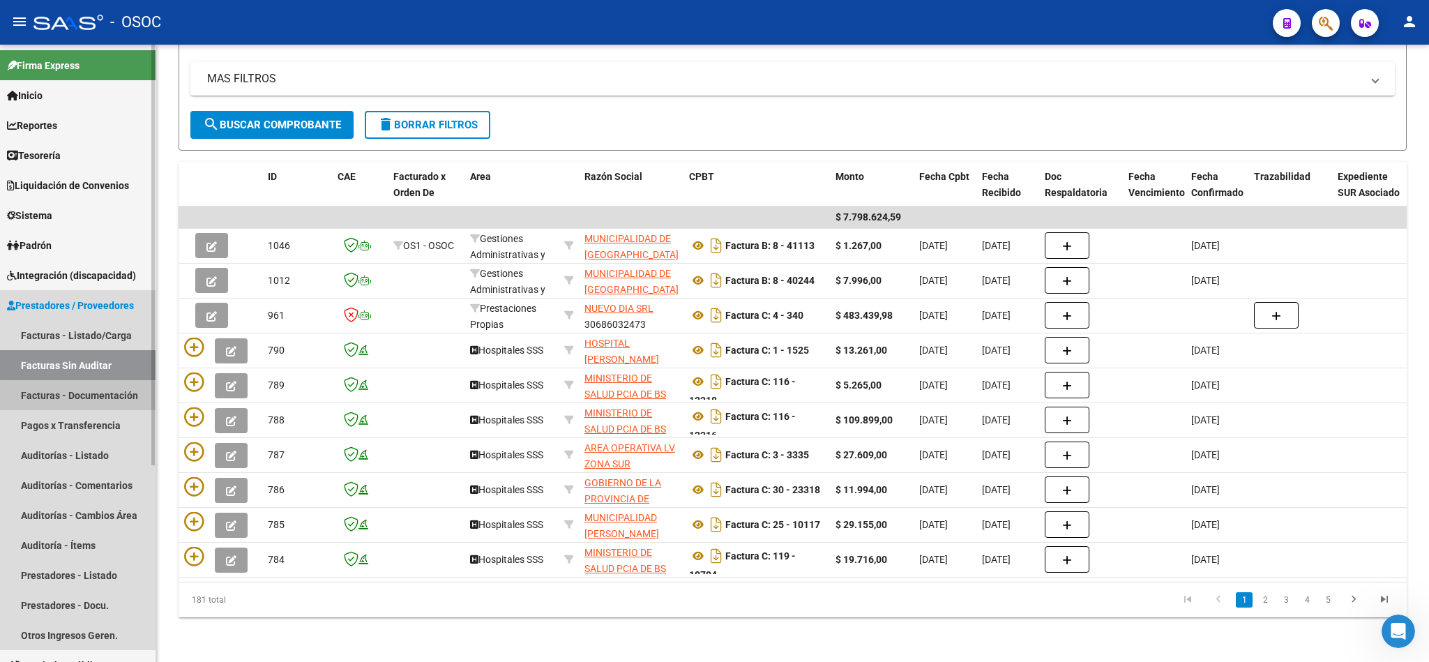
click at [94, 404] on link "Facturas - Documentación" at bounding box center [77, 395] width 155 height 30
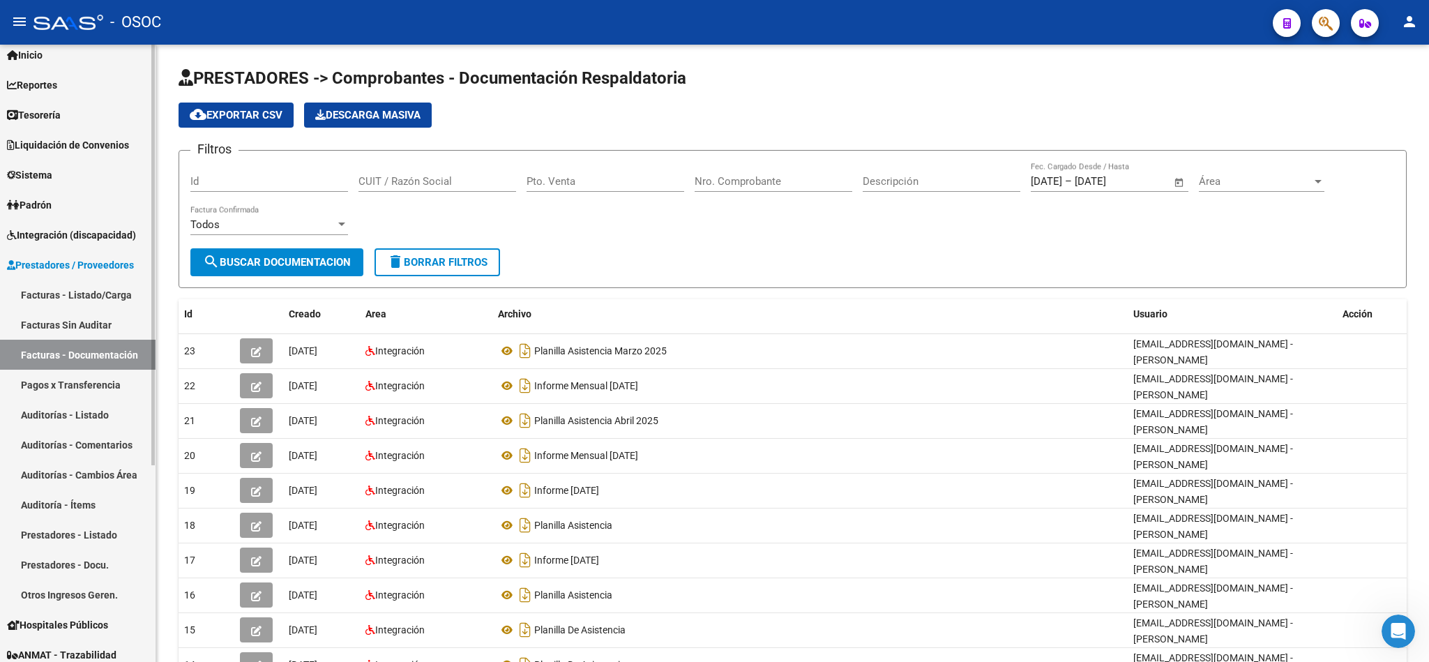
scroll to position [105, 0]
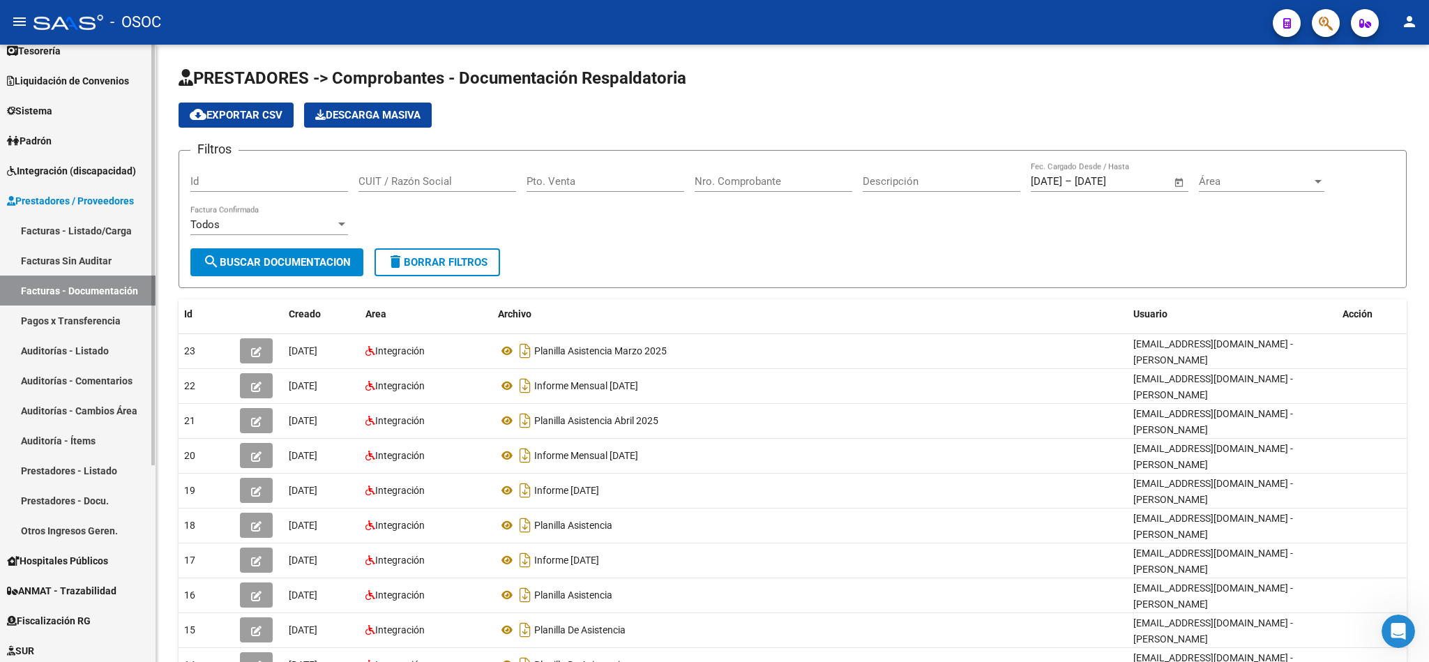
click at [111, 439] on link "Auditoría - Ítems" at bounding box center [77, 440] width 155 height 30
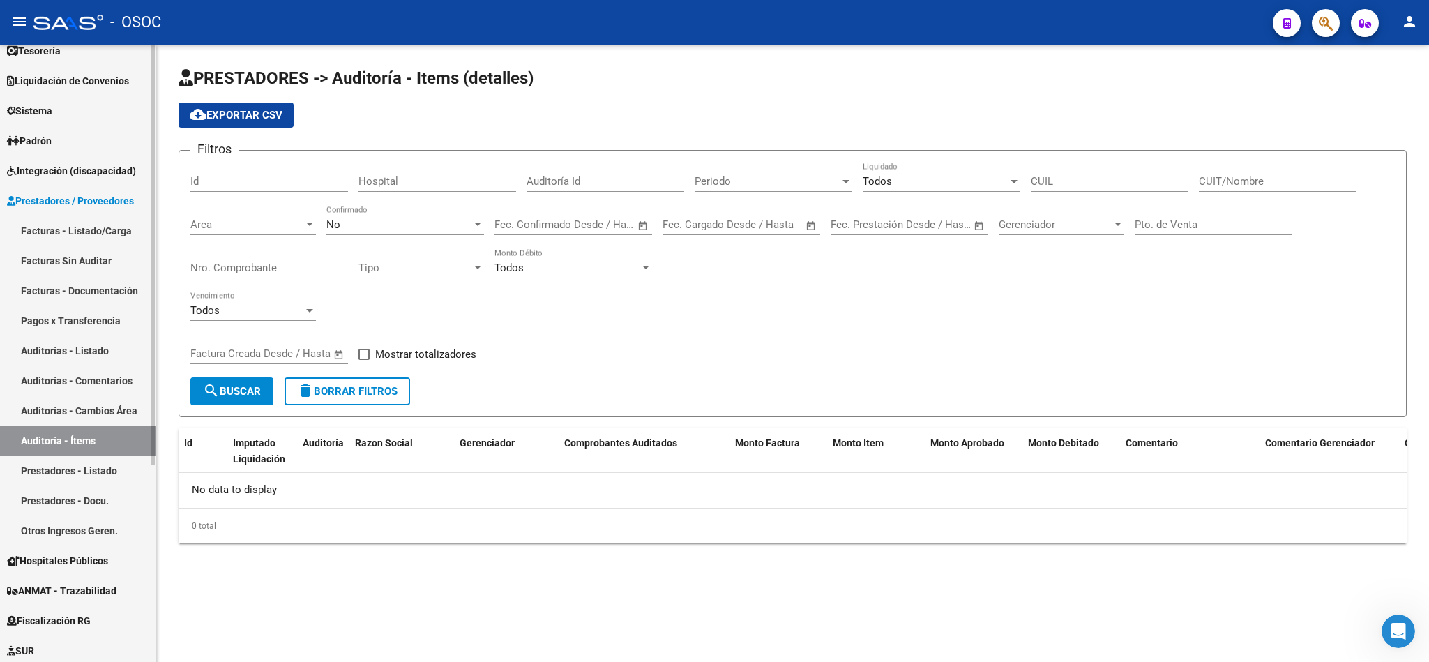
click at [109, 469] on link "Prestadores - Listado" at bounding box center [77, 470] width 155 height 30
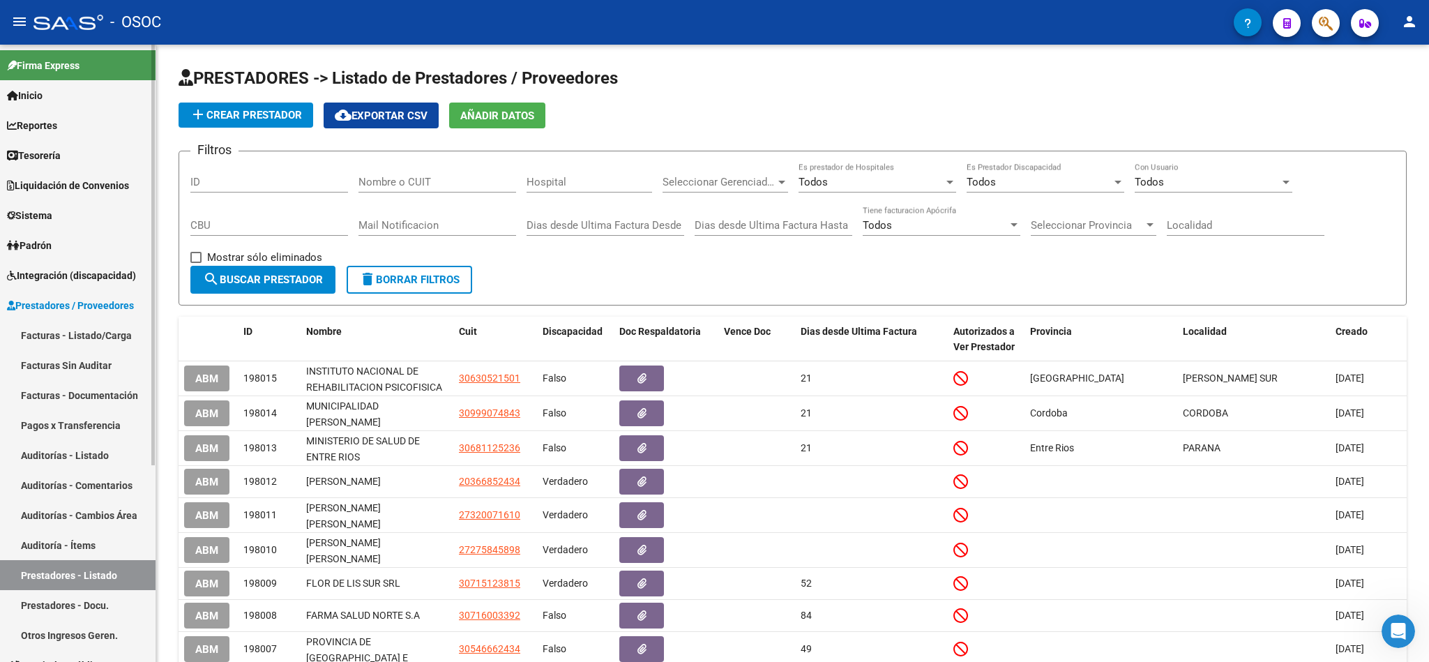
click at [82, 327] on link "Facturas - Listado/Carga" at bounding box center [77, 335] width 155 height 30
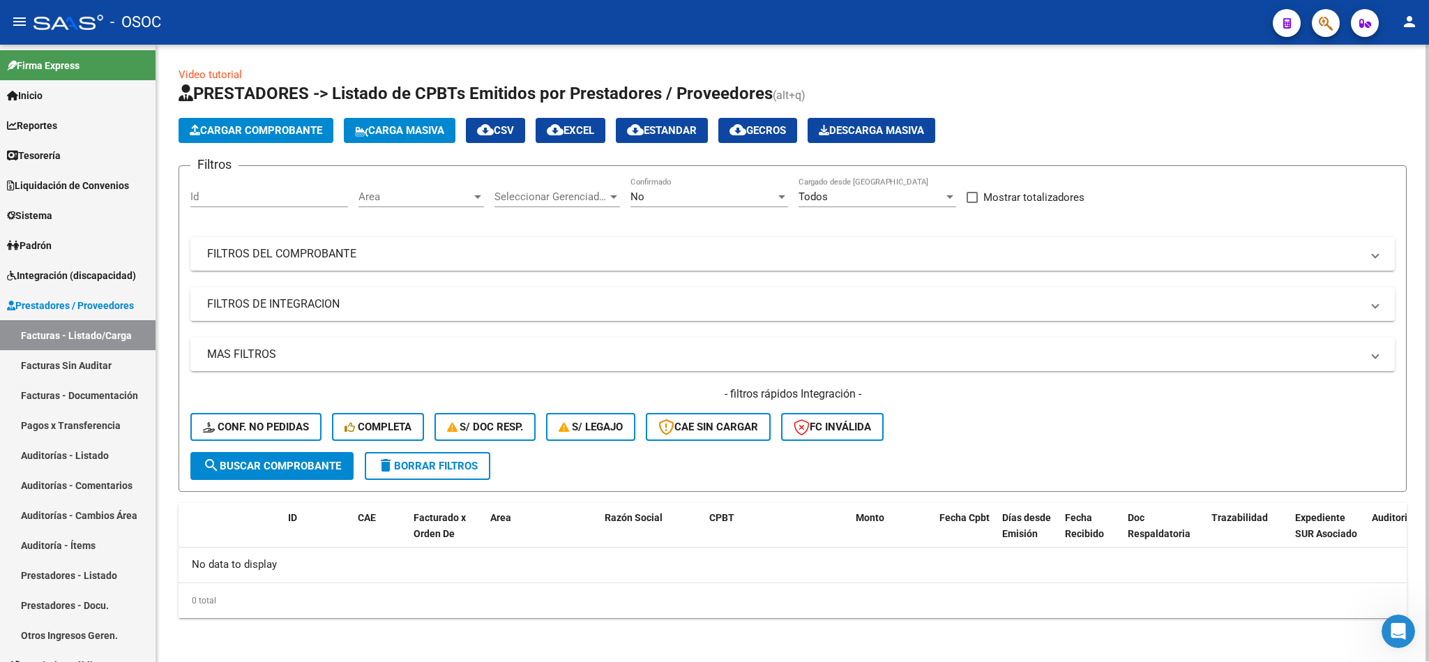
click at [230, 130] on span "Cargar Comprobante" at bounding box center [256, 130] width 132 height 13
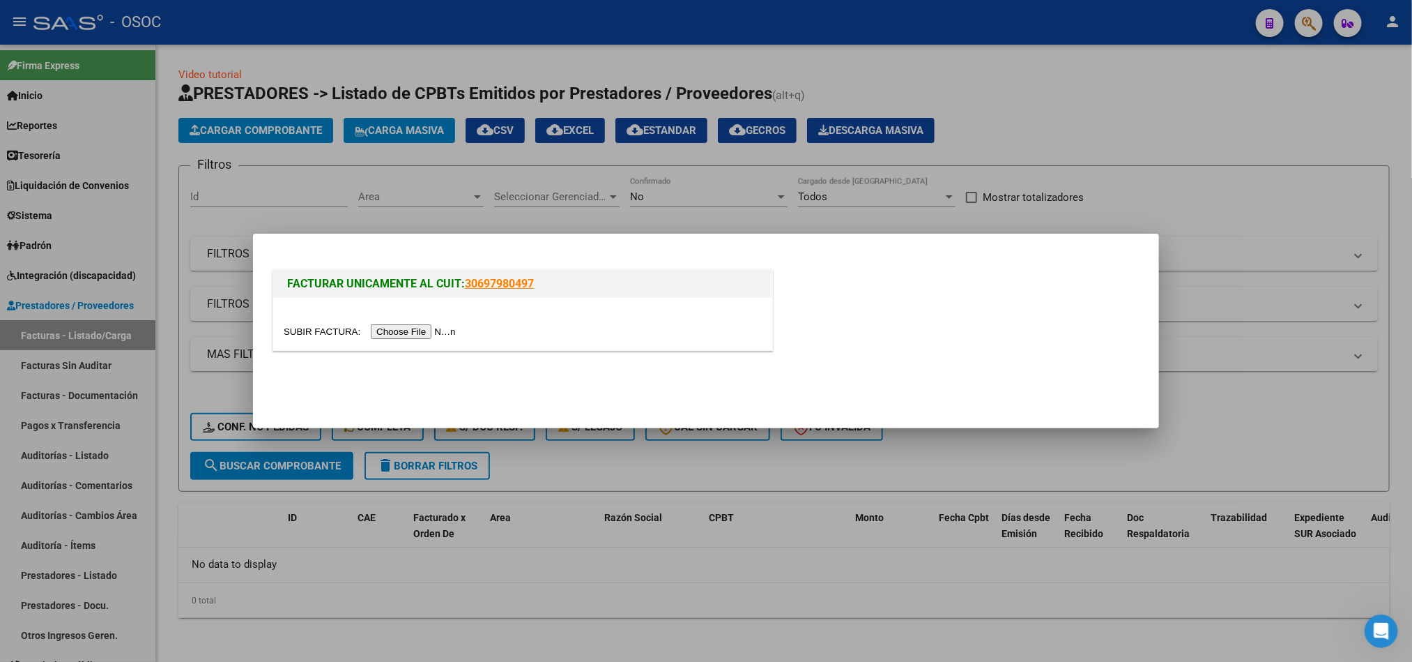
click at [1281, 76] on div at bounding box center [706, 331] width 1412 height 662
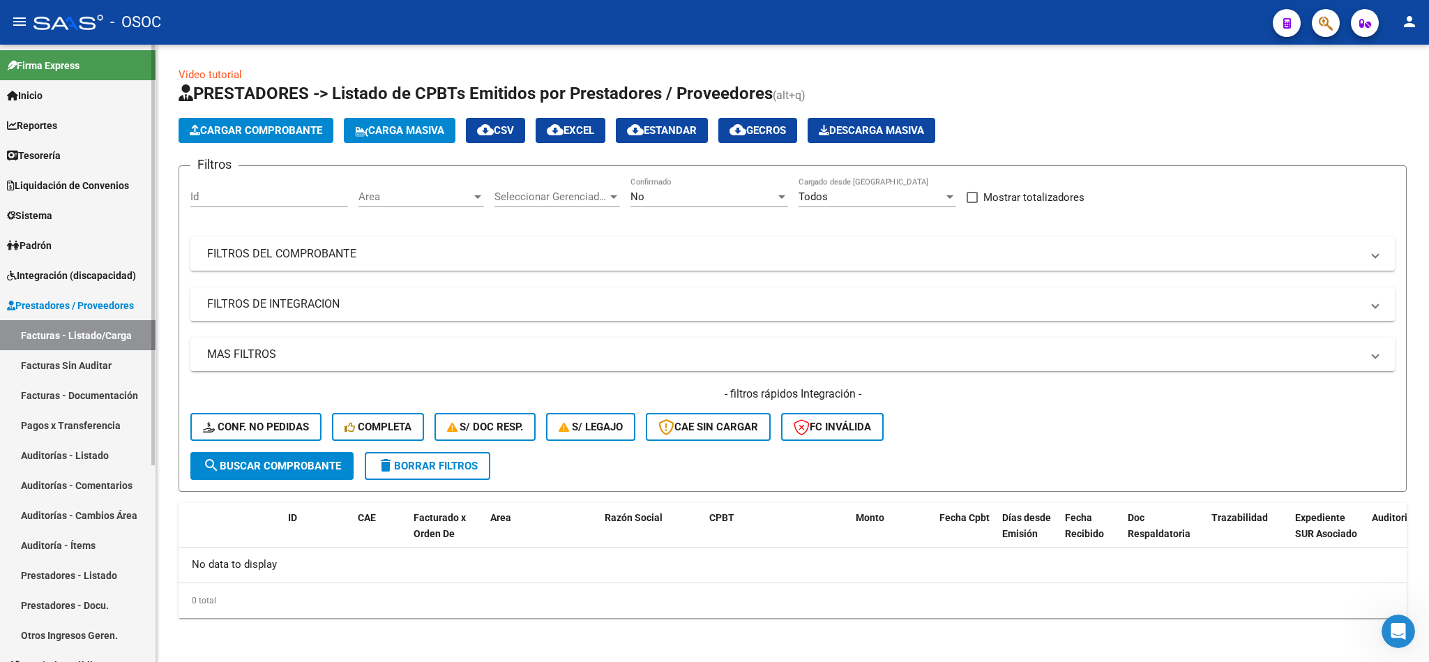
click at [96, 457] on link "Auditorías - Listado" at bounding box center [77, 455] width 155 height 30
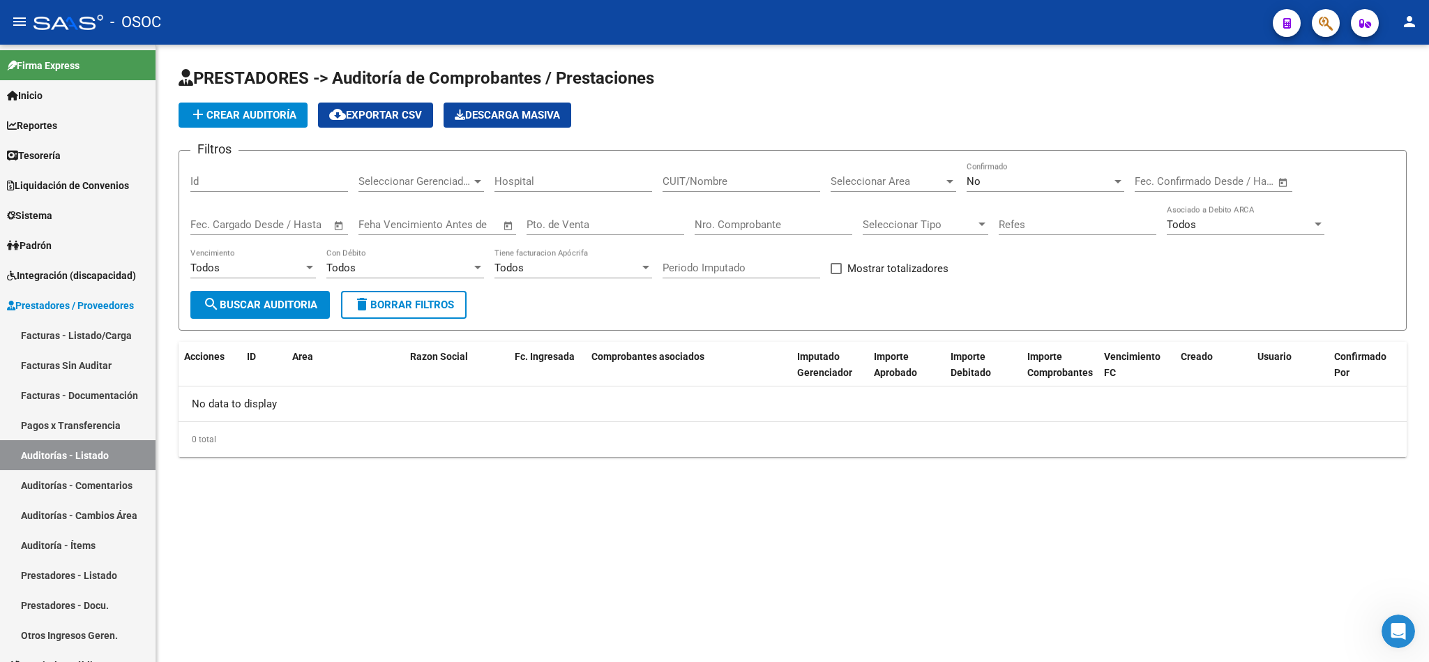
click at [477, 530] on mat-sidenav-content "PRESTADORES -> Auditoría de Comprobantes / Prestaciones add Crear Auditoría clo…" at bounding box center [792, 353] width 1272 height 617
click at [268, 123] on button "add Crear Auditoría" at bounding box center [242, 114] width 129 height 25
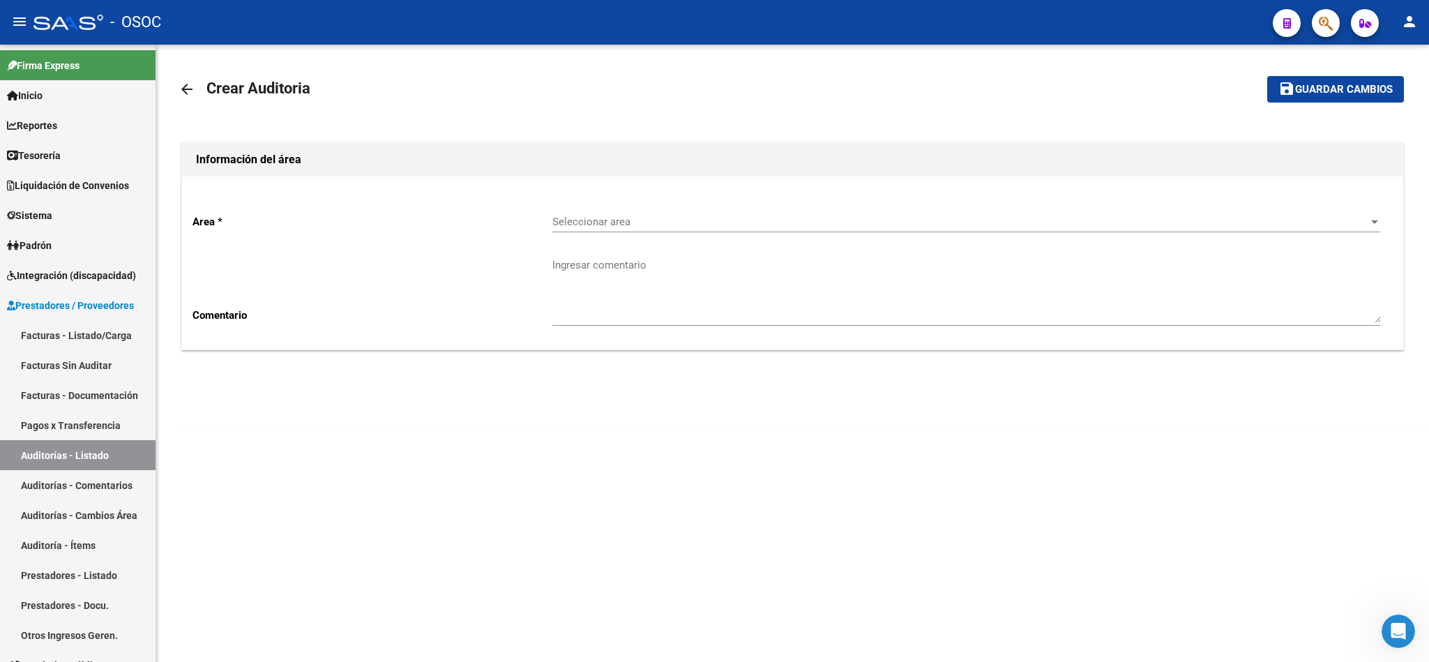
click at [185, 84] on mat-icon "arrow_back" at bounding box center [186, 89] width 17 height 17
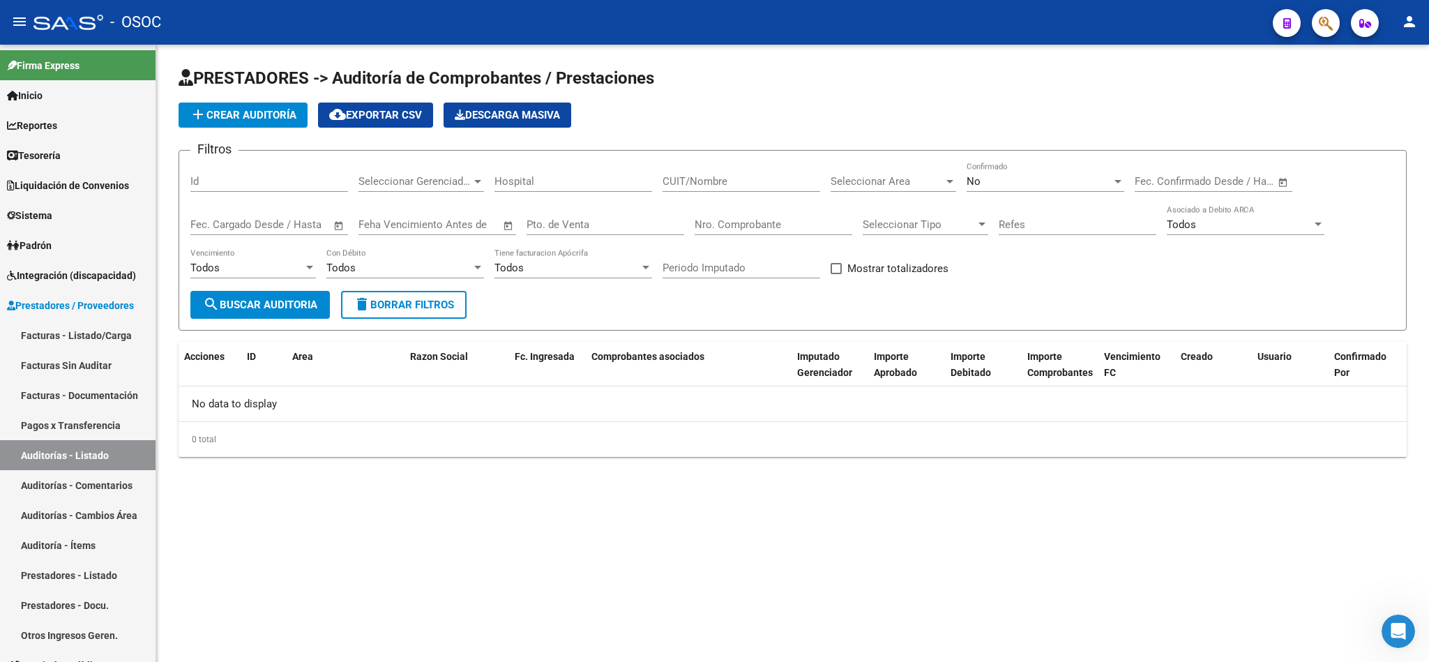
click at [728, 538] on mat-sidenav-content "PRESTADORES -> Auditoría de Comprobantes / Prestaciones add Crear Auditoría clo…" at bounding box center [792, 353] width 1272 height 617
click at [280, 117] on span "add Crear Auditoría" at bounding box center [243, 115] width 107 height 13
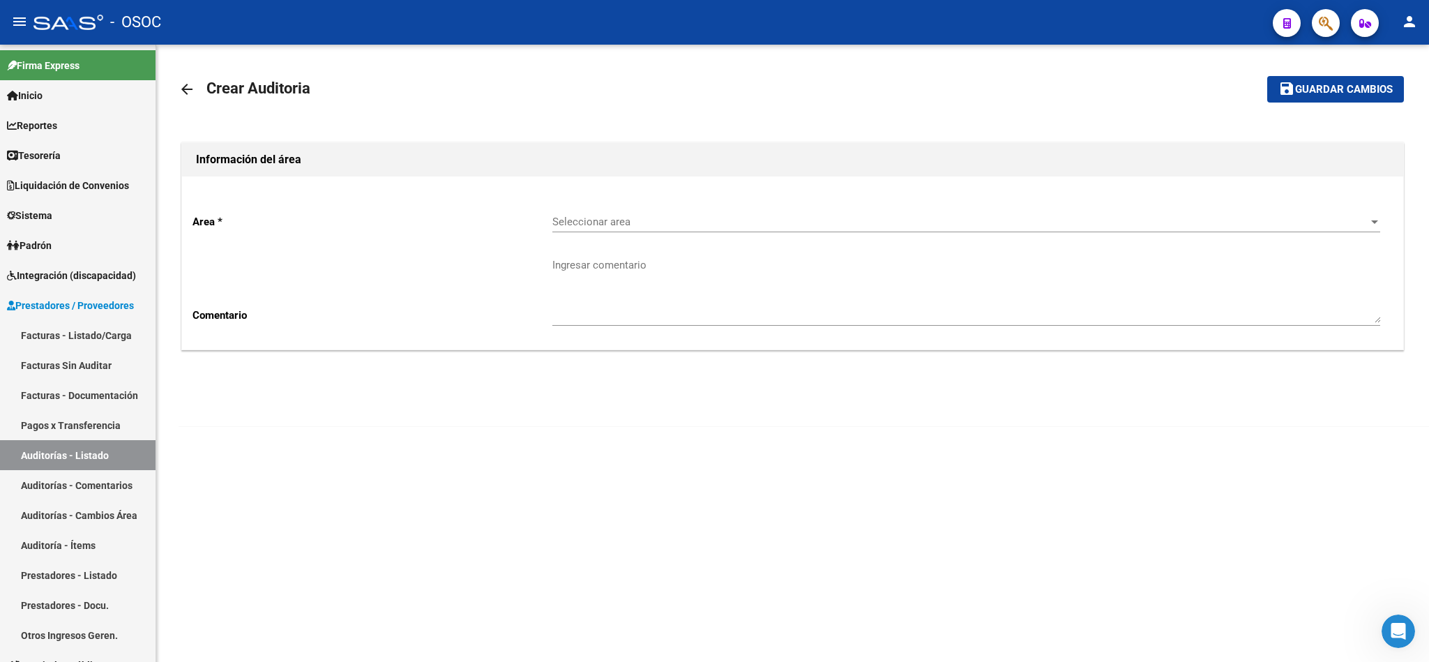
click at [618, 211] on div "Seleccionar area Seleccionar area" at bounding box center [966, 217] width 828 height 30
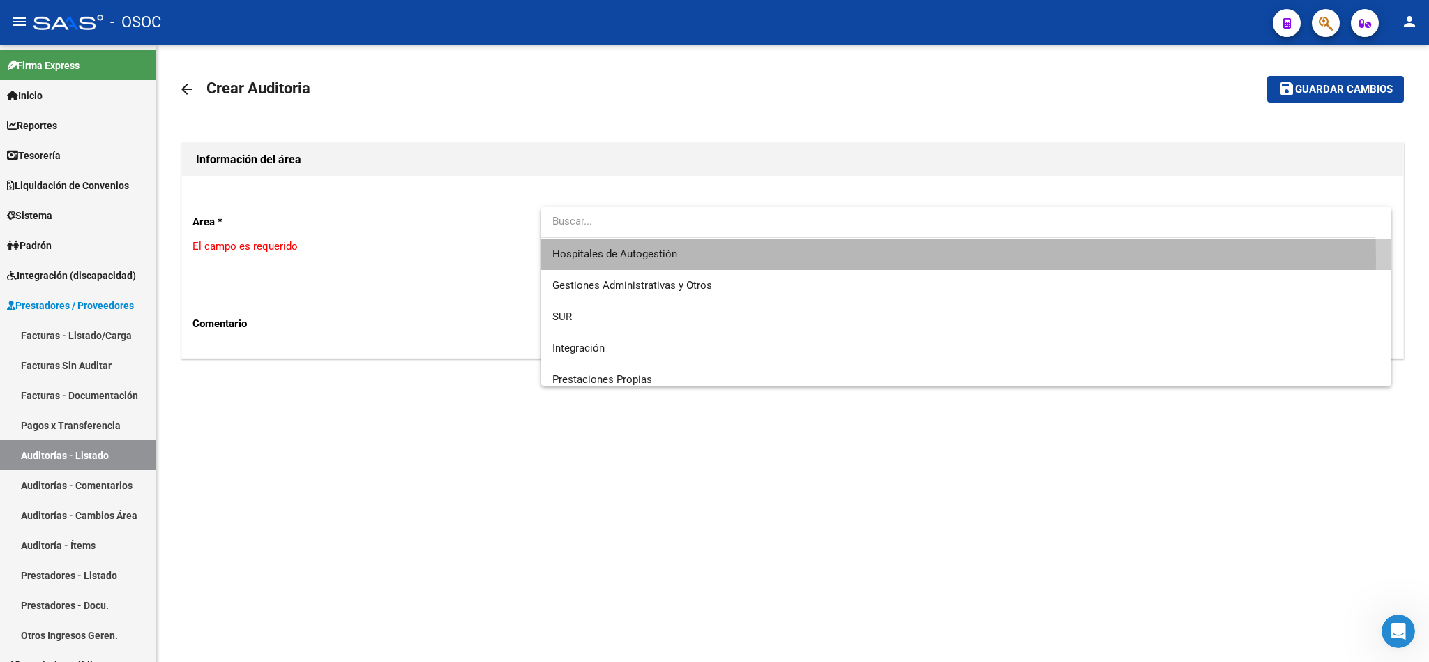
click at [726, 260] on span "Hospitales de Autogestión" at bounding box center [966, 253] width 828 height 31
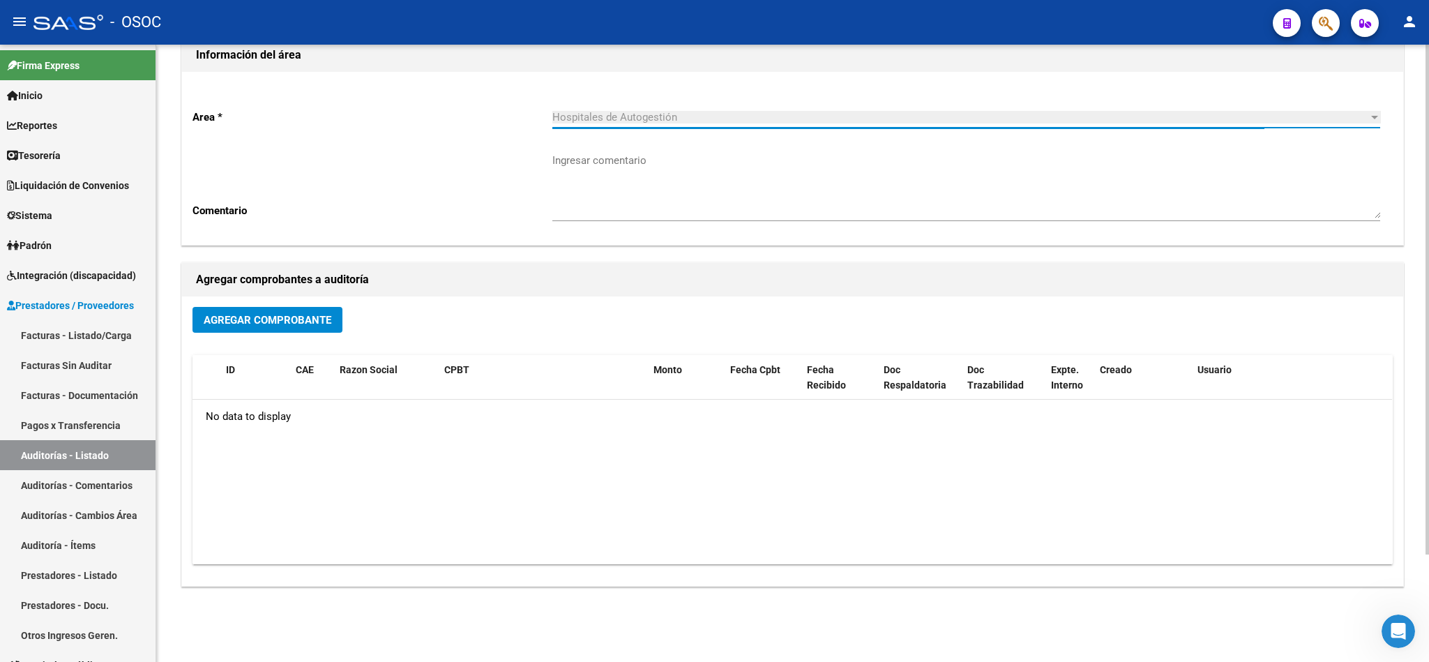
scroll to position [130, 0]
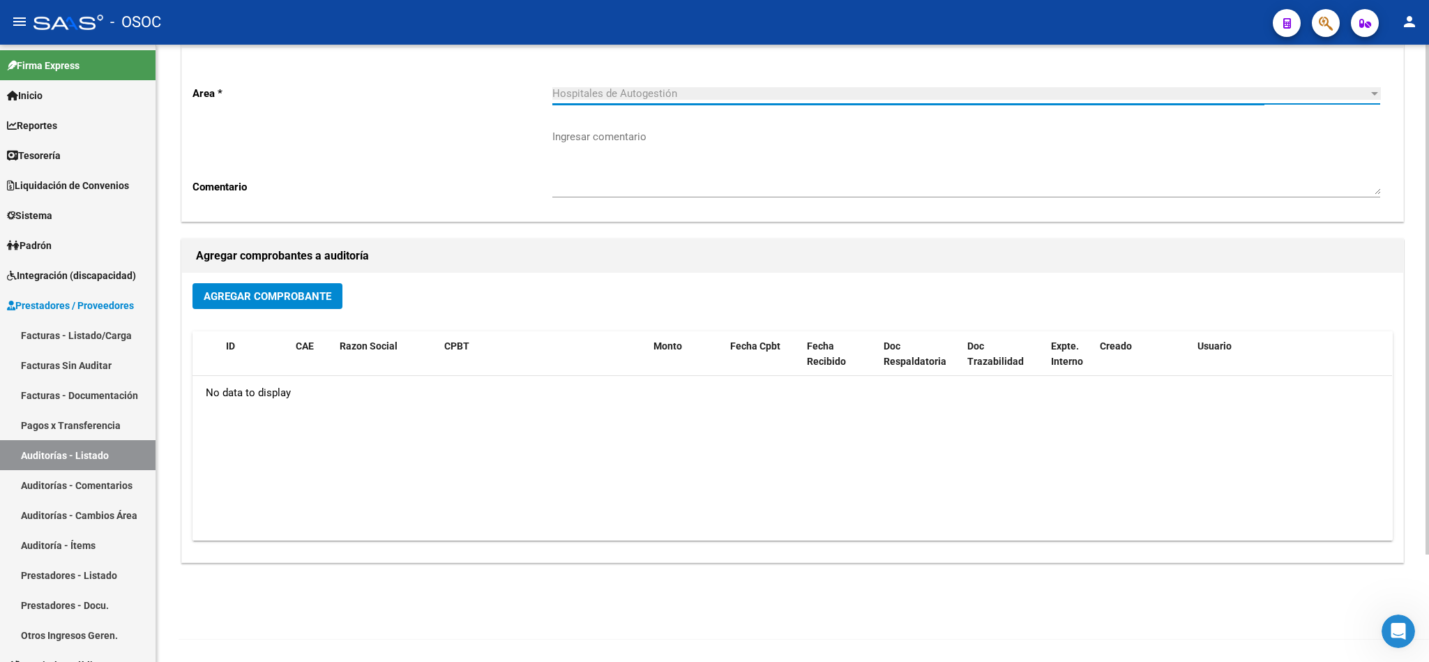
click at [325, 297] on span "Agregar Comprobante" at bounding box center [268, 296] width 128 height 13
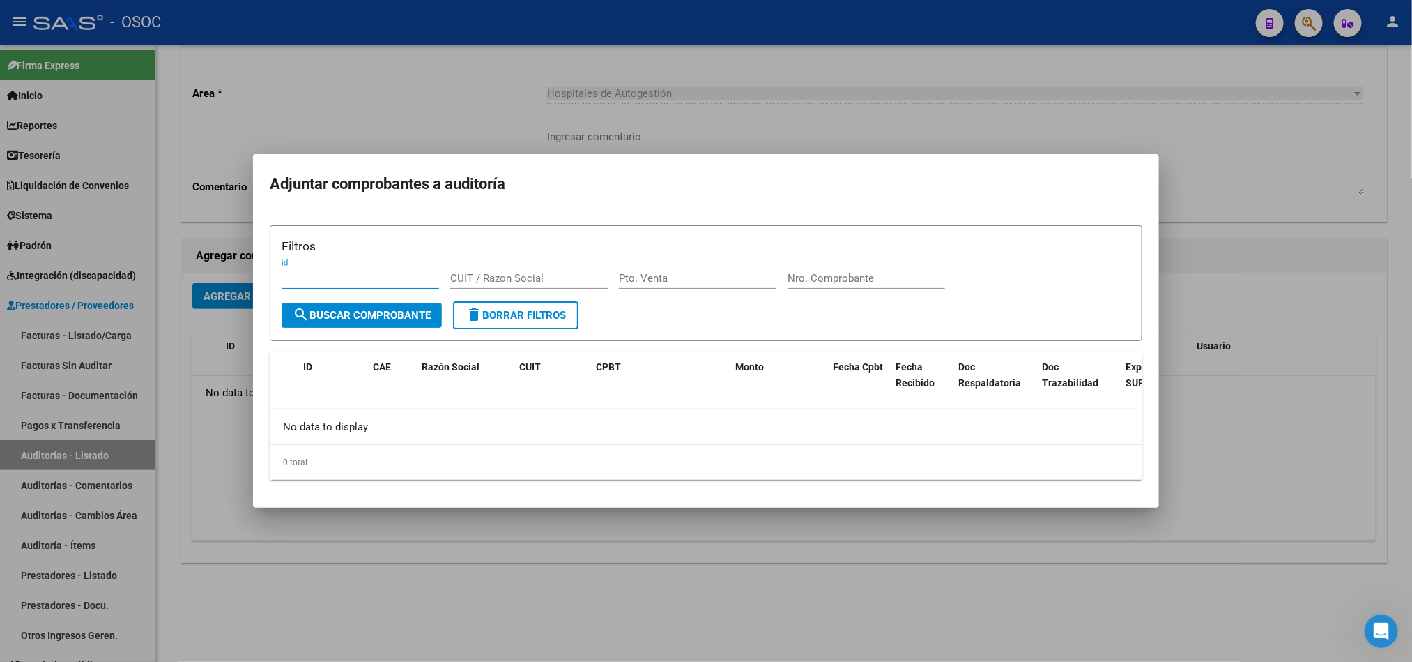
click at [1331, 479] on div at bounding box center [706, 331] width 1412 height 662
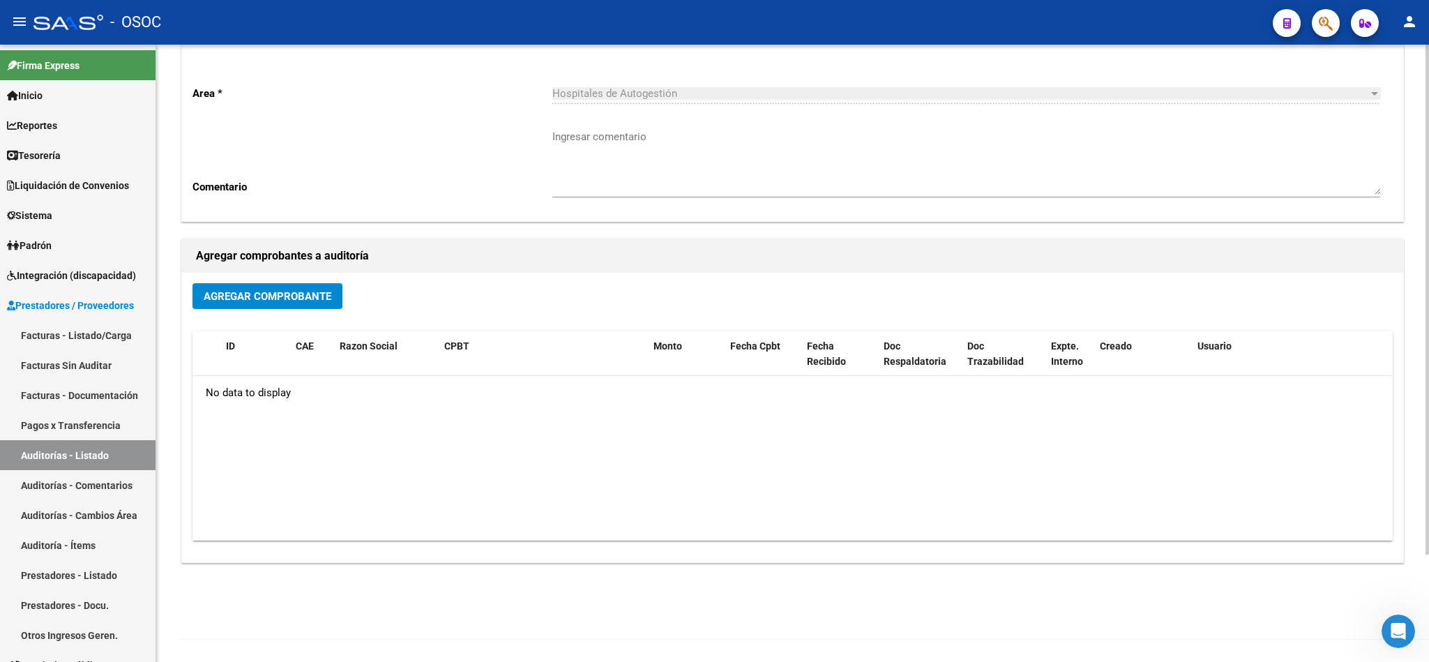
scroll to position [0, 0]
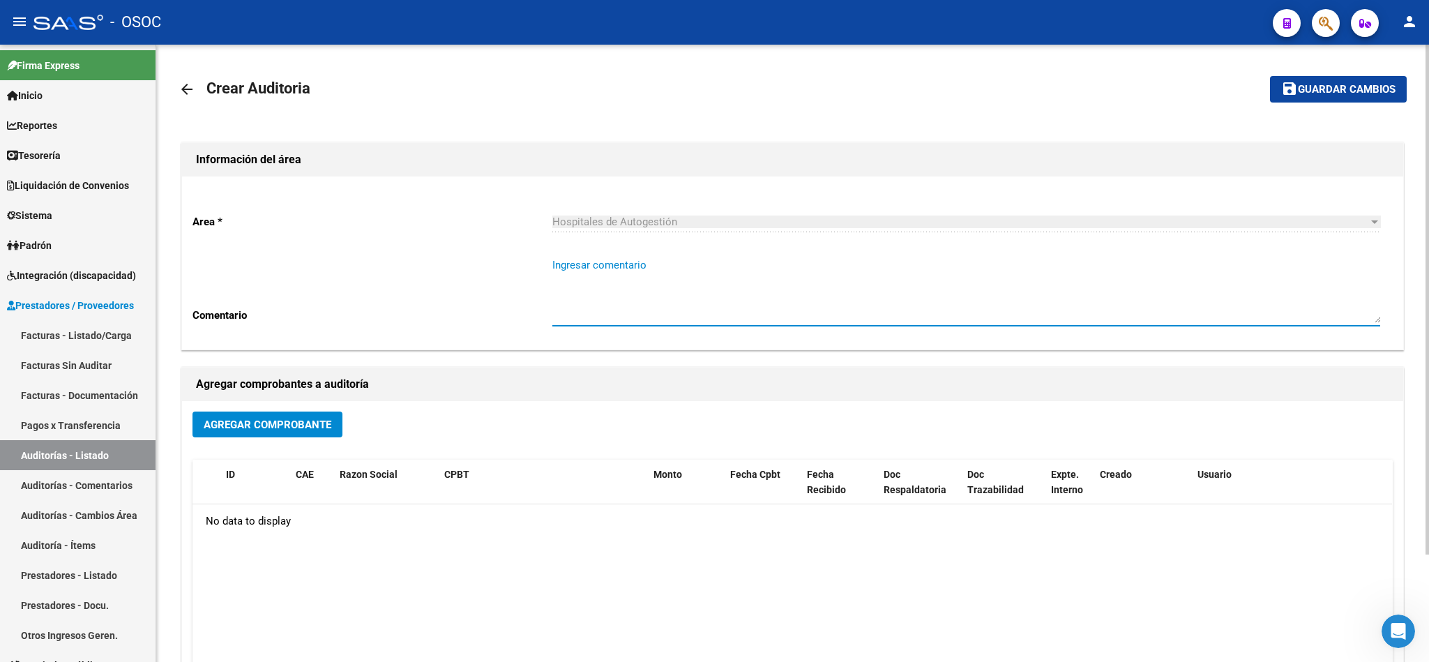
click at [657, 273] on textarea "Ingresar comentario" at bounding box center [966, 290] width 828 height 66
click at [602, 232] on div "Hospitales de Autogestión Seleccionar area" at bounding box center [966, 217] width 828 height 30
click at [1377, 93] on span "Guardar cambios" at bounding box center [1346, 90] width 98 height 13
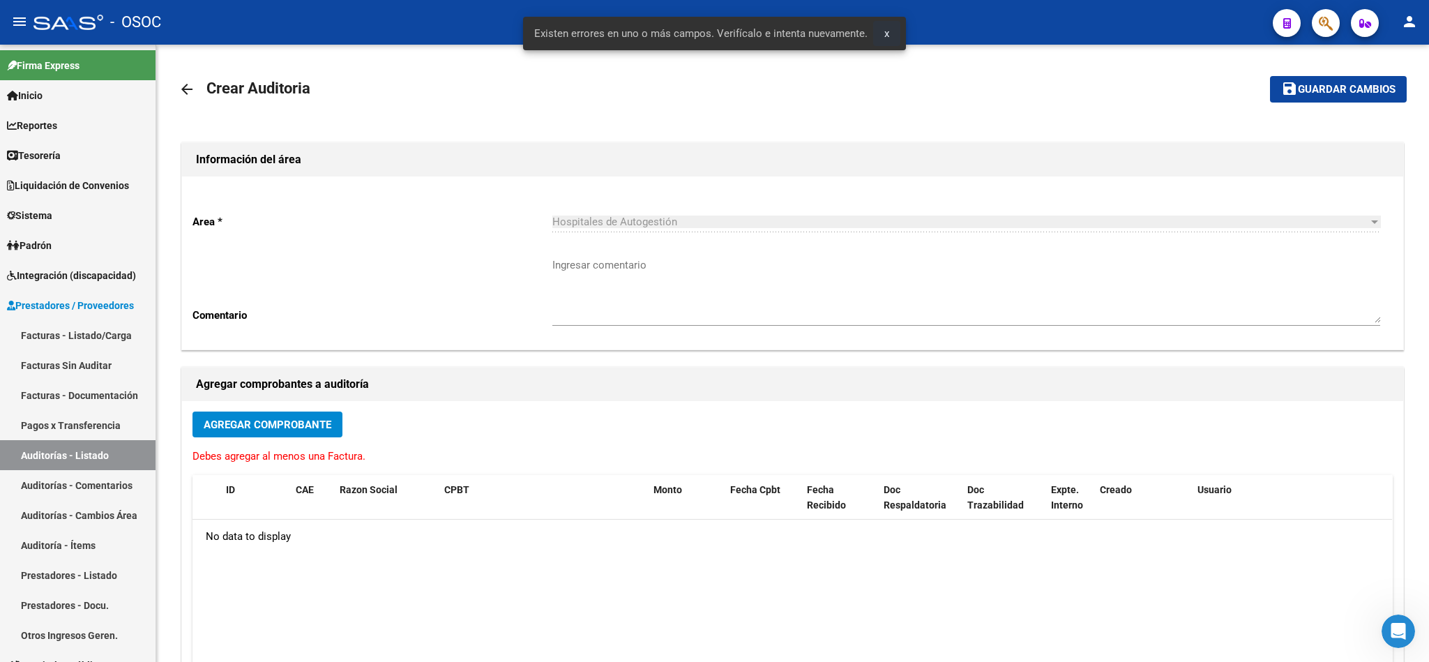
click at [884, 34] on span "x" at bounding box center [886, 33] width 5 height 13
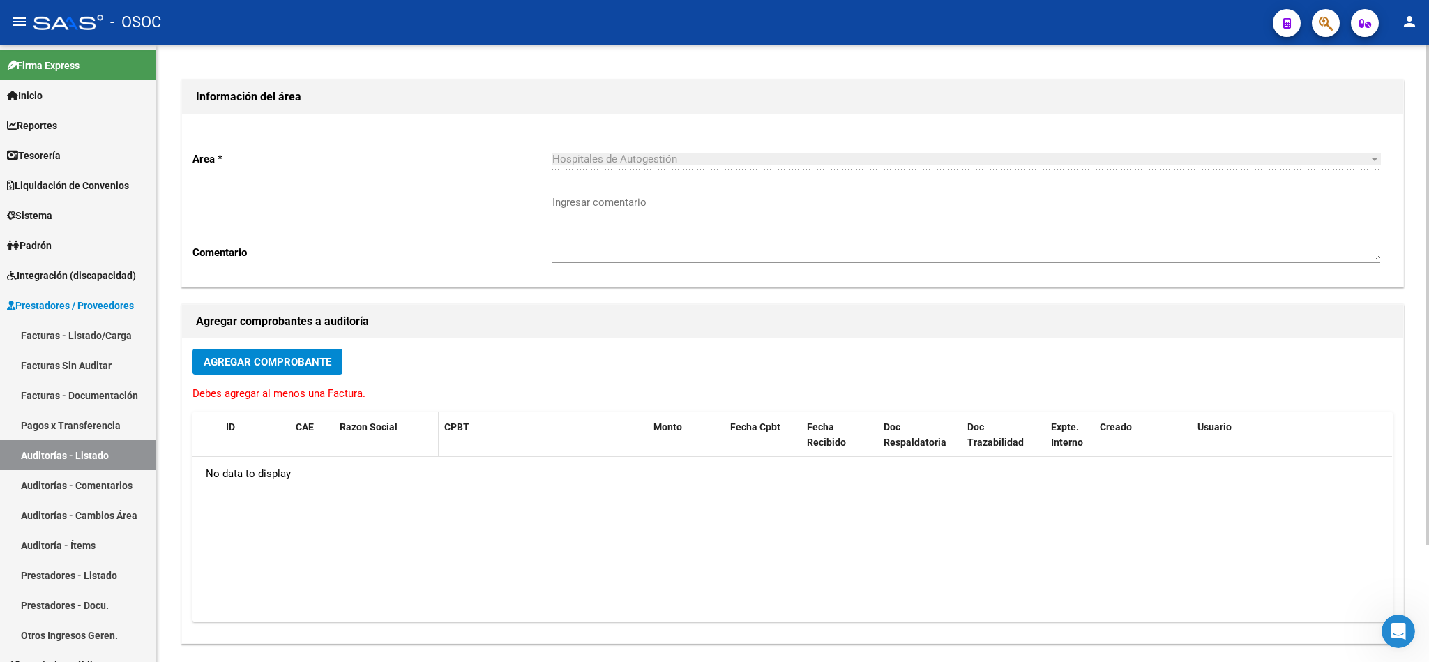
scroll to position [144, 0]
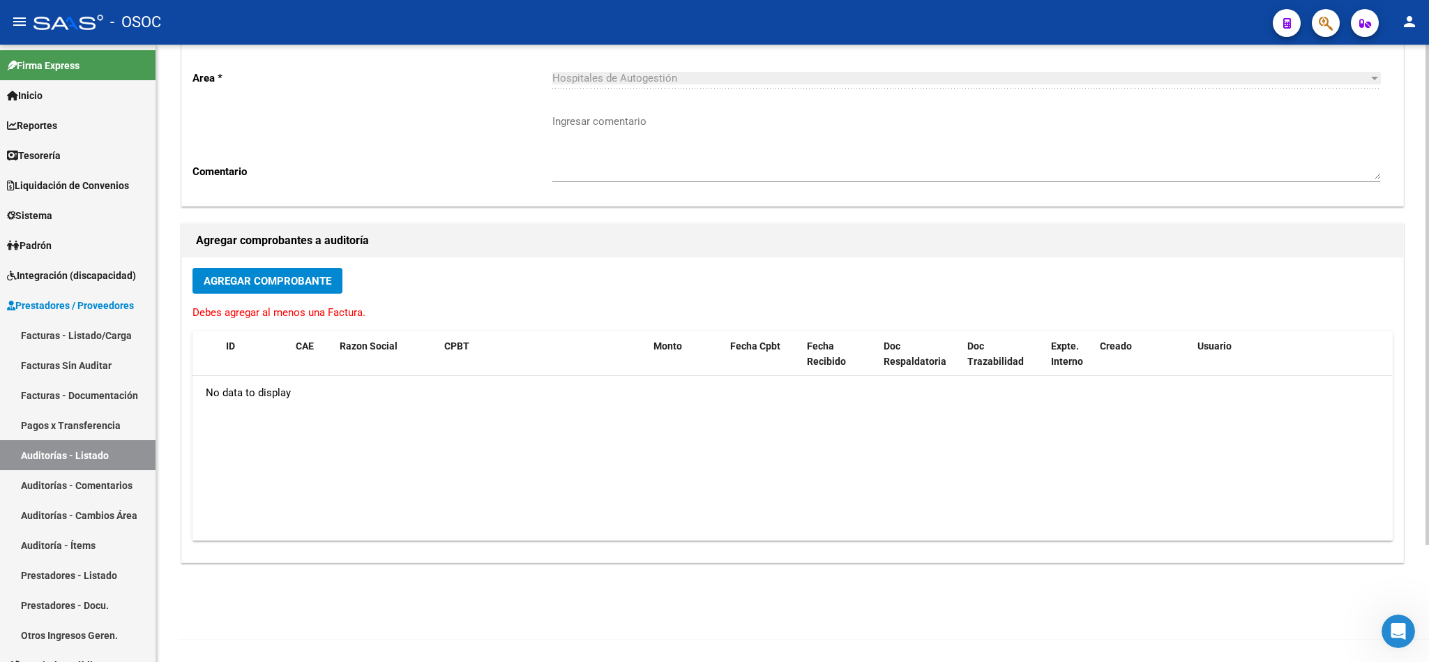
click at [287, 279] on span "Agregar Comprobante" at bounding box center [268, 281] width 128 height 13
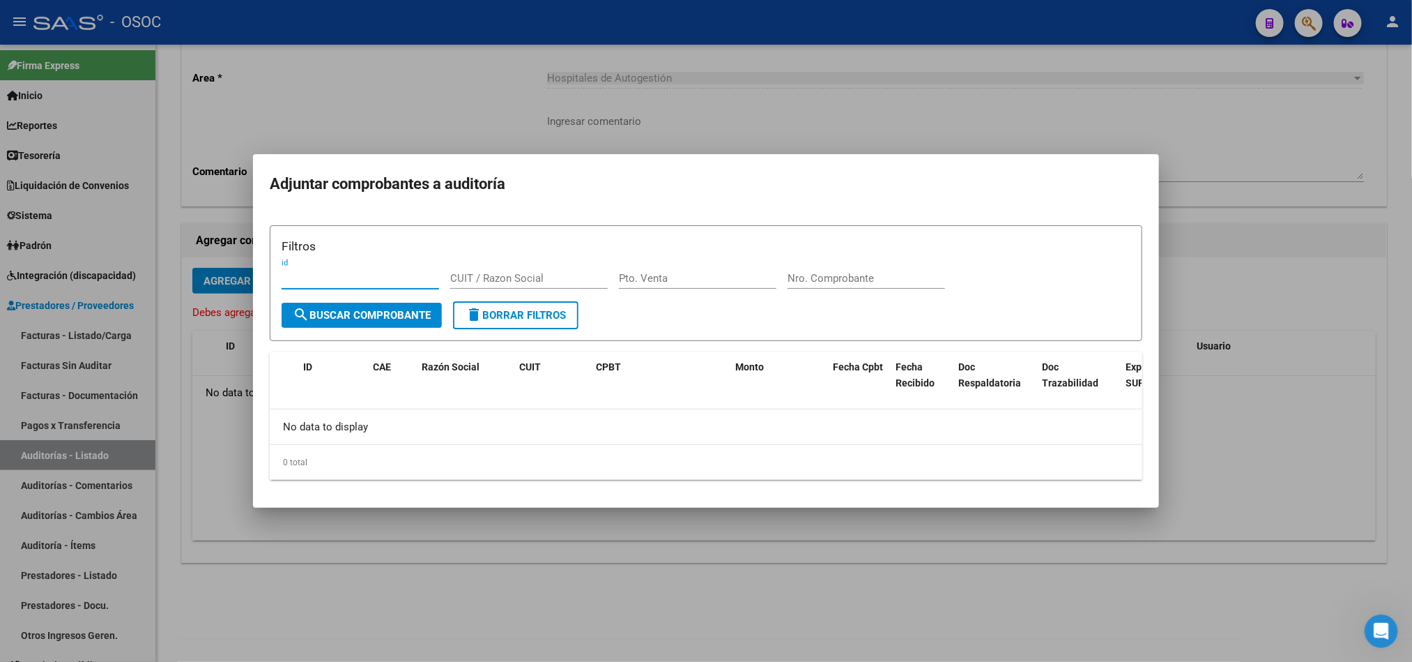
click at [406, 316] on span "search Buscar Comprobante" at bounding box center [362, 315] width 138 height 13
click at [374, 277] on input "id" at bounding box center [361, 278] width 158 height 13
click at [519, 280] on input "CUIT / Razon Social" at bounding box center [529, 278] width 158 height 13
drag, startPoint x: 655, startPoint y: 282, endPoint x: 766, endPoint y: 282, distance: 111.5
click at [676, 282] on input "Pto. Venta" at bounding box center [698, 278] width 158 height 13
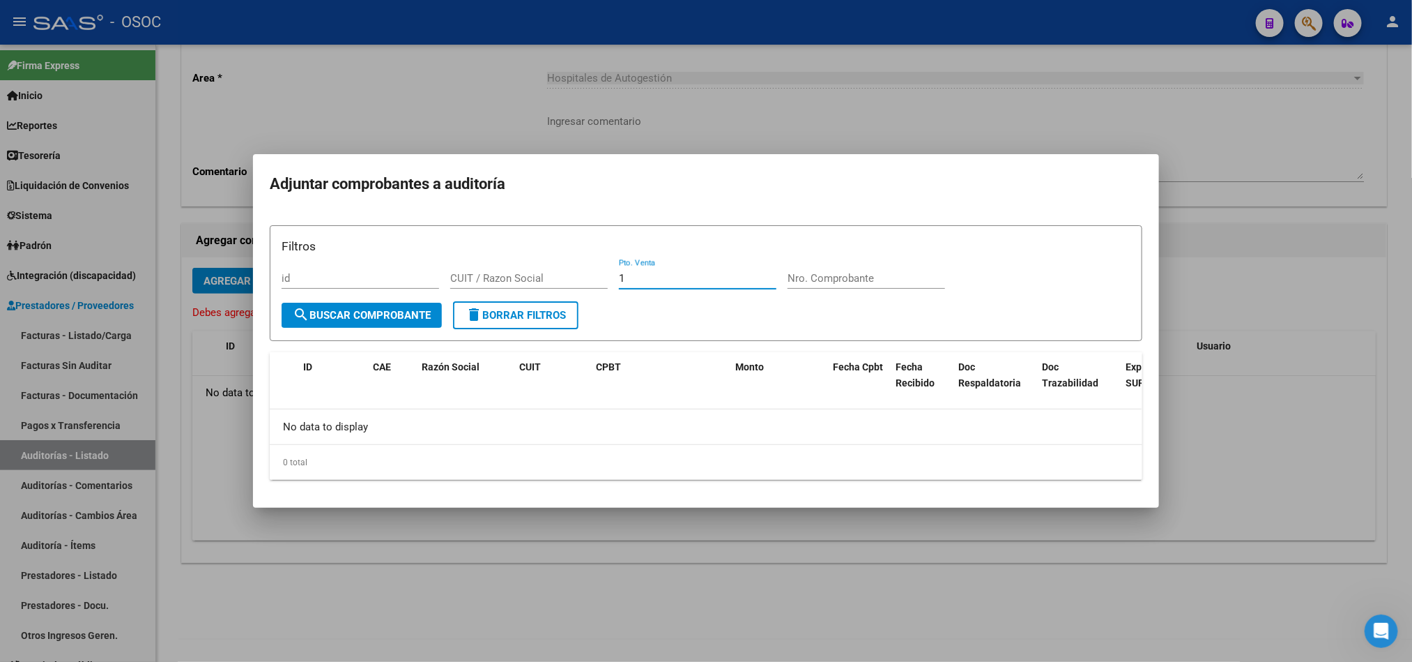
type input "1"
click at [812, 282] on input "Nro. Comprobante" at bounding box center [867, 278] width 158 height 13
paste input "84867"
type input "84867"
click at [517, 277] on input "CUIT / Razon Social" at bounding box center [529, 278] width 158 height 13
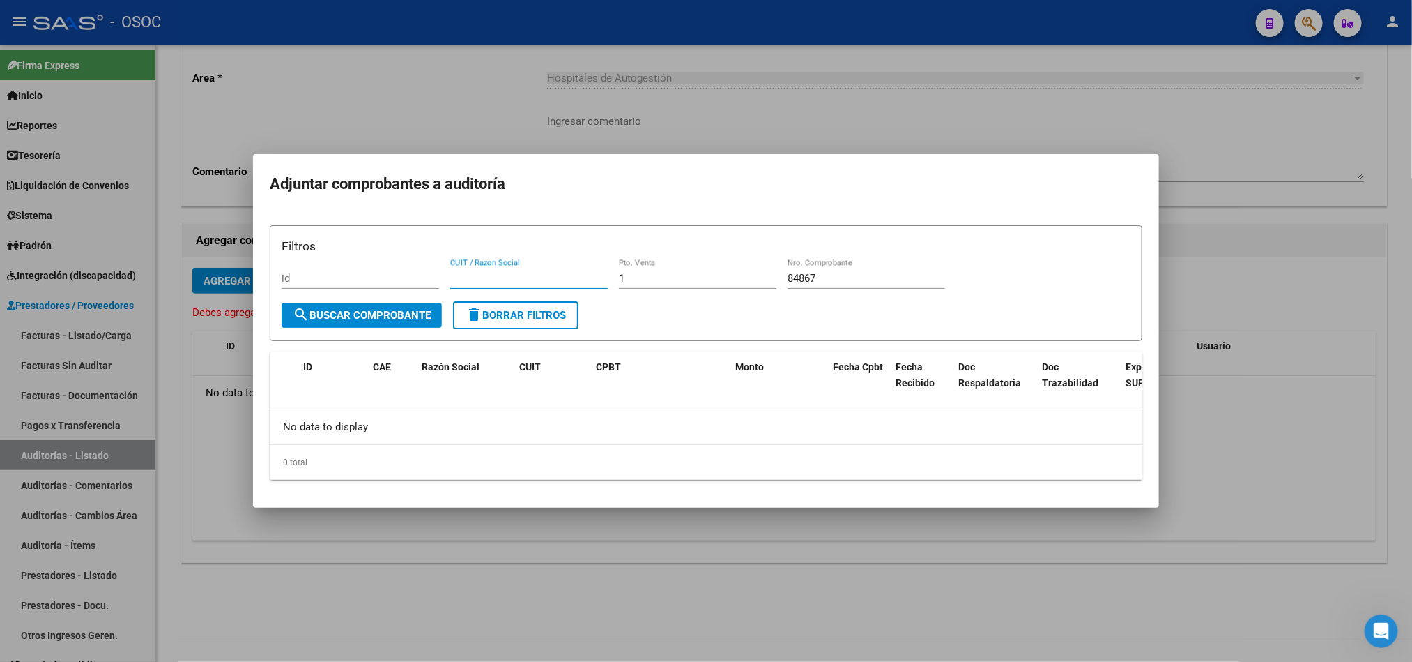
paste input "30715497456"
type input "30715497456"
click at [360, 318] on span "search Buscar Comprobante" at bounding box center [362, 315] width 138 height 13
drag, startPoint x: 1228, startPoint y: 270, endPoint x: 715, endPoint y: 443, distance: 541.7
click at [1228, 271] on div at bounding box center [706, 331] width 1412 height 662
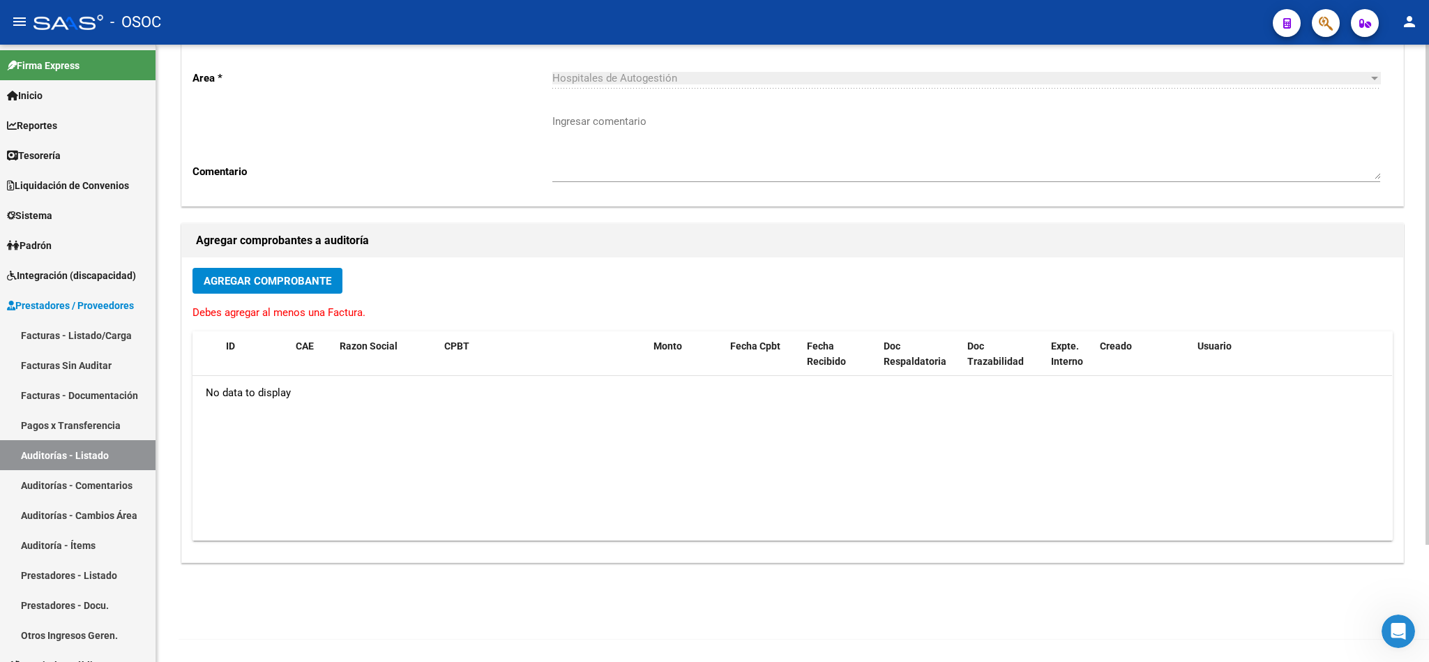
scroll to position [0, 0]
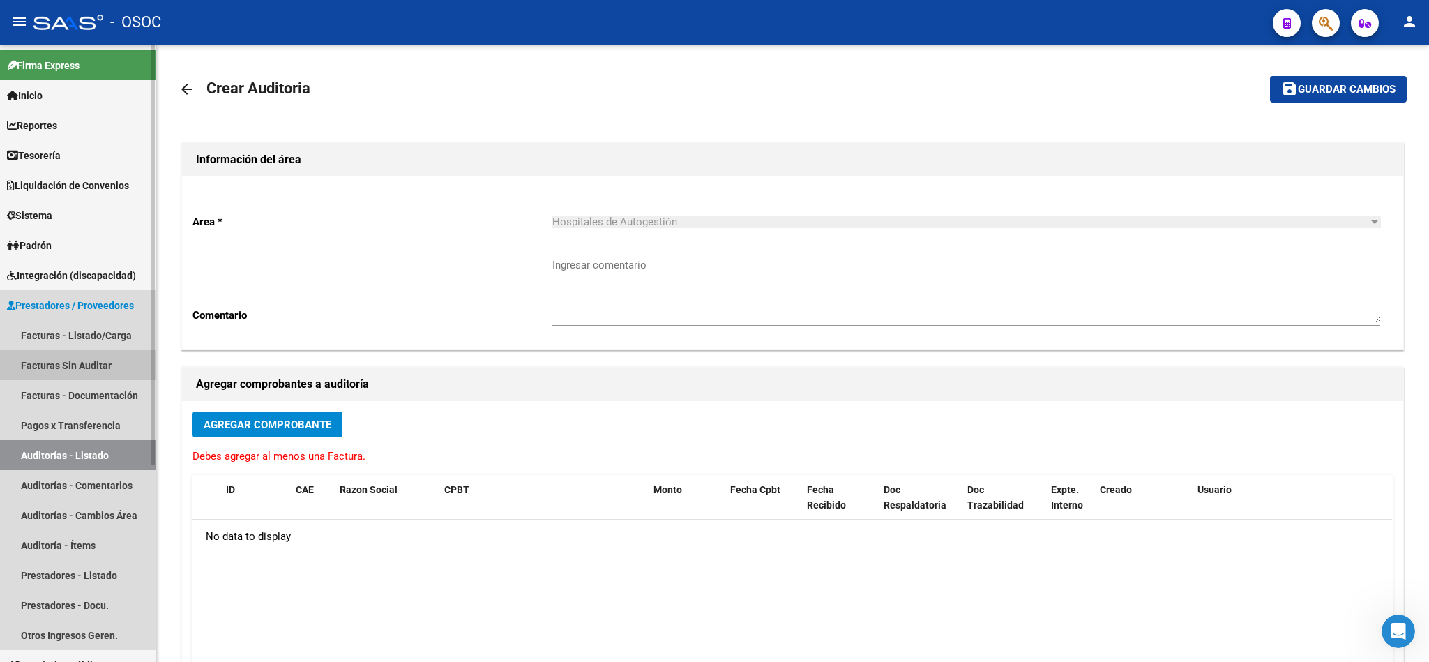
click at [112, 370] on link "Facturas Sin Auditar" at bounding box center [77, 365] width 155 height 30
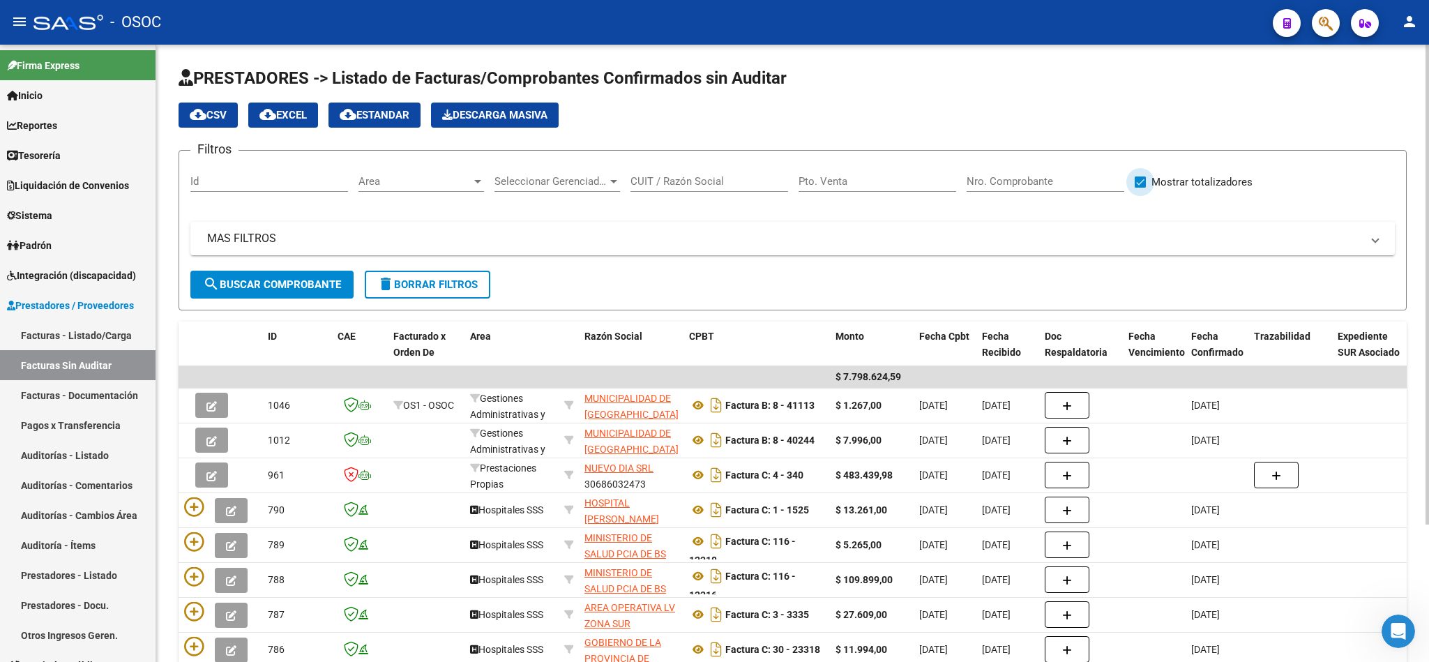
click at [1197, 183] on span "Mostrar totalizadores" at bounding box center [1201, 182] width 101 height 17
click at [1140, 188] on input "Mostrar totalizadores" at bounding box center [1139, 188] width 1 height 1
click at [1144, 180] on span at bounding box center [1139, 181] width 11 height 11
click at [1140, 188] on input "Mostrar totalizadores" at bounding box center [1139, 188] width 1 height 1
click at [1143, 182] on span at bounding box center [1139, 181] width 11 height 11
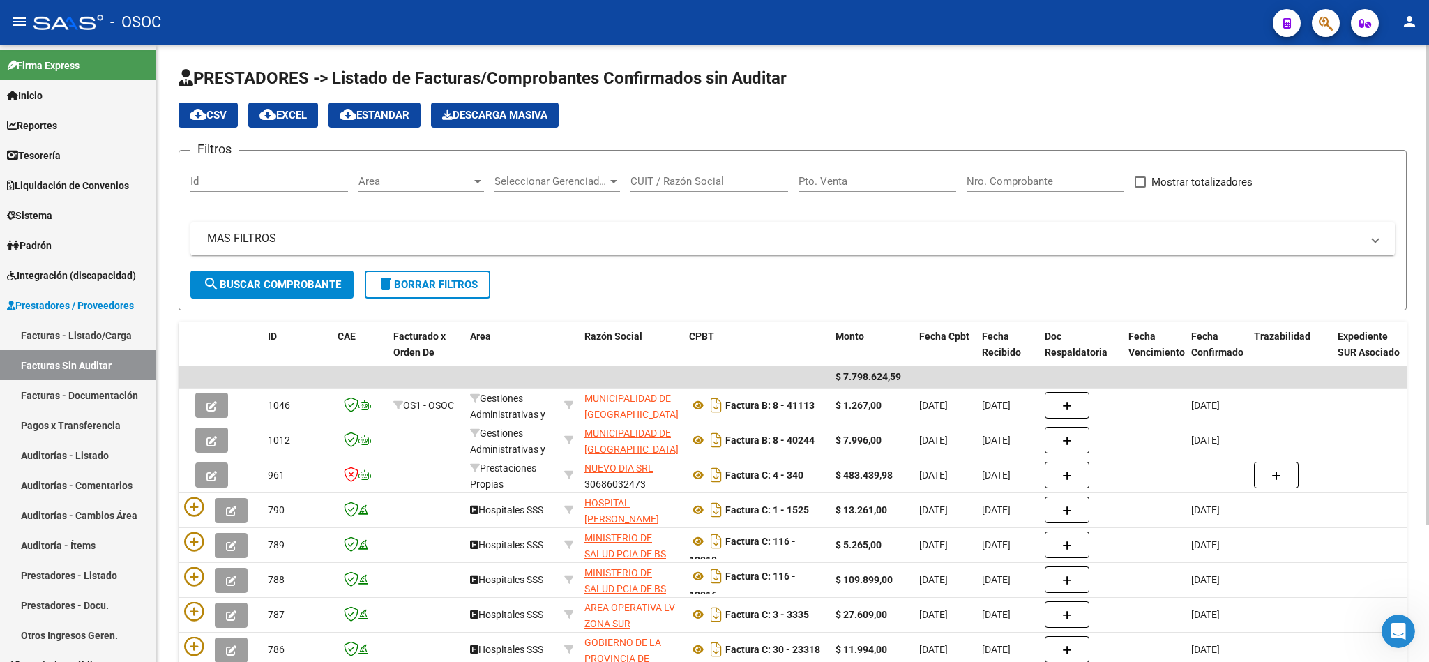
click at [1140, 188] on input "Mostrar totalizadores" at bounding box center [1139, 188] width 1 height 1
checkbox input "true"
click at [101, 396] on link "Facturas - Documentación" at bounding box center [77, 395] width 155 height 30
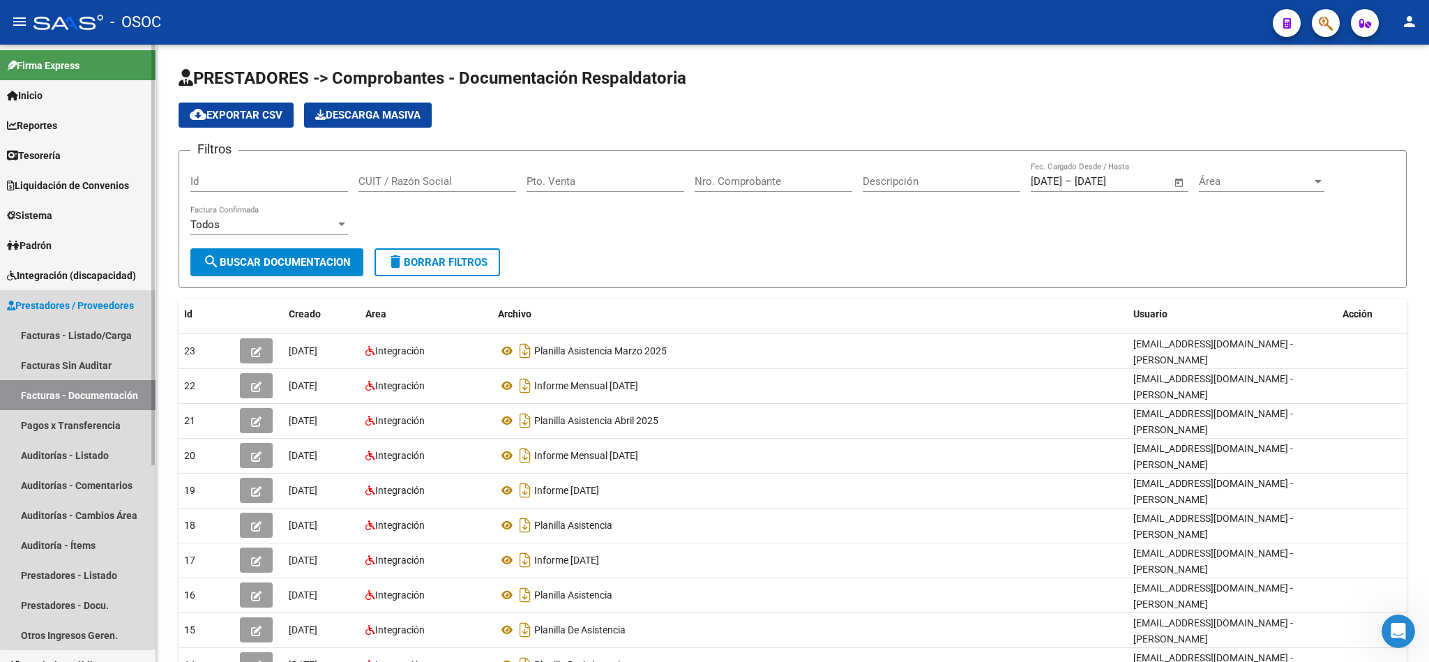
click at [93, 301] on span "Prestadores / Proveedores" at bounding box center [70, 305] width 127 height 15
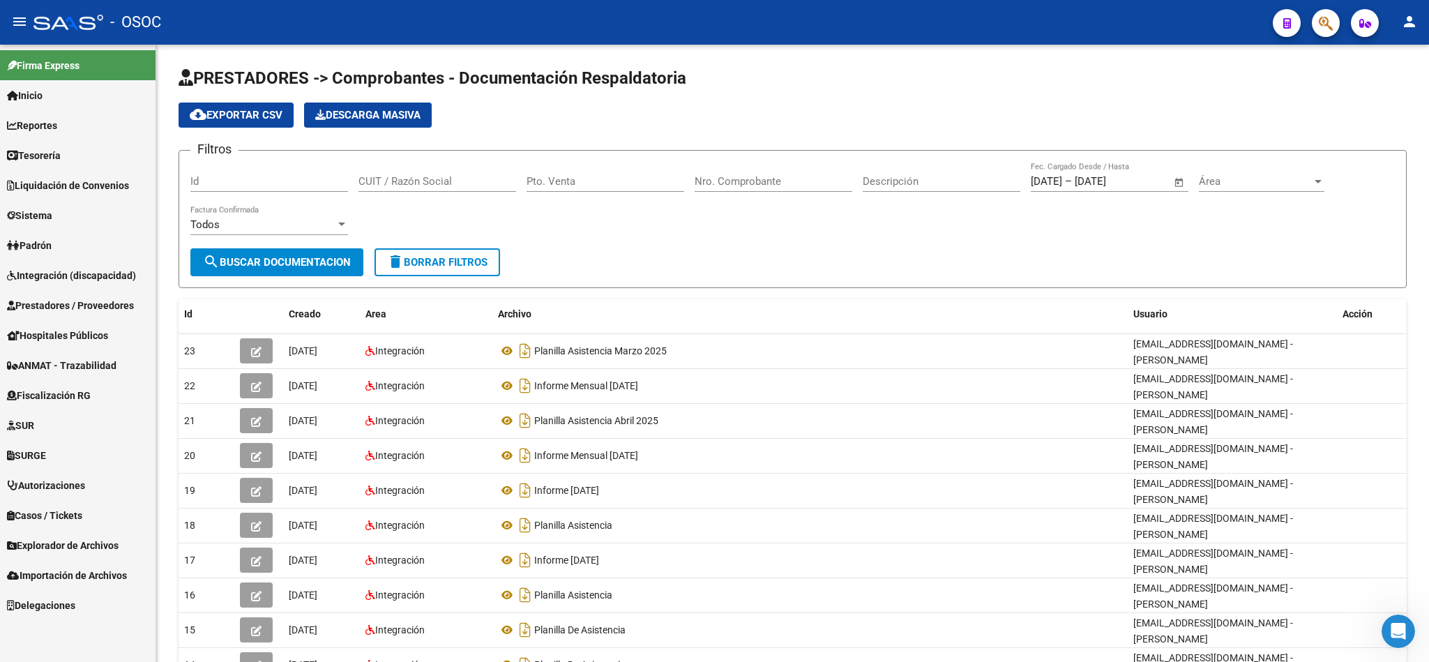
click at [93, 301] on span "Prestadores / Proveedores" at bounding box center [70, 305] width 127 height 15
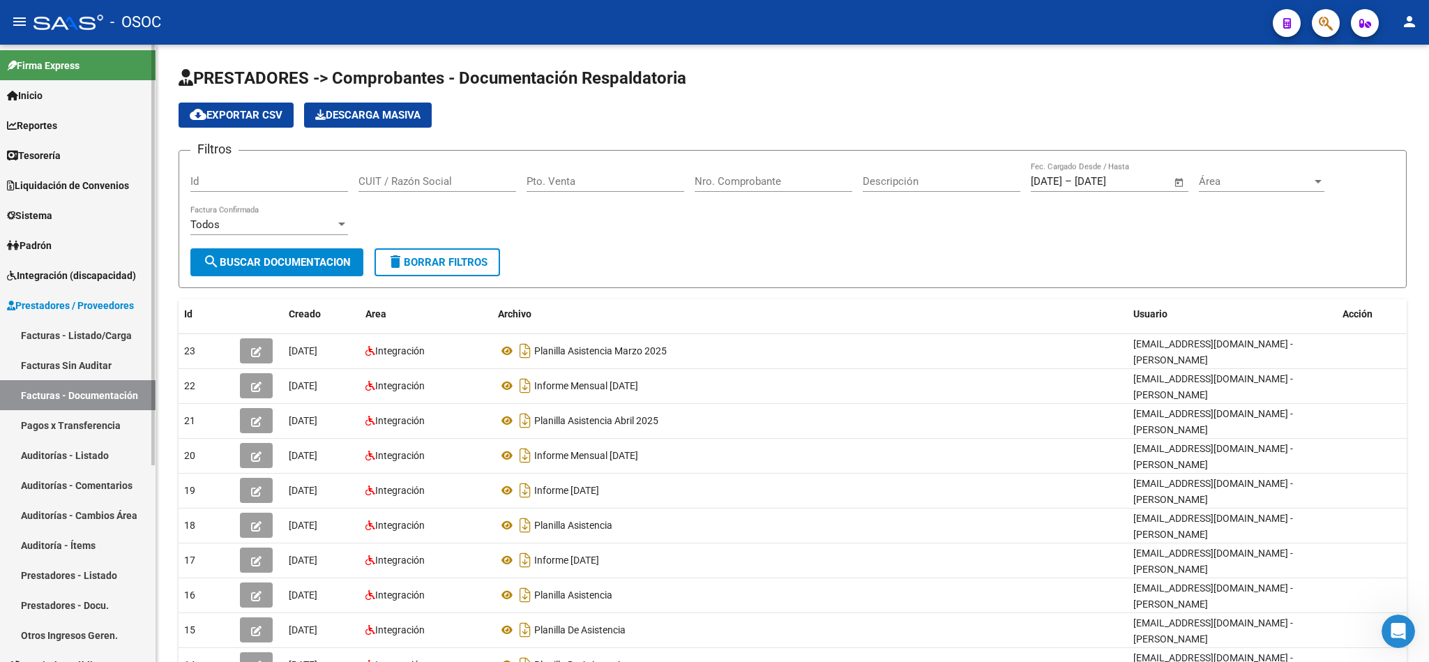
click at [93, 335] on link "Facturas - Listado/Carga" at bounding box center [77, 335] width 155 height 30
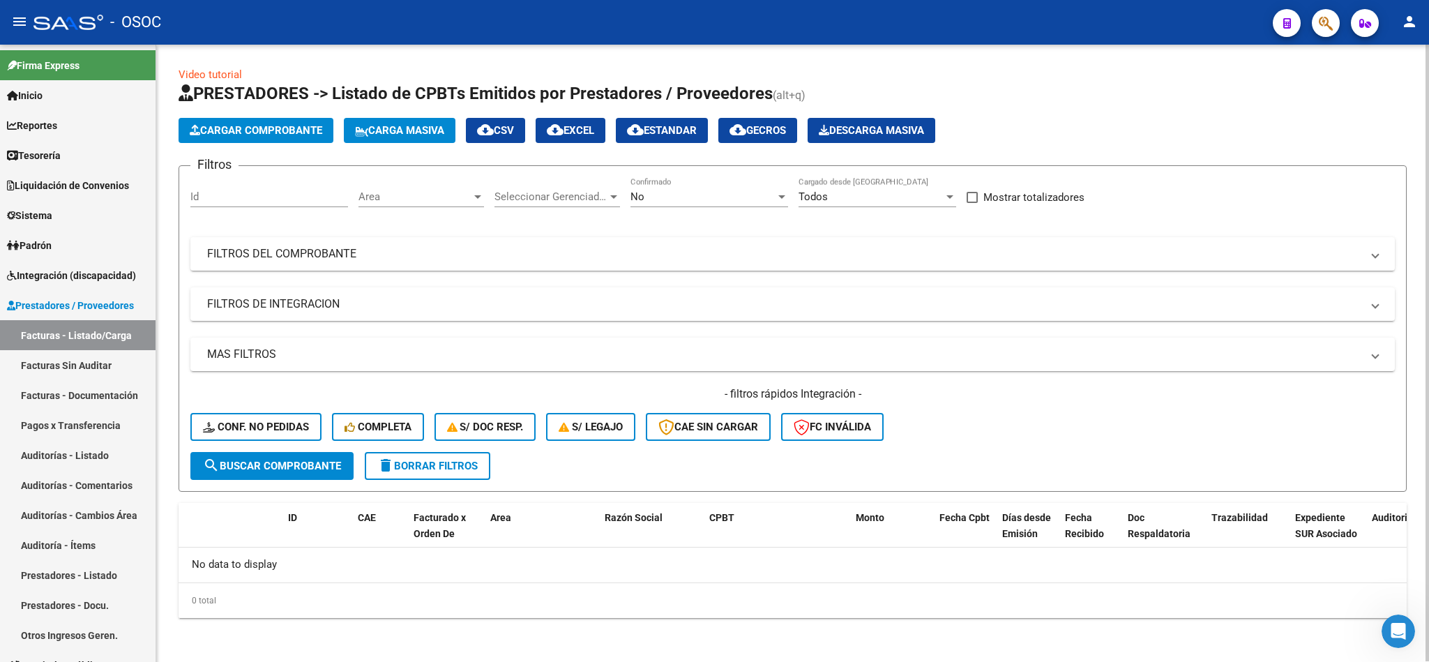
click at [278, 132] on span "Cargar Comprobante" at bounding box center [256, 130] width 132 height 13
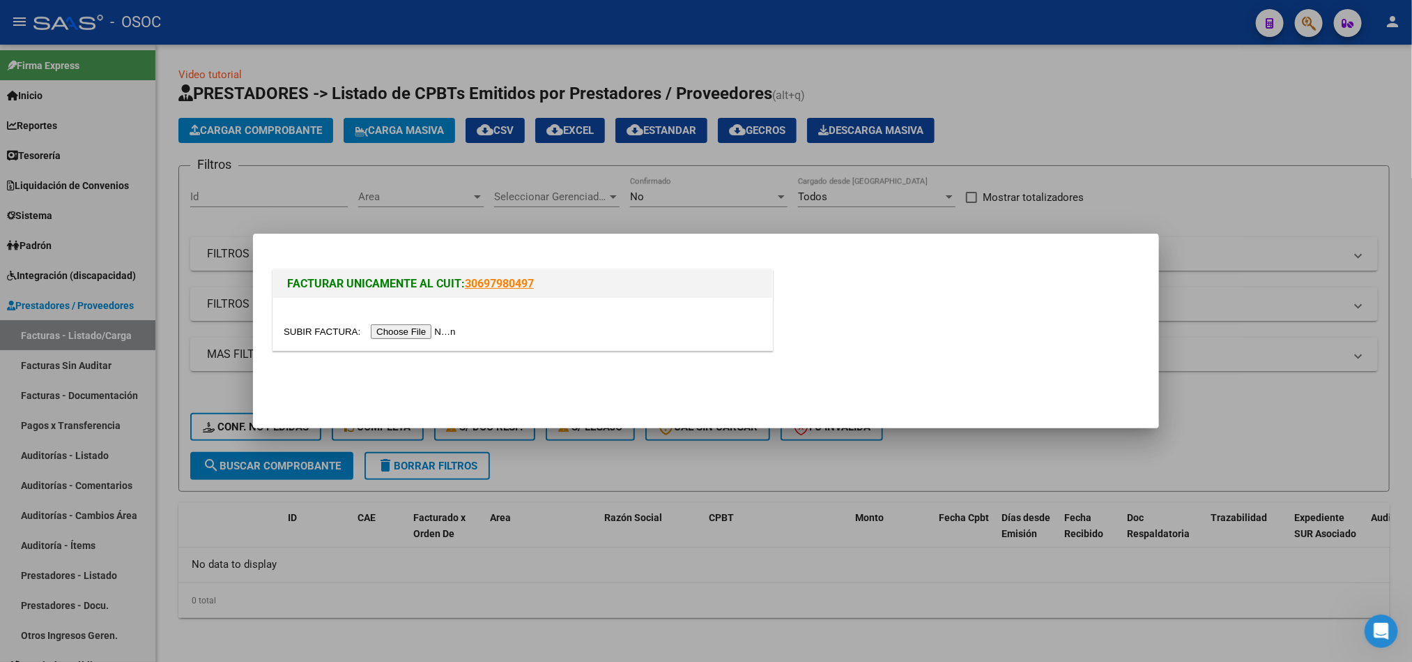
click at [457, 335] on input "file" at bounding box center [372, 331] width 176 height 15
click at [1254, 365] on div at bounding box center [706, 331] width 1412 height 662
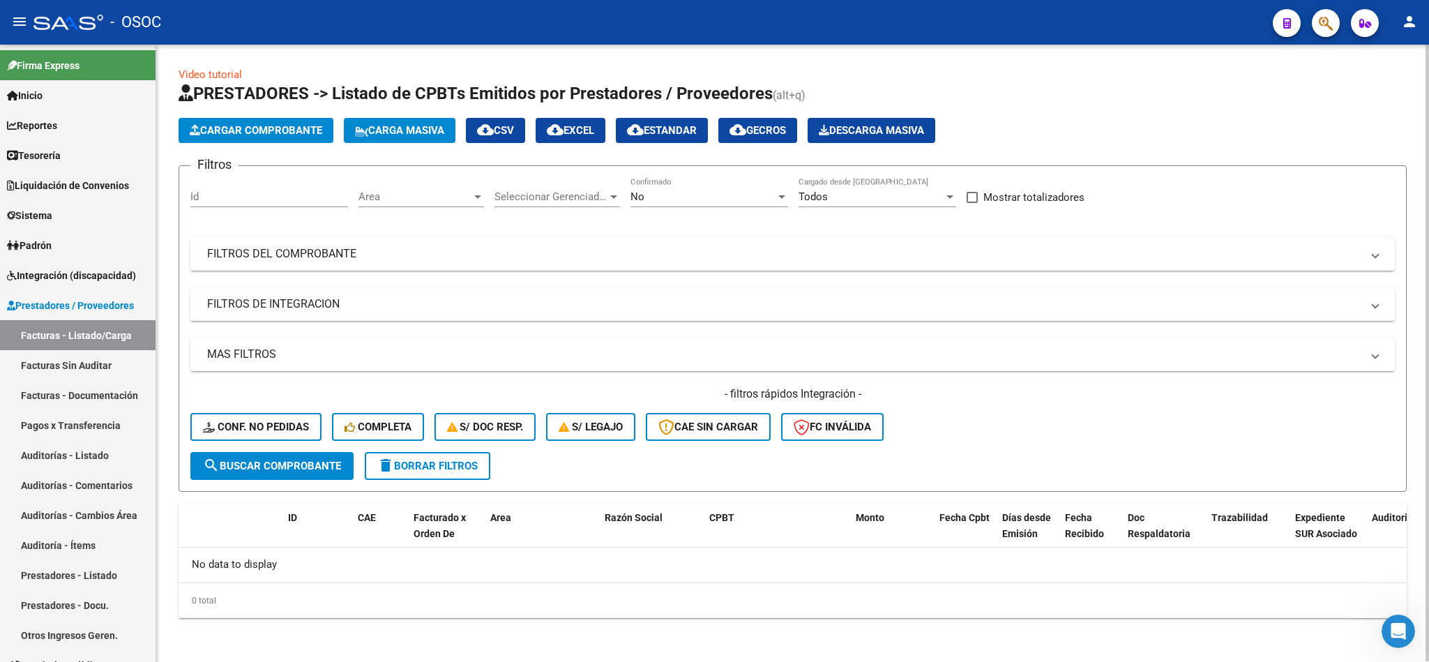
click at [256, 134] on span "Cargar Comprobante" at bounding box center [256, 130] width 132 height 13
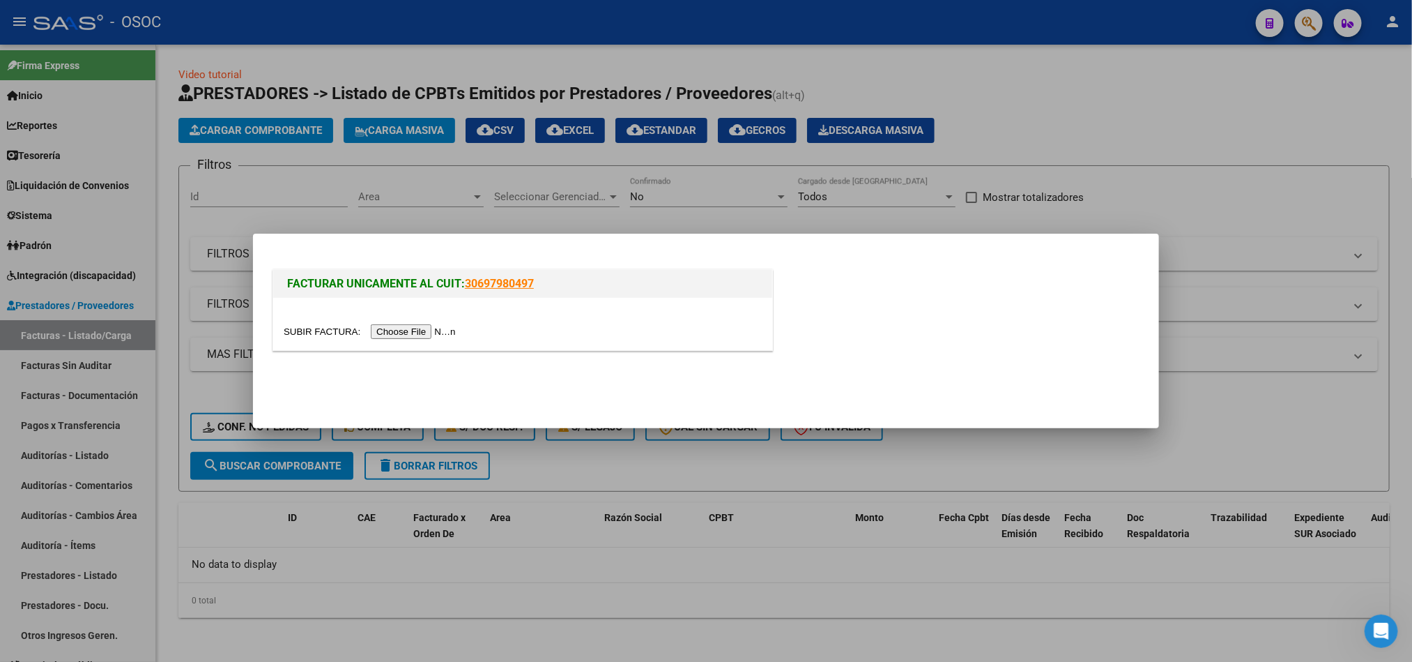
click at [435, 333] on input "file" at bounding box center [372, 331] width 176 height 15
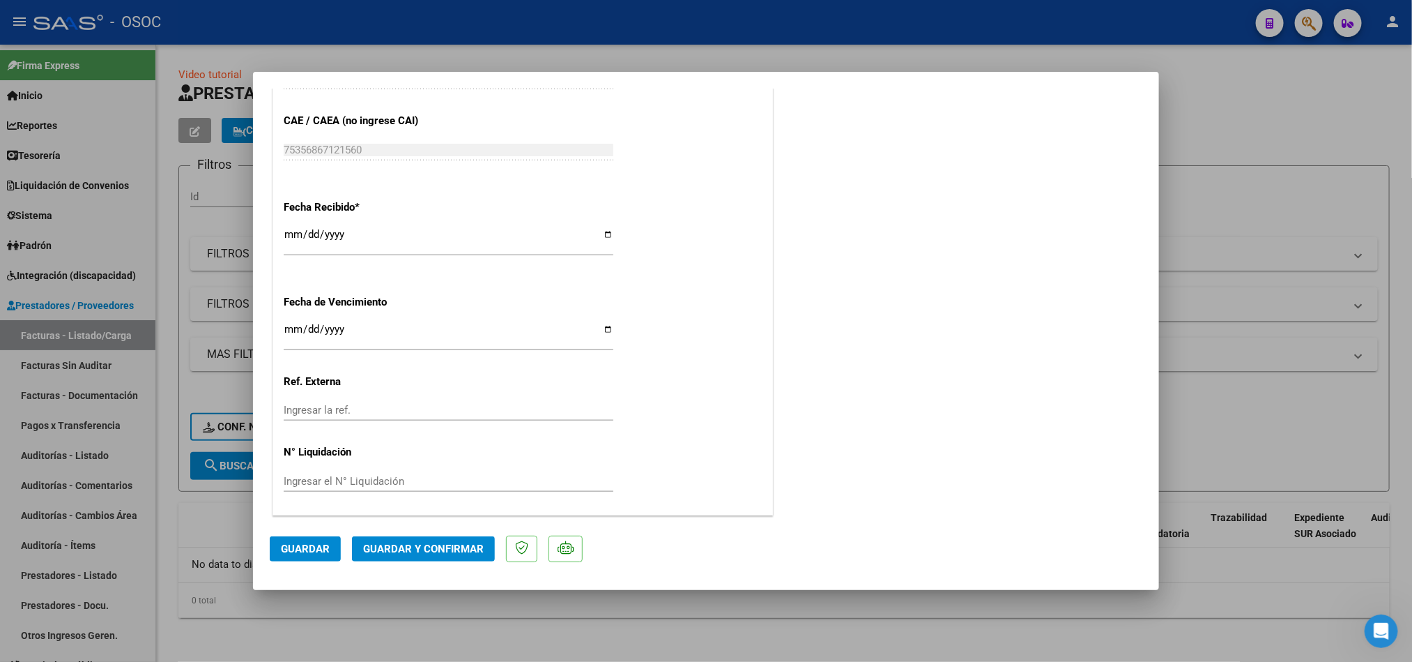
scroll to position [345, 0]
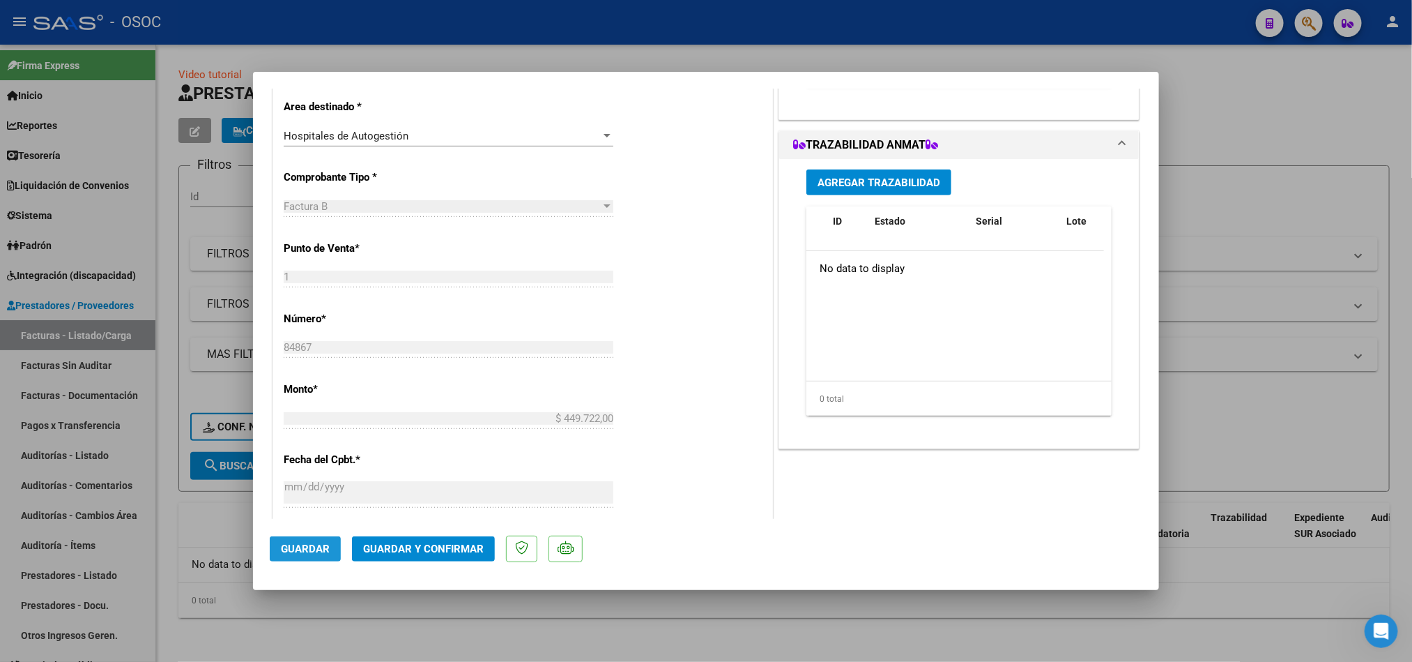
click at [307, 551] on span "Guardar" at bounding box center [305, 548] width 49 height 13
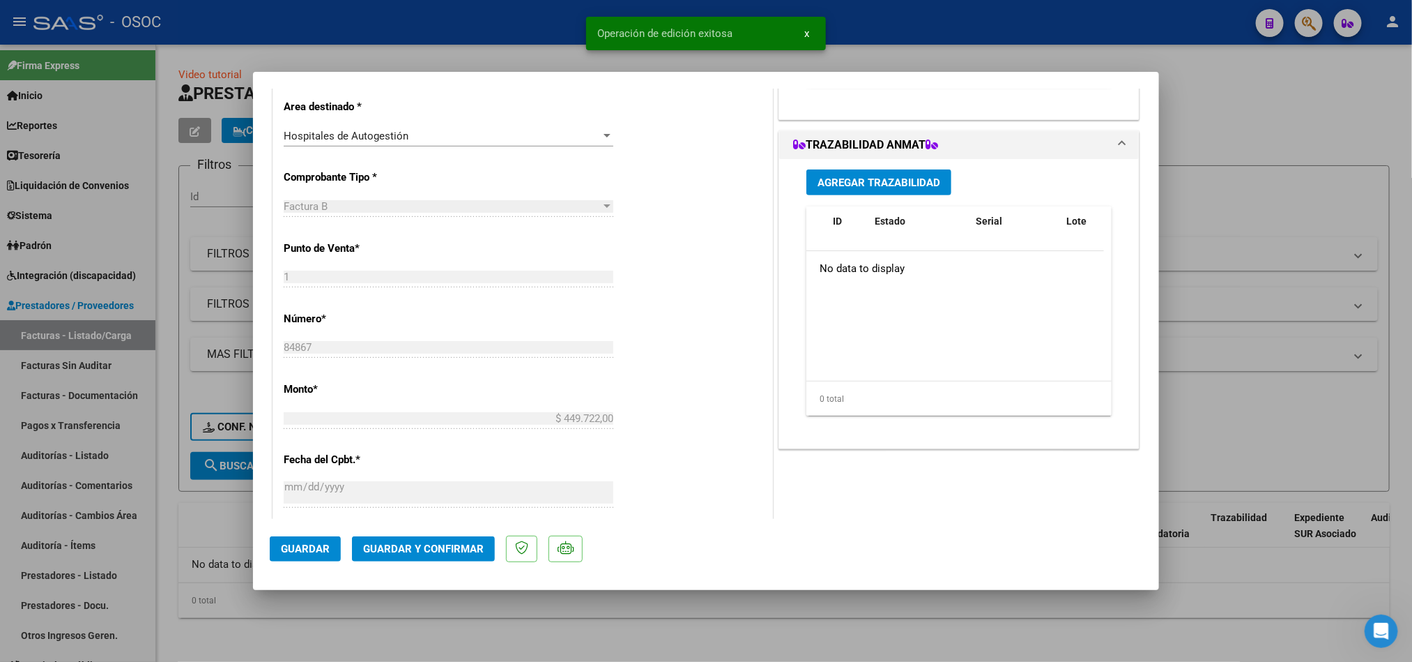
click at [1251, 420] on div at bounding box center [706, 331] width 1412 height 662
type input "$ 0,00"
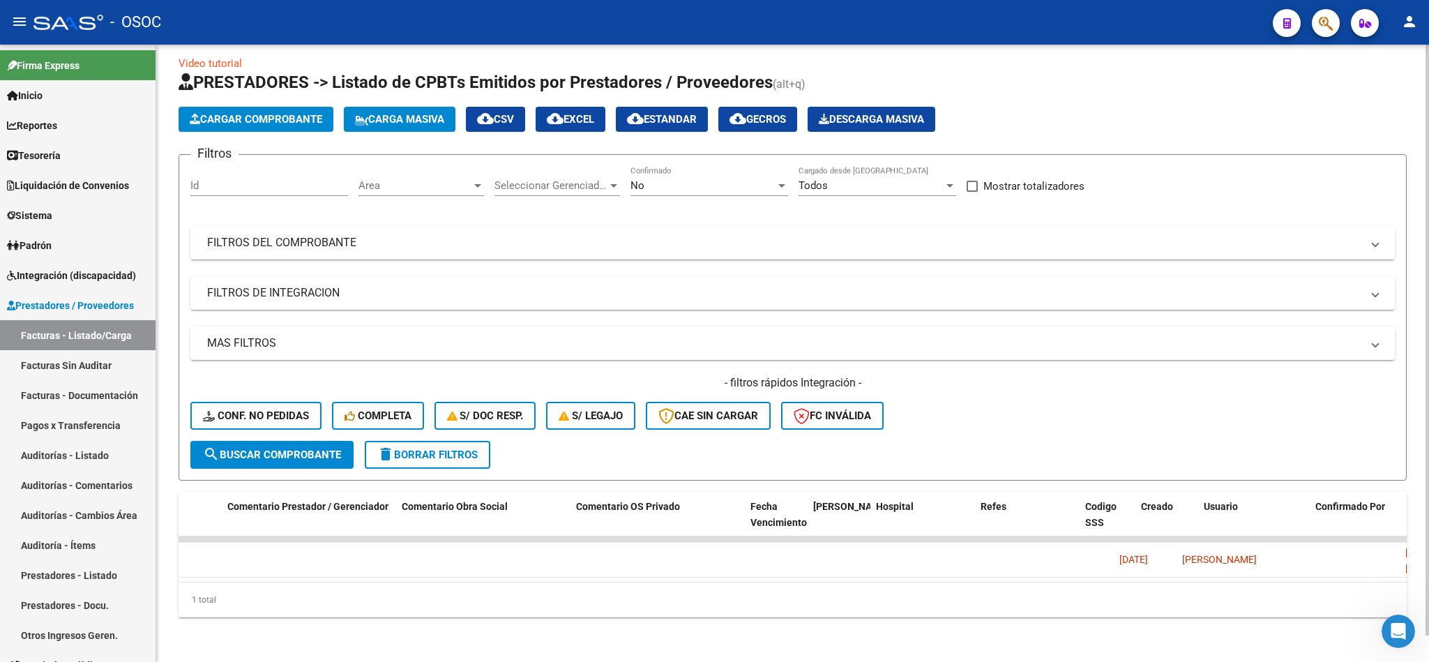
scroll to position [0, 0]
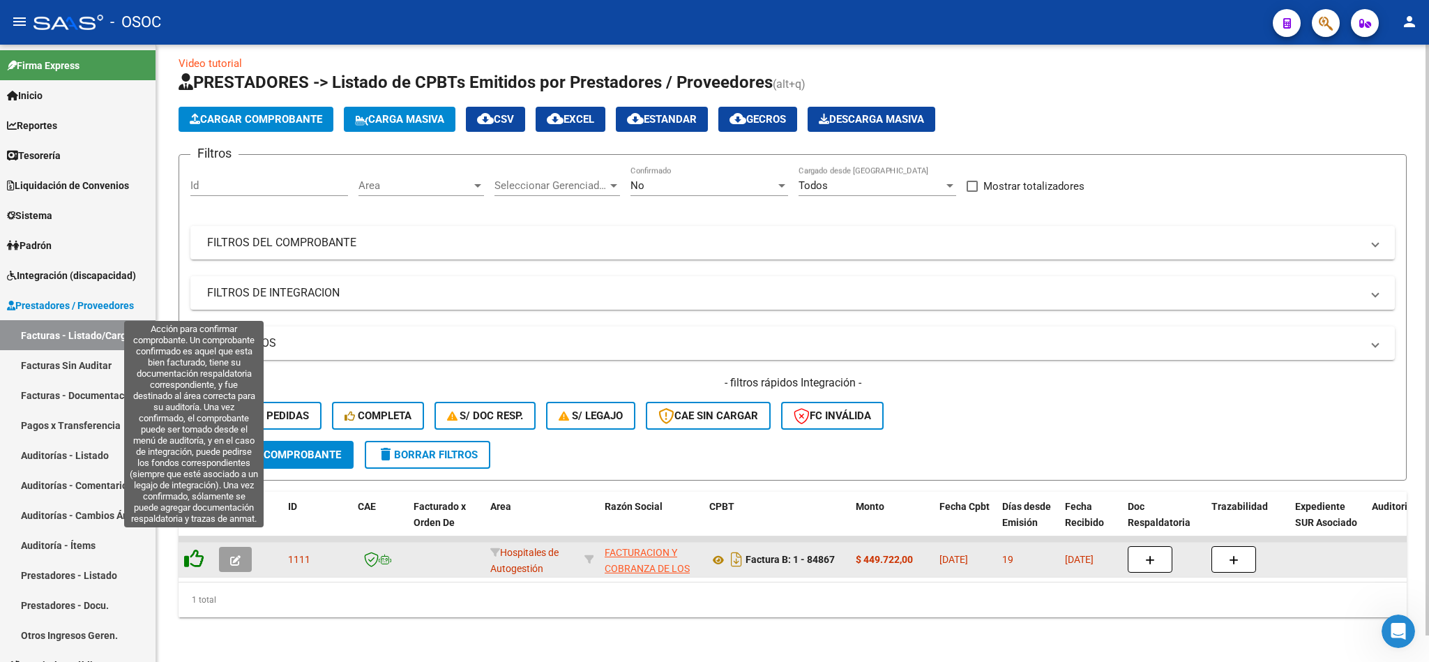
click at [195, 549] on icon at bounding box center [194, 559] width 20 height 20
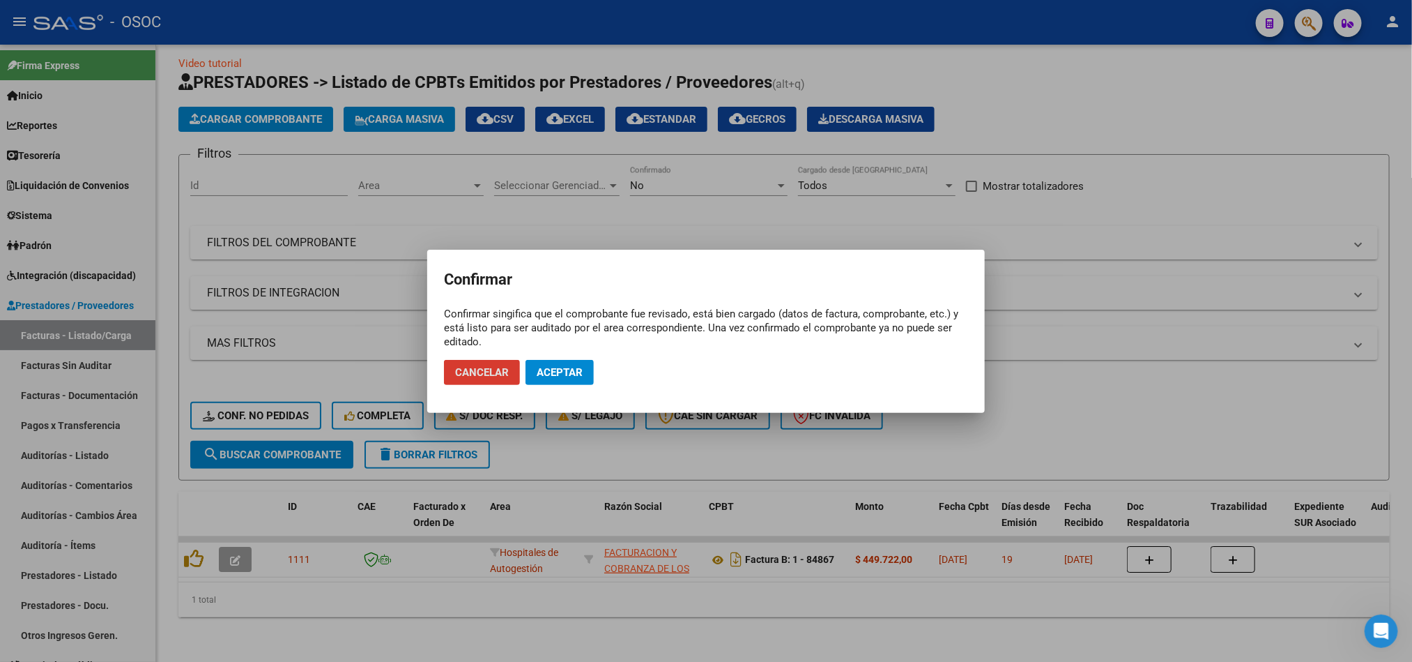
click at [547, 372] on span "Aceptar" at bounding box center [560, 372] width 46 height 13
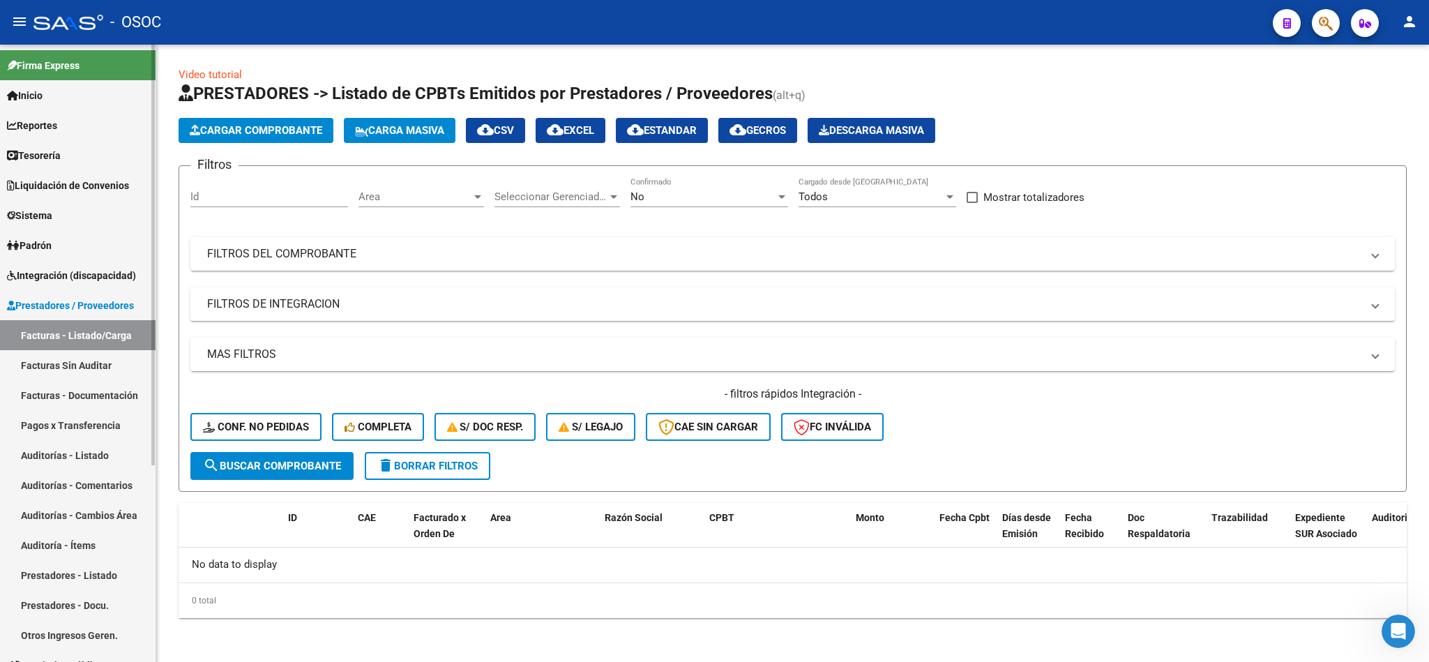
click at [86, 367] on link "Facturas Sin Auditar" at bounding box center [77, 365] width 155 height 30
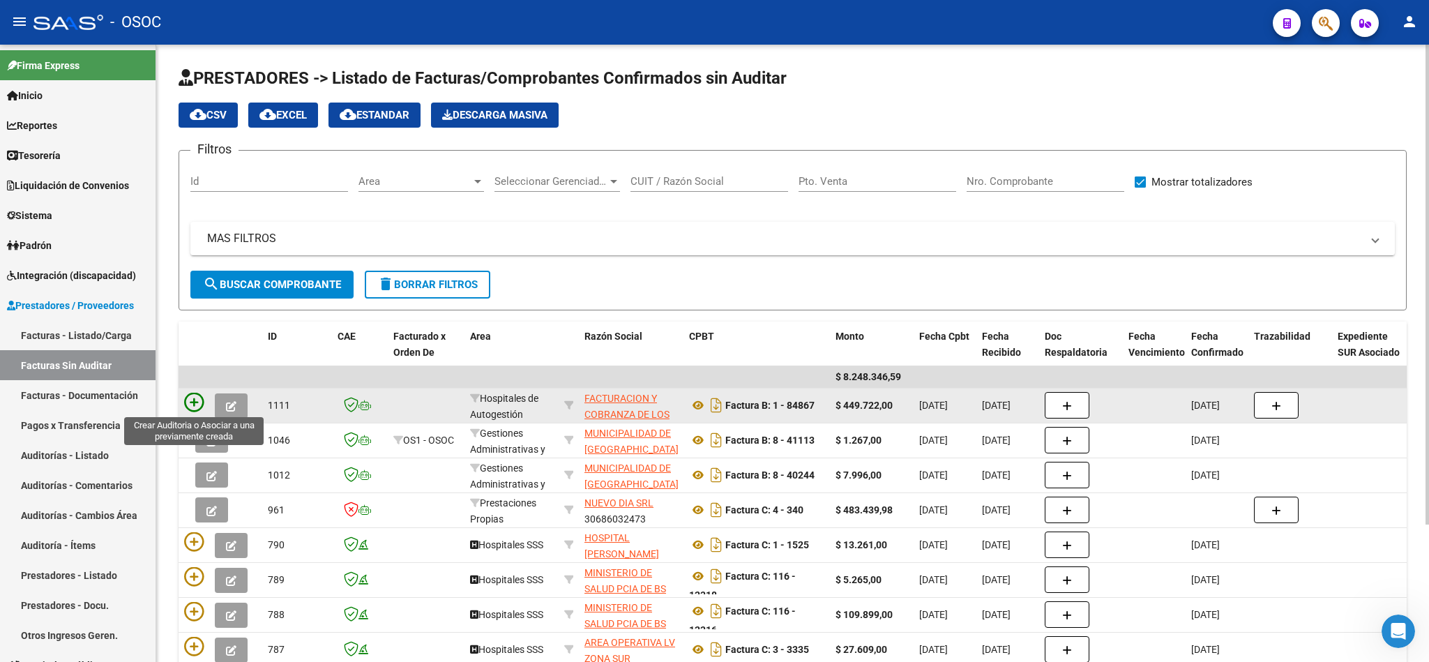
click at [192, 402] on icon at bounding box center [194, 403] width 20 height 20
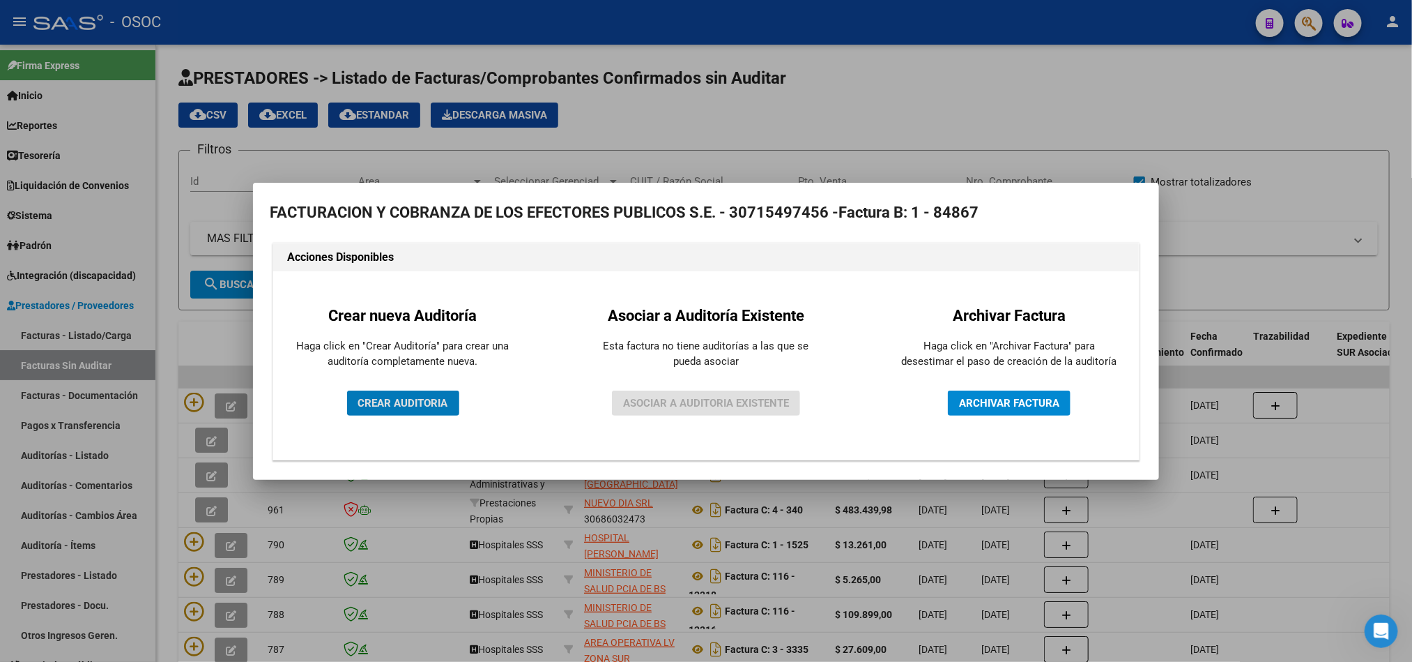
click at [448, 521] on div at bounding box center [706, 331] width 1412 height 662
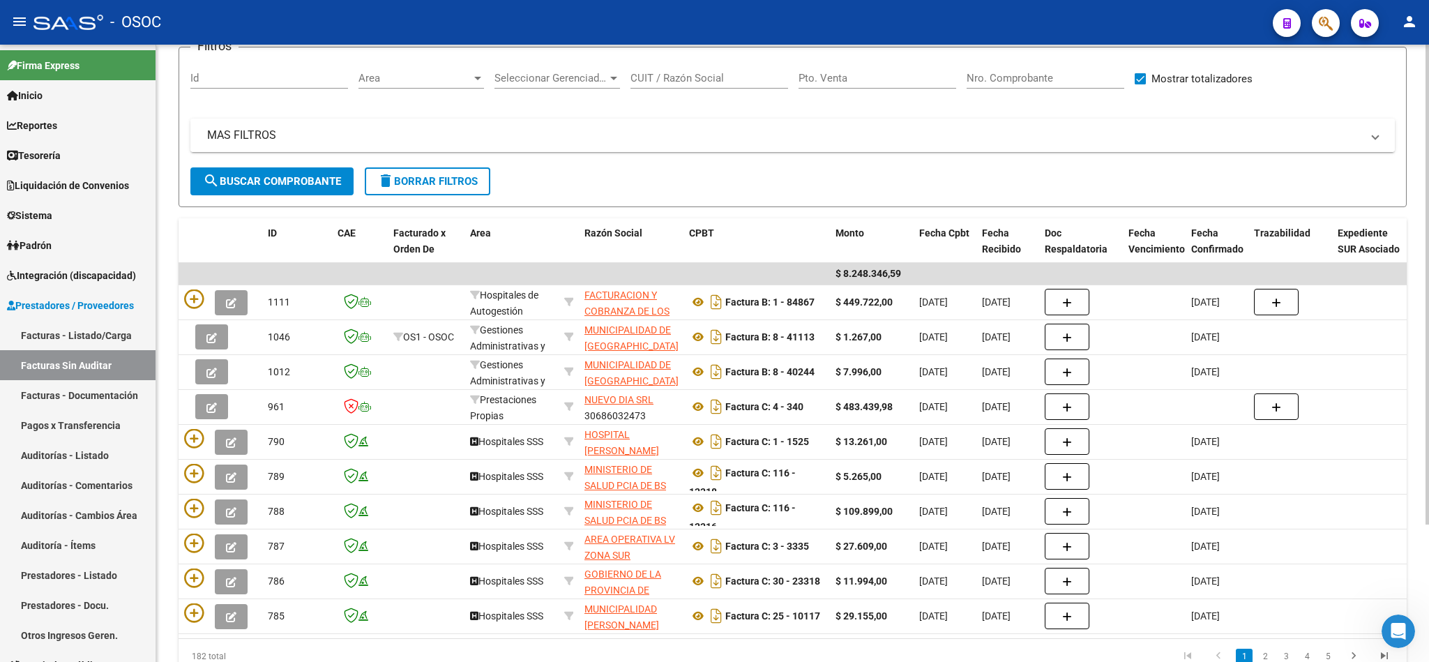
scroll to position [105, 0]
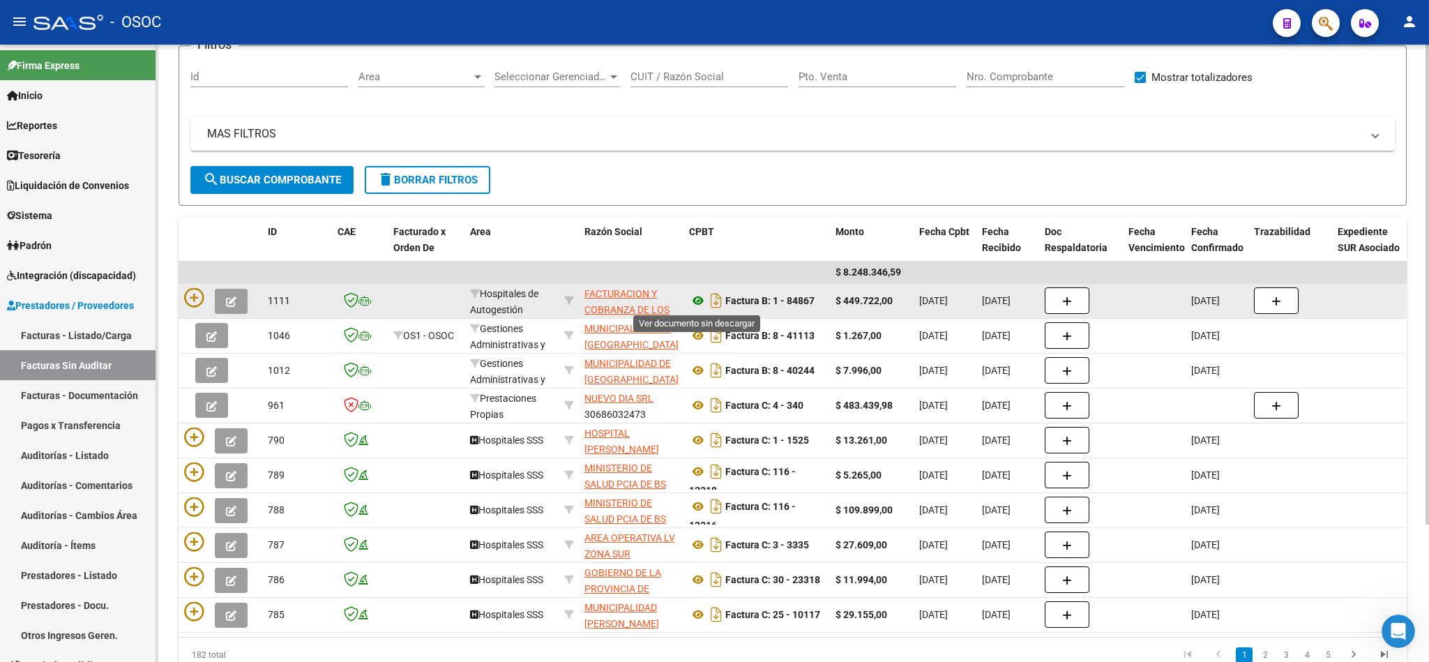
click at [699, 302] on icon at bounding box center [698, 300] width 18 height 17
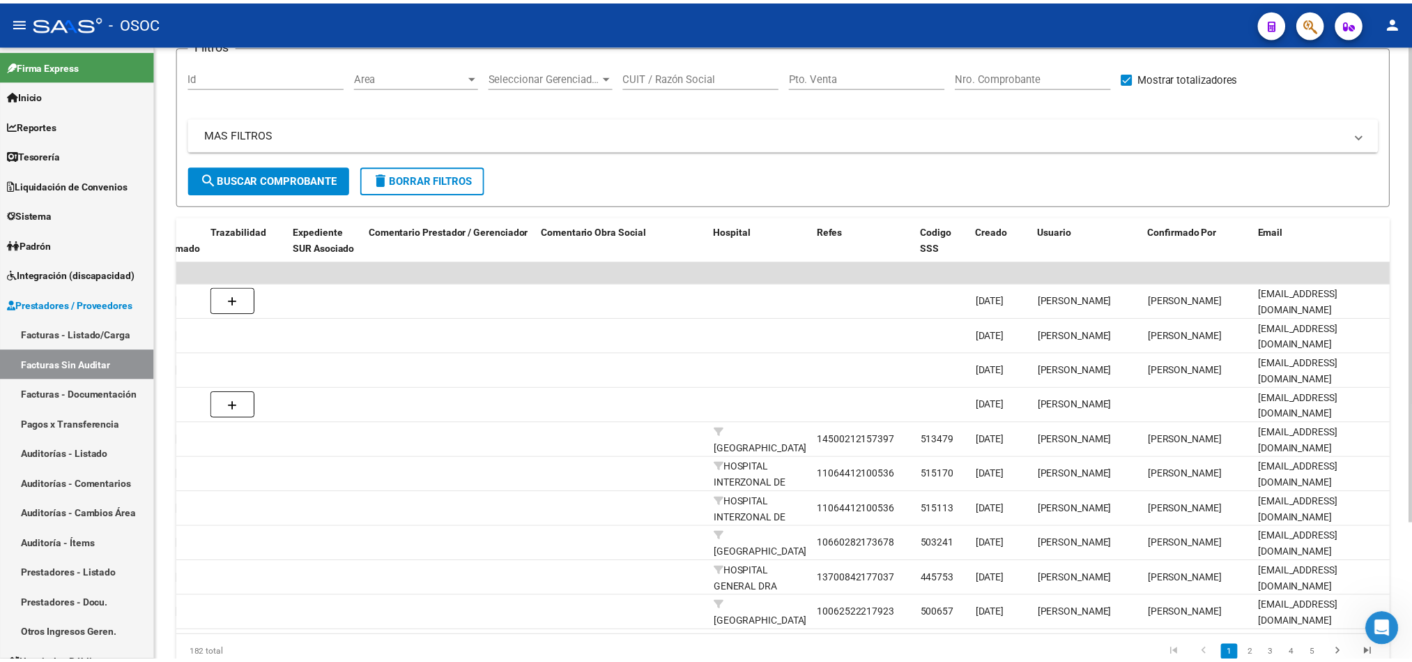
scroll to position [0, 0]
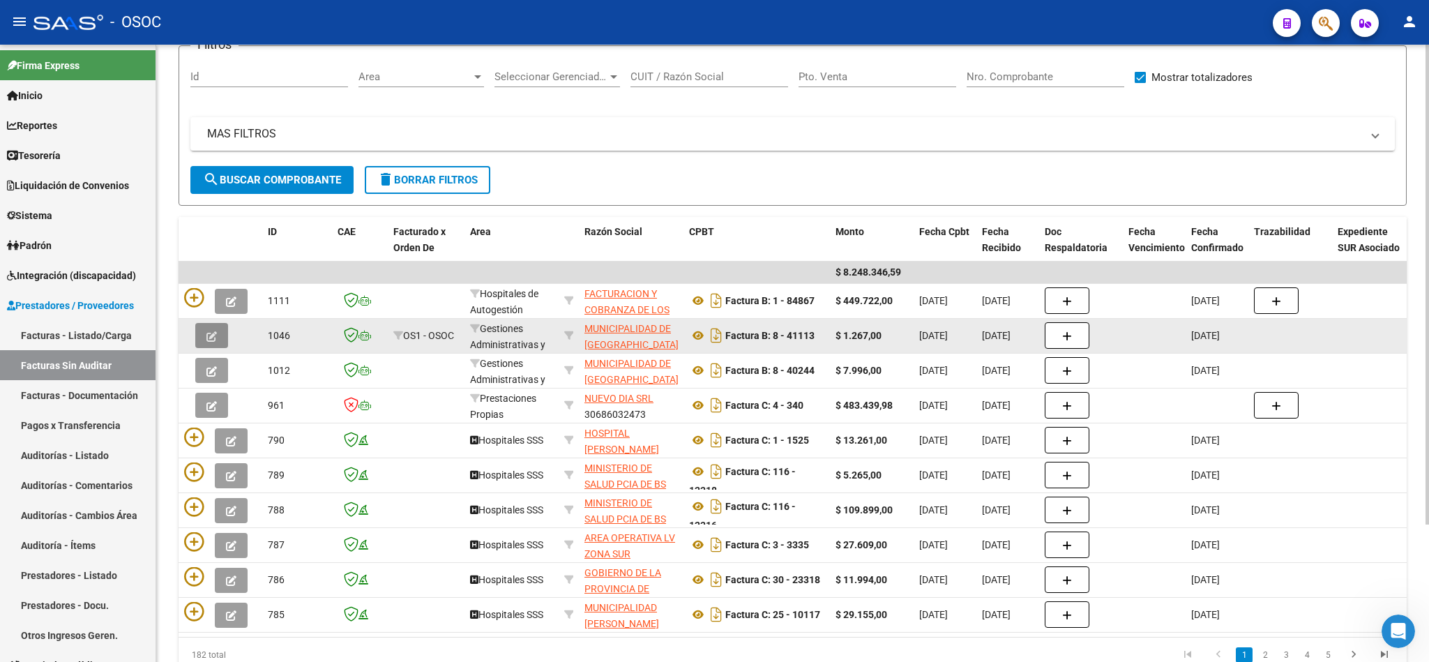
click at [214, 333] on icon "button" at bounding box center [211, 336] width 10 height 10
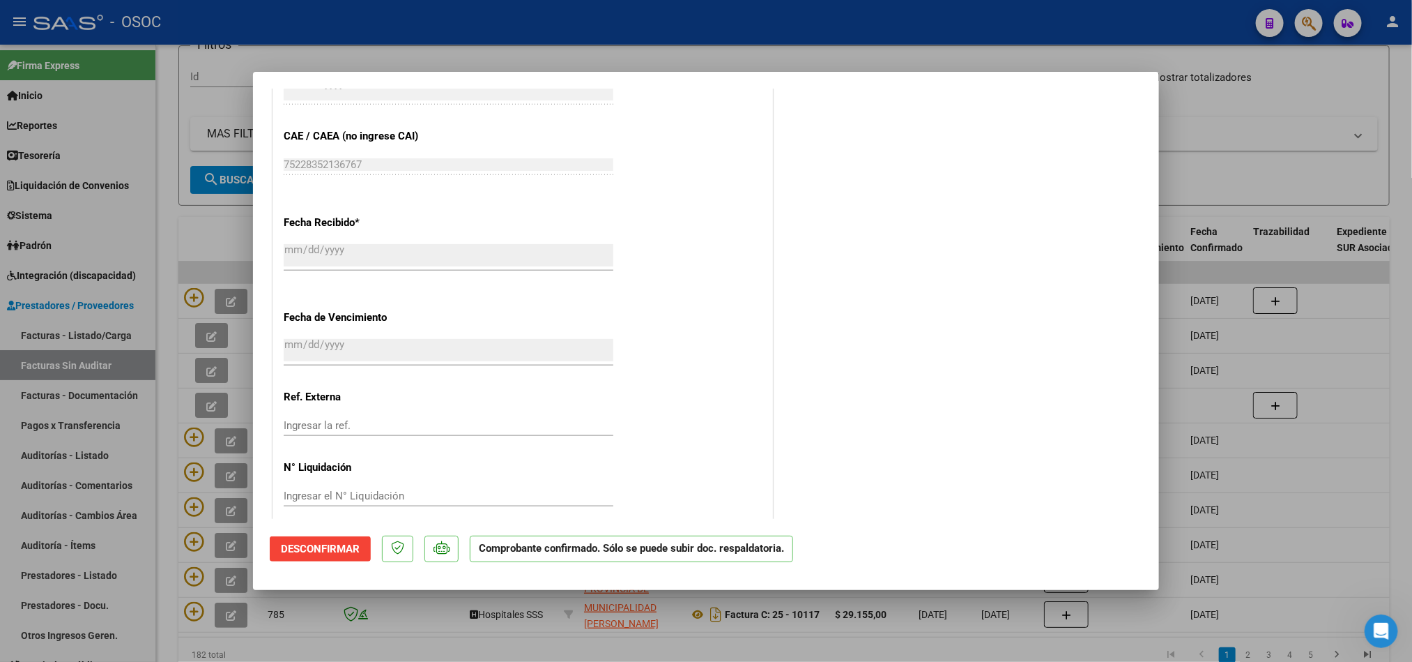
scroll to position [783, 0]
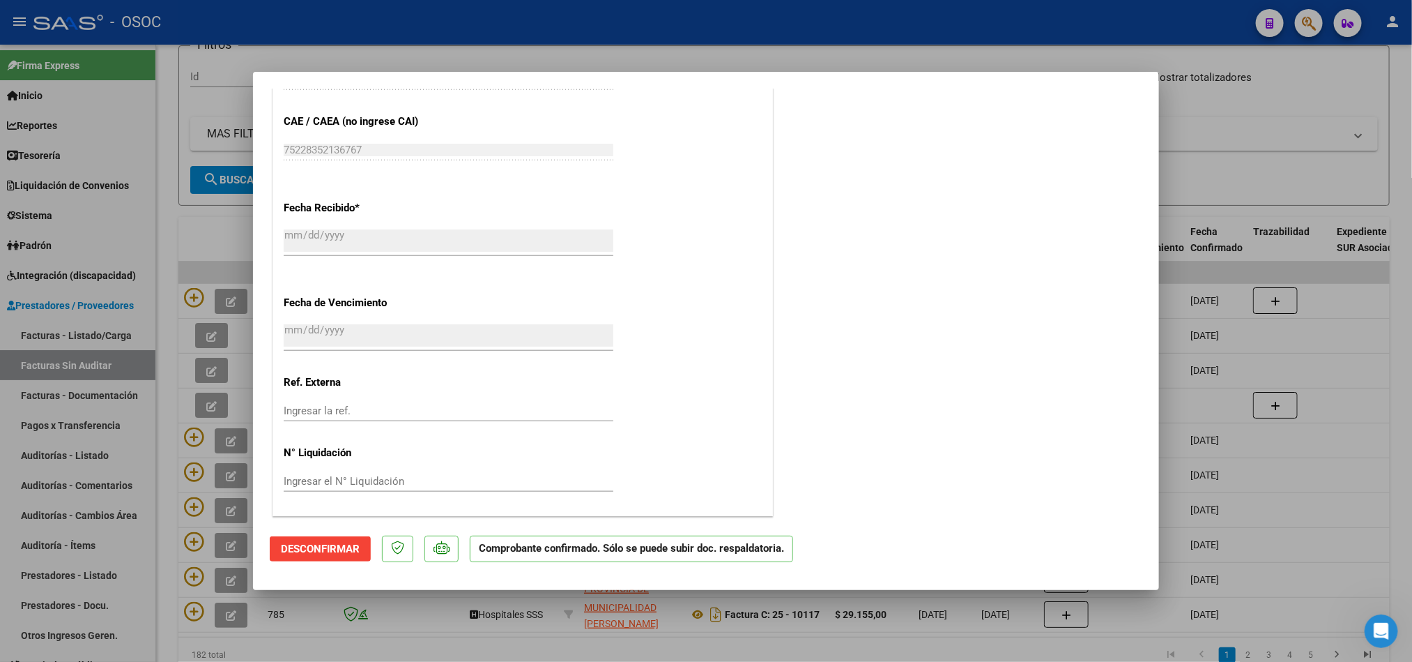
click at [1389, 452] on div at bounding box center [706, 331] width 1412 height 662
type input "$ 0,00"
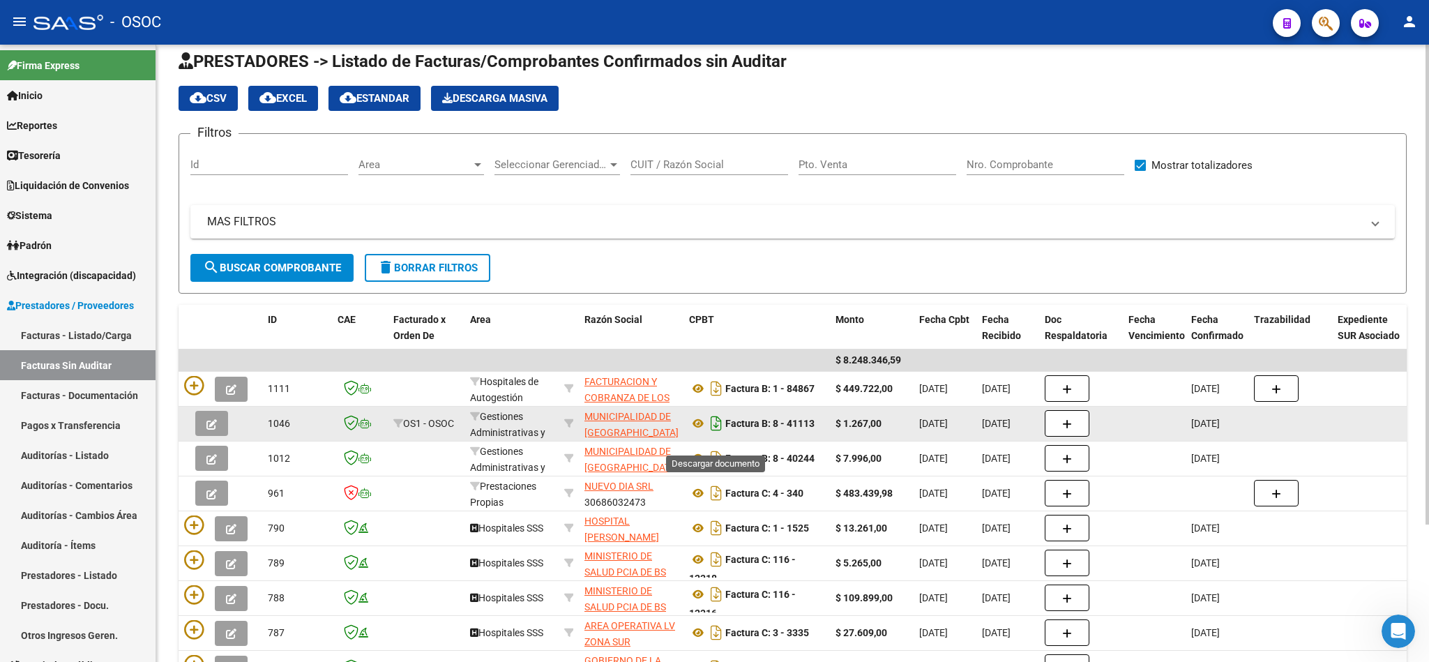
scroll to position [0, 0]
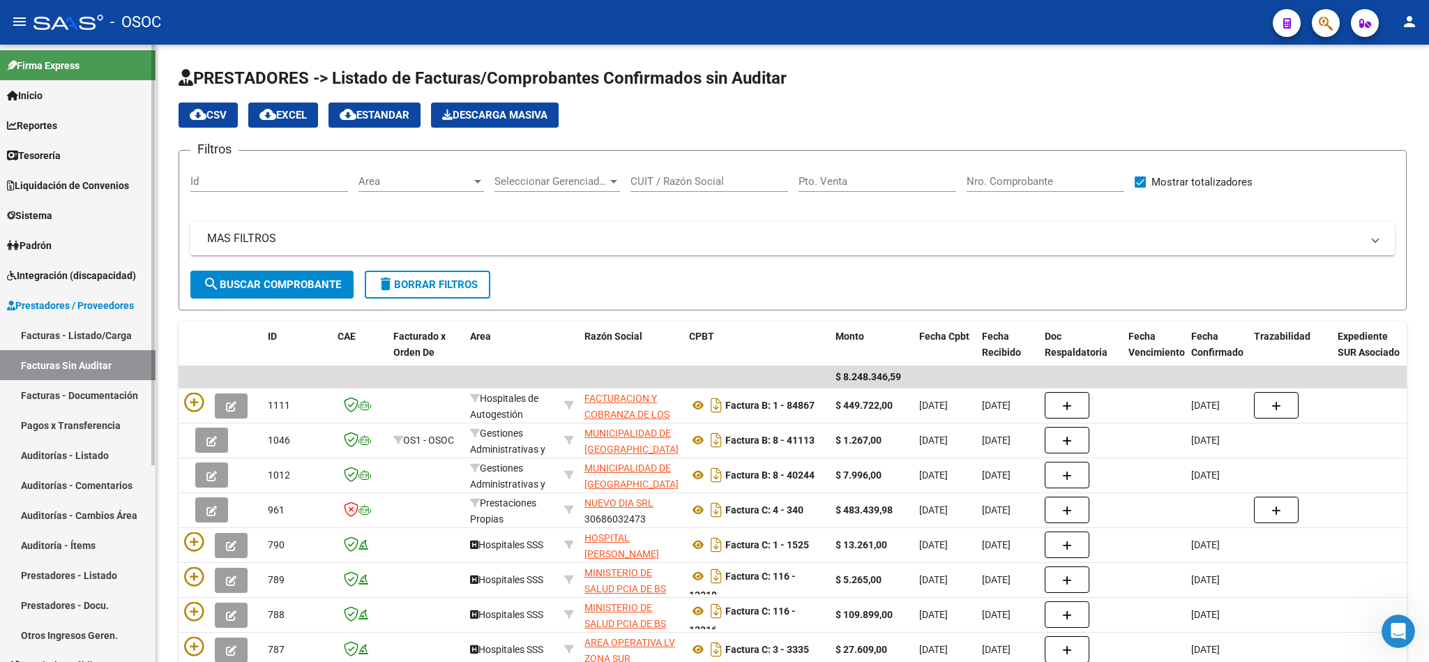
click at [95, 452] on link "Auditorías - Listado" at bounding box center [77, 455] width 155 height 30
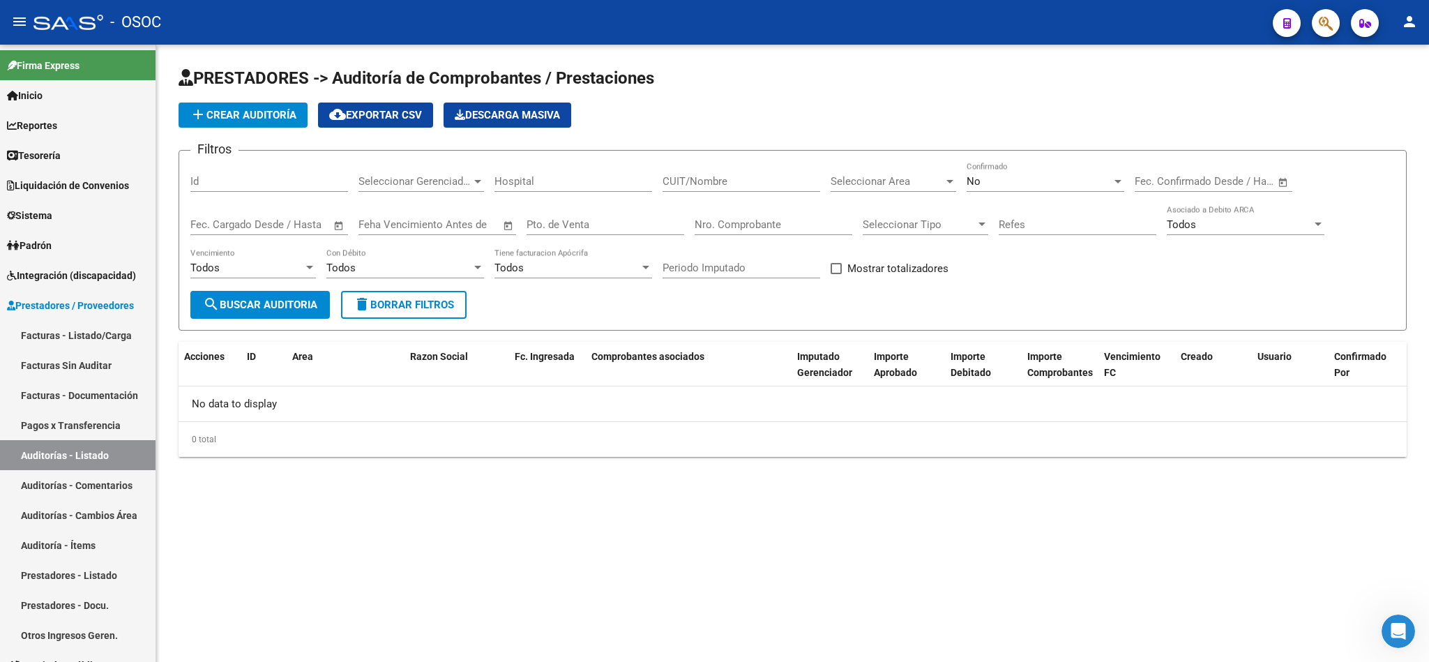
click at [399, 512] on mat-sidenav-content "PRESTADORES -> Auditoría de Comprobantes / Prestaciones add Crear Auditoría clo…" at bounding box center [792, 353] width 1272 height 617
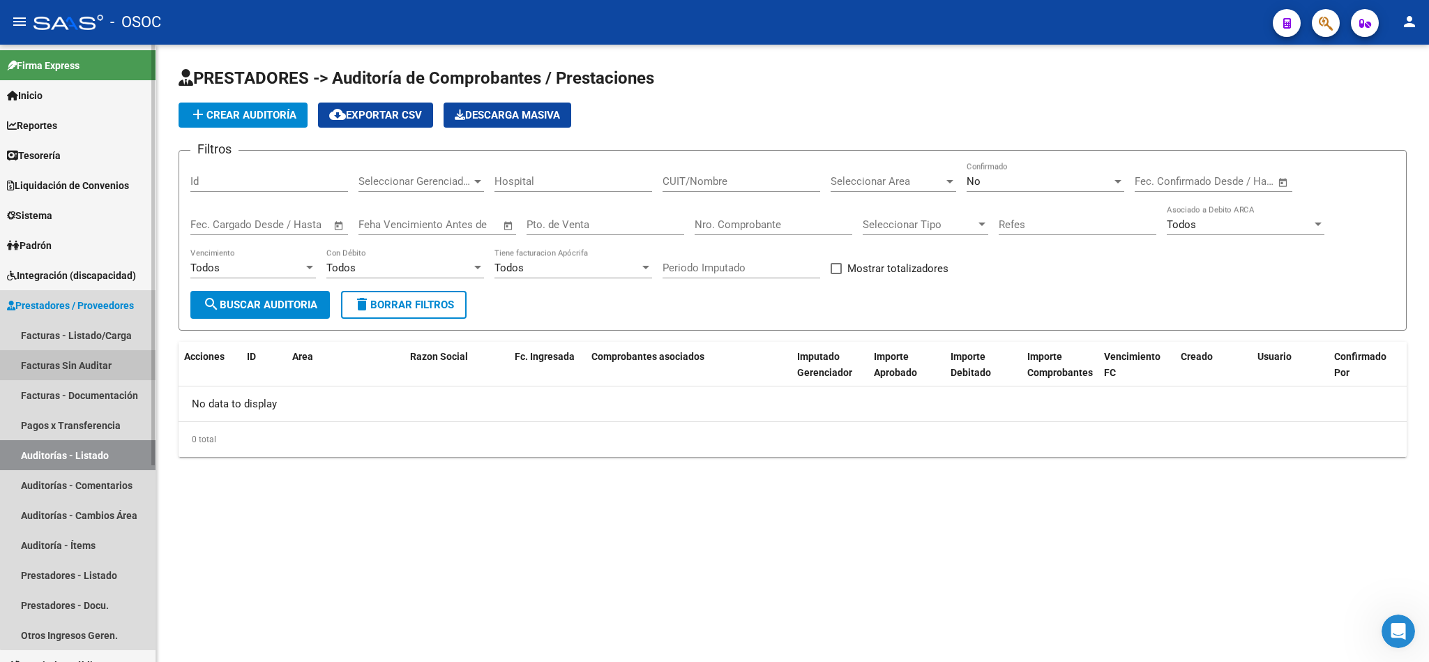
click at [84, 362] on link "Facturas Sin Auditar" at bounding box center [77, 365] width 155 height 30
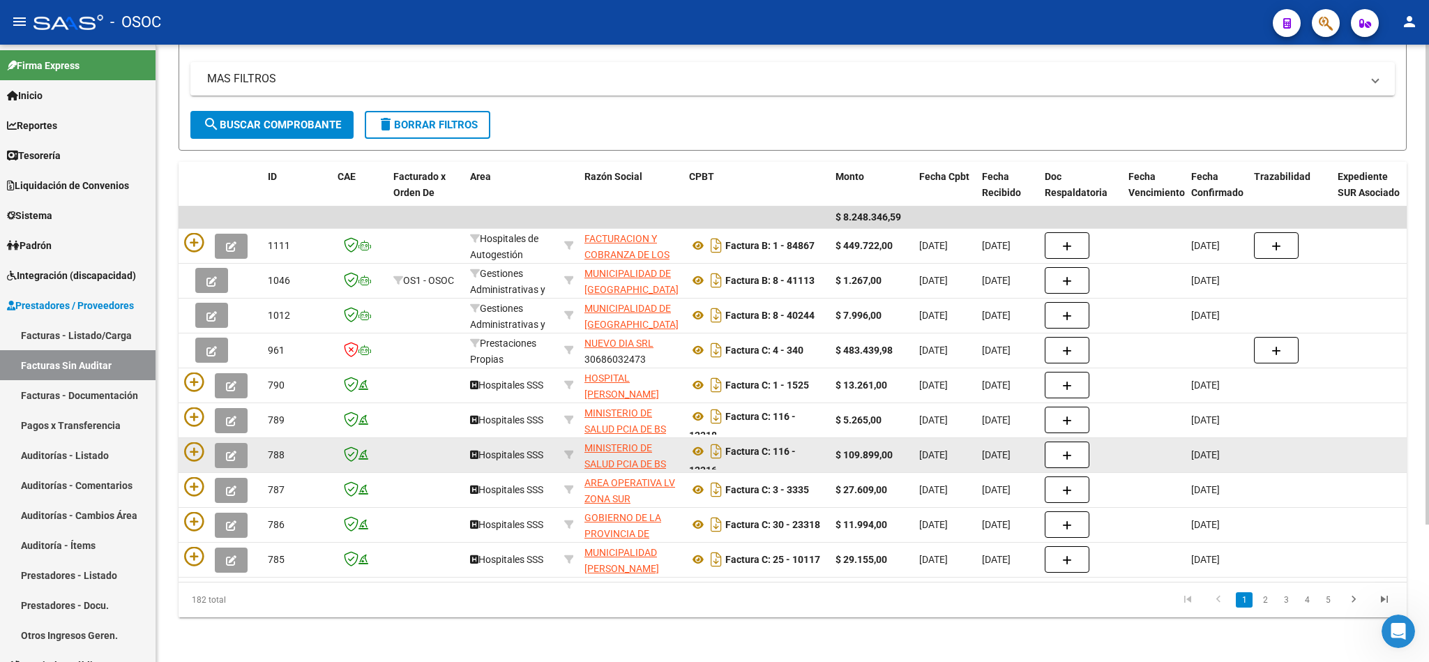
scroll to position [9, 0]
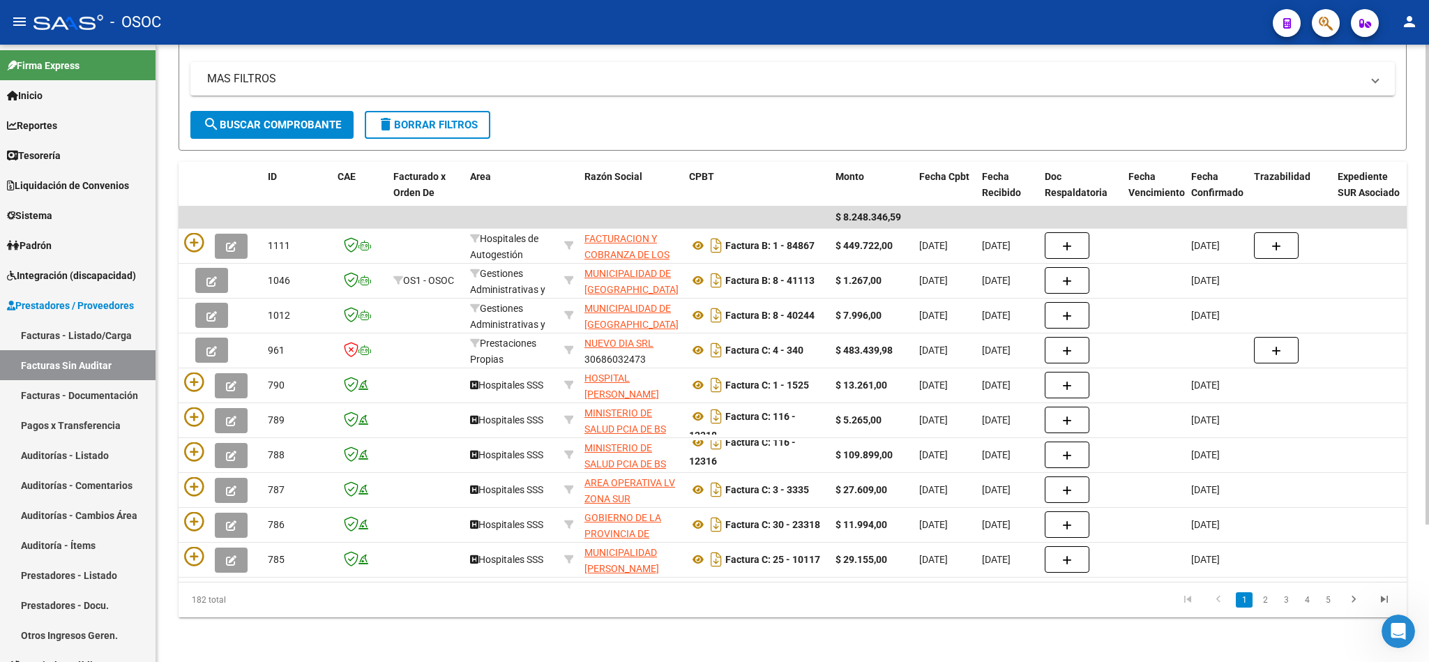
click at [691, 584] on div "182 total 1 2 3 4 5" at bounding box center [792, 599] width 1228 height 35
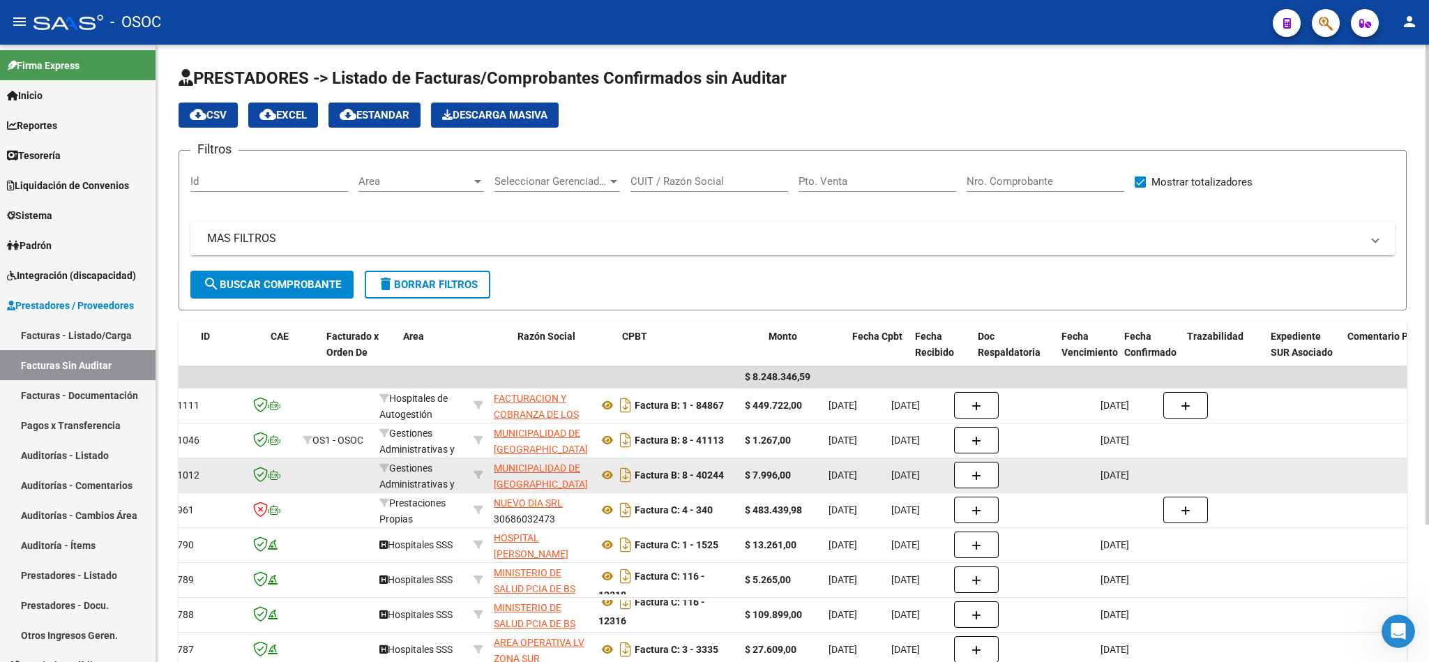
scroll to position [0, 0]
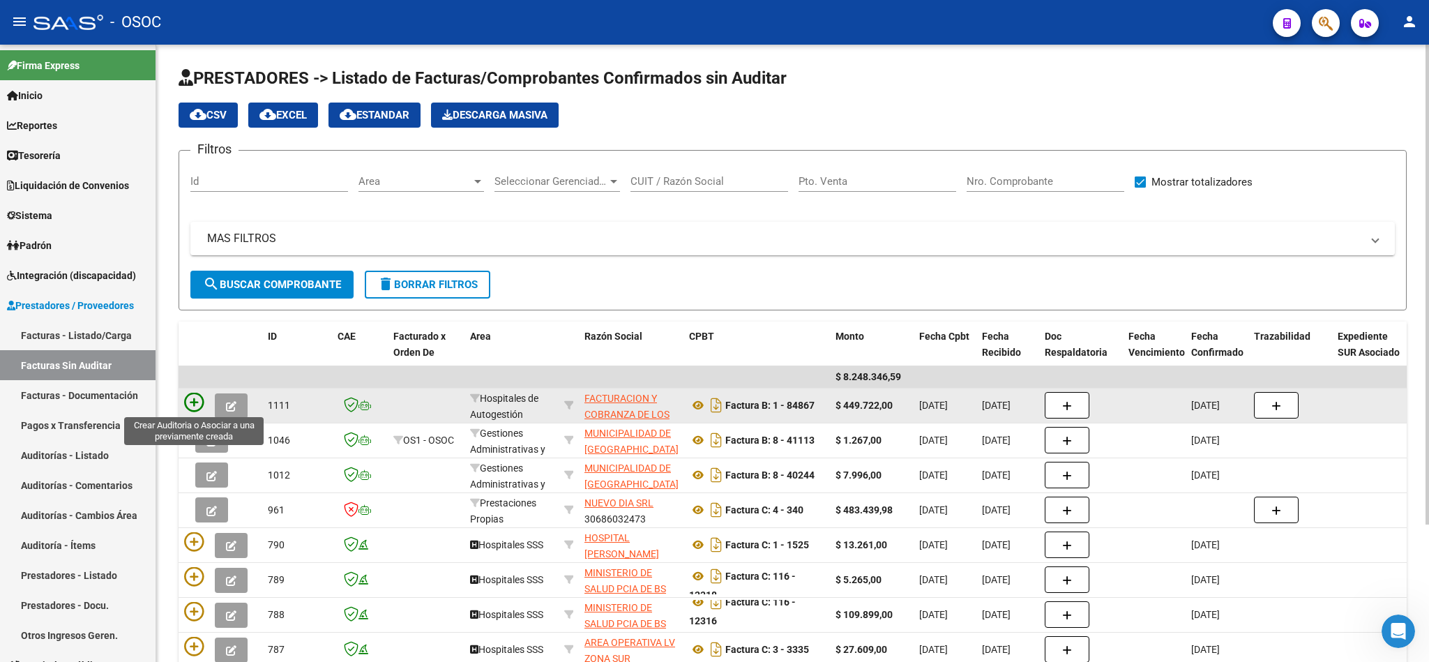
click at [195, 399] on icon at bounding box center [194, 403] width 20 height 20
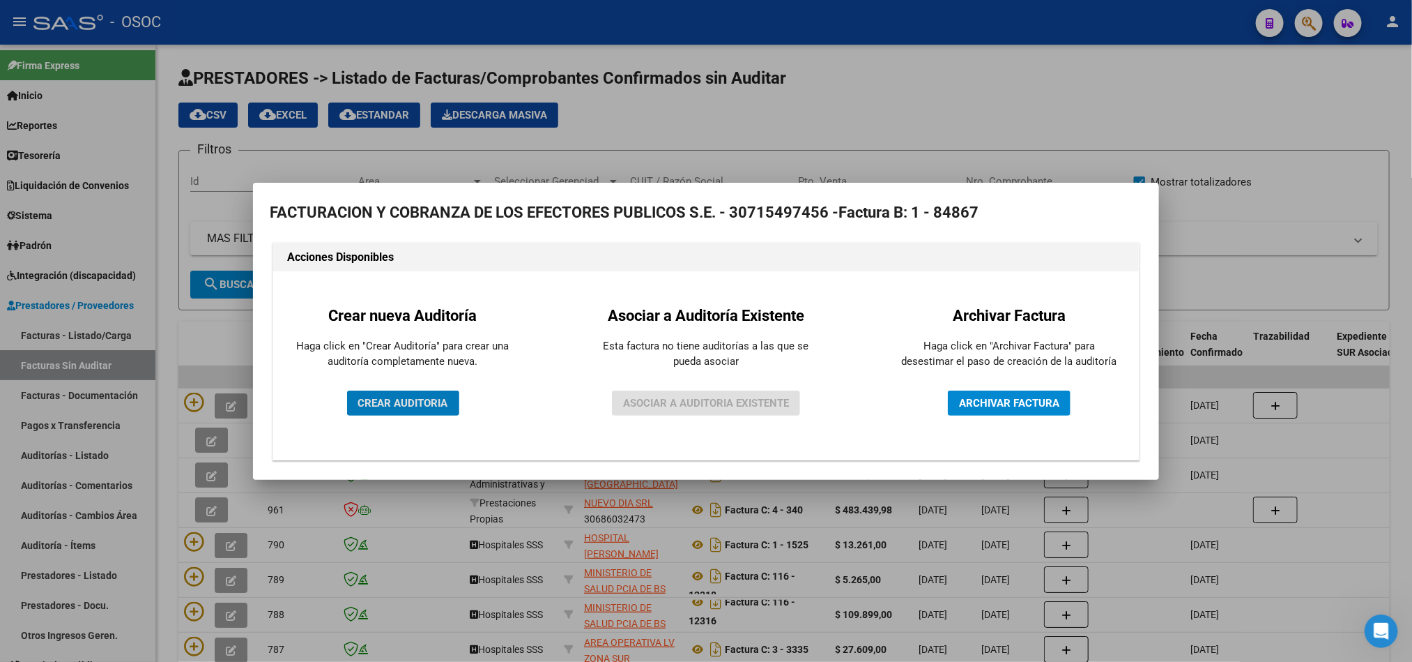
click at [419, 404] on span "CREAR AUDITORIA" at bounding box center [403, 403] width 90 height 13
